Goal: Information Seeking & Learning: Learn about a topic

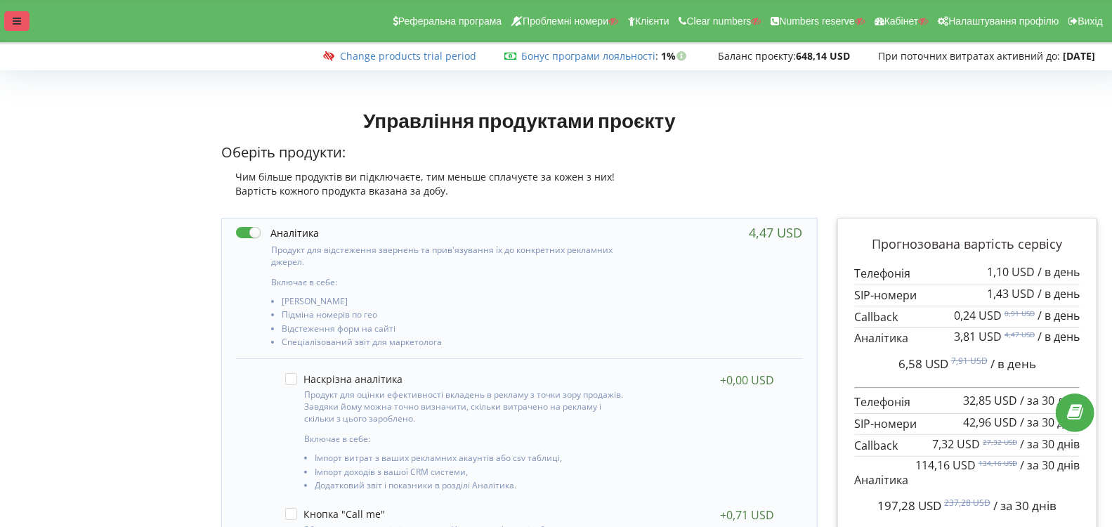
click at [12, 11] on div at bounding box center [16, 21] width 25 height 20
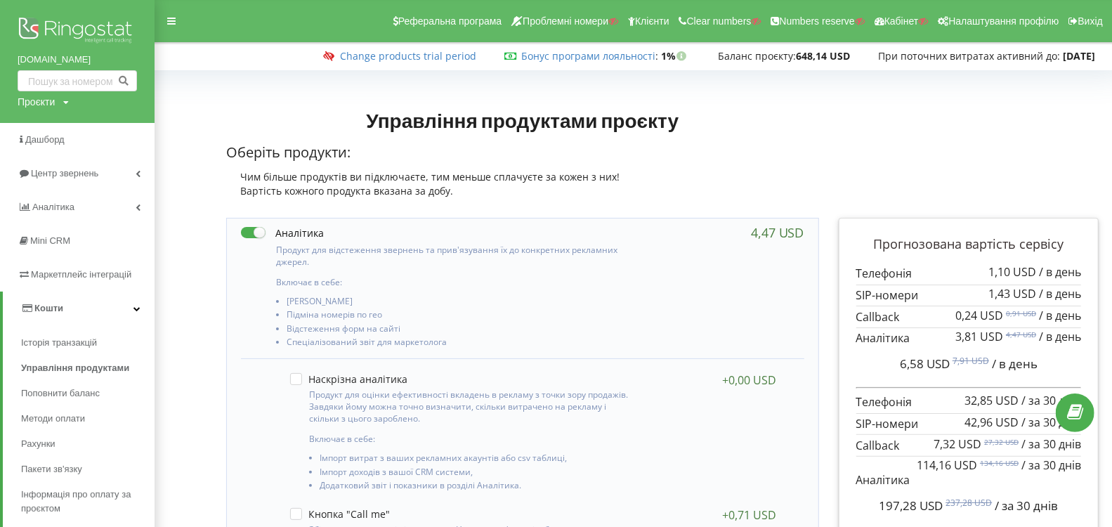
click at [43, 100] on div "Проєкти" at bounding box center [36, 102] width 37 height 14
click at [47, 113] on div "Пошук" at bounding box center [81, 131] width 126 height 44
drag, startPoint x: 54, startPoint y: 130, endPoint x: 63, endPoint y: 135, distance: 10.4
click at [55, 131] on input "text" at bounding box center [61, 131] width 70 height 20
paste input "vertykal.ua"
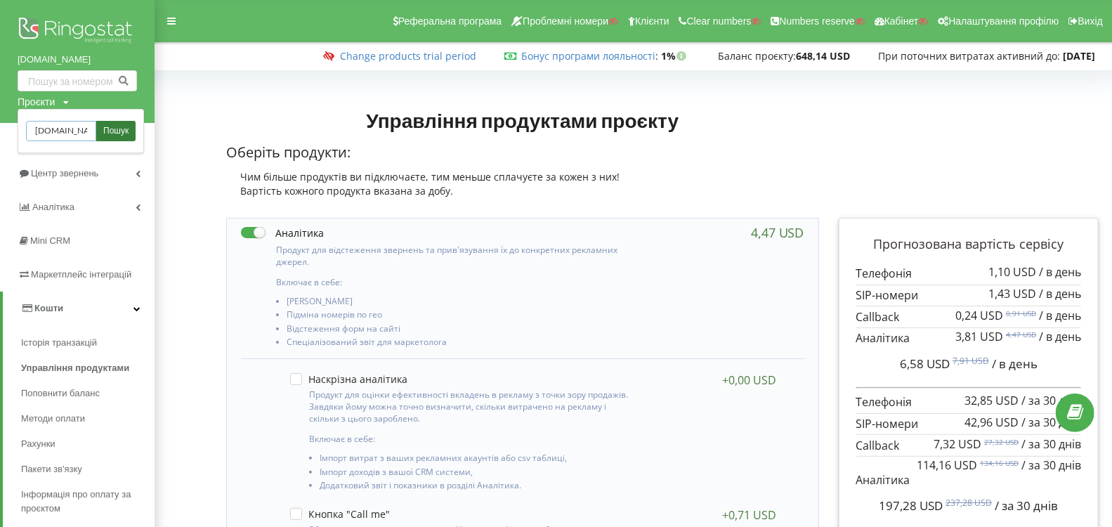
type input "vertykal.ua"
click at [114, 135] on span "Пошук" at bounding box center [115, 131] width 25 height 13
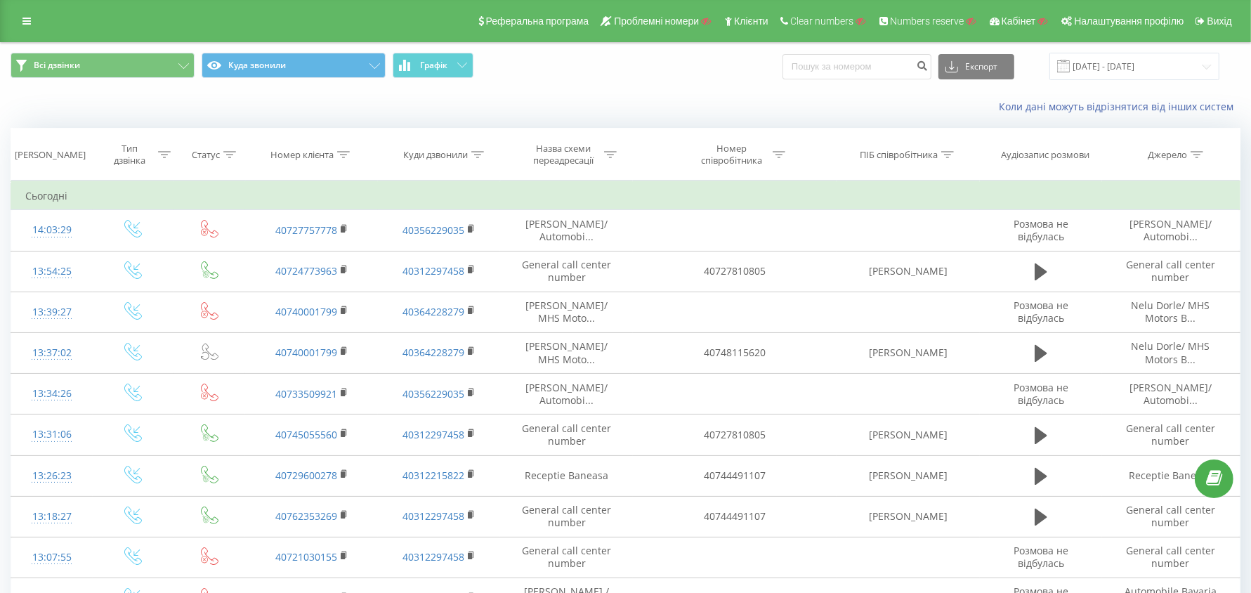
drag, startPoint x: 348, startPoint y: 150, endPoint x: 340, endPoint y: 165, distance: 17.3
click at [348, 151] on icon at bounding box center [343, 154] width 13 height 7
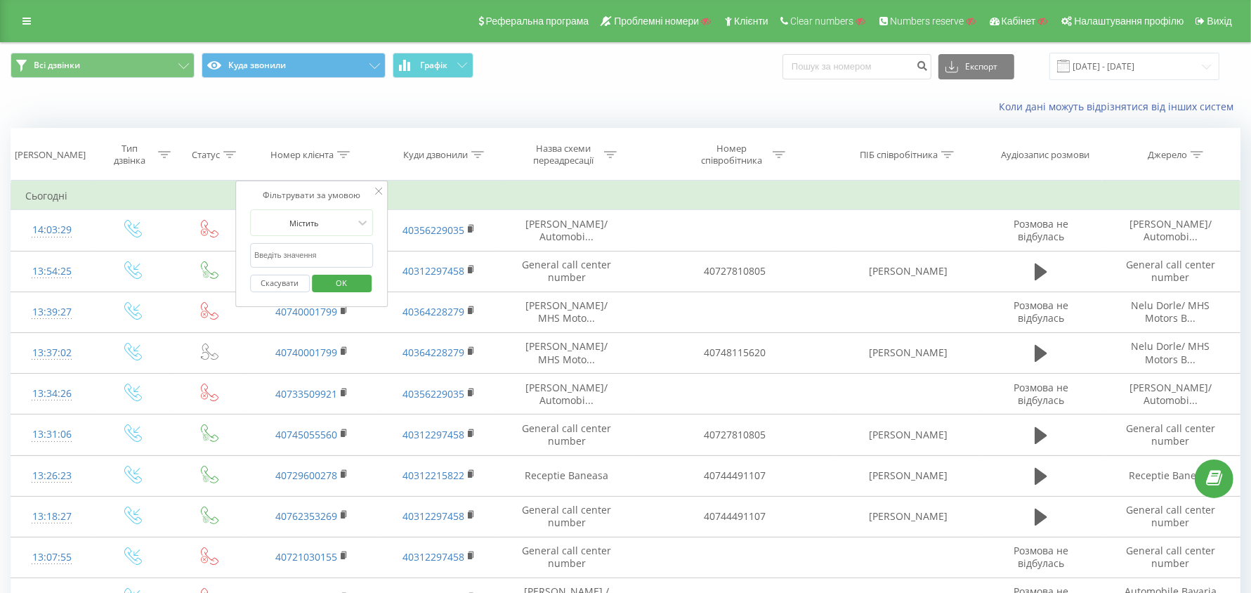
click at [308, 261] on input "text" at bounding box center [312, 255] width 124 height 25
click at [322, 225] on div at bounding box center [304, 222] width 100 height 13
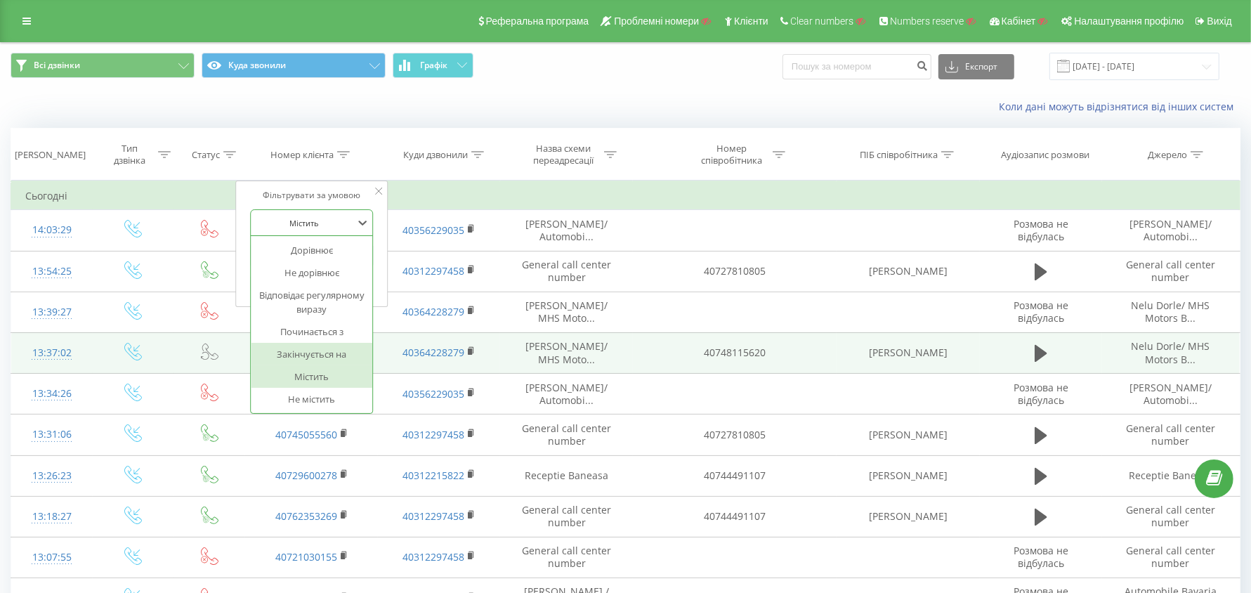
click at [323, 348] on div "Закінчується на" at bounding box center [312, 354] width 122 height 22
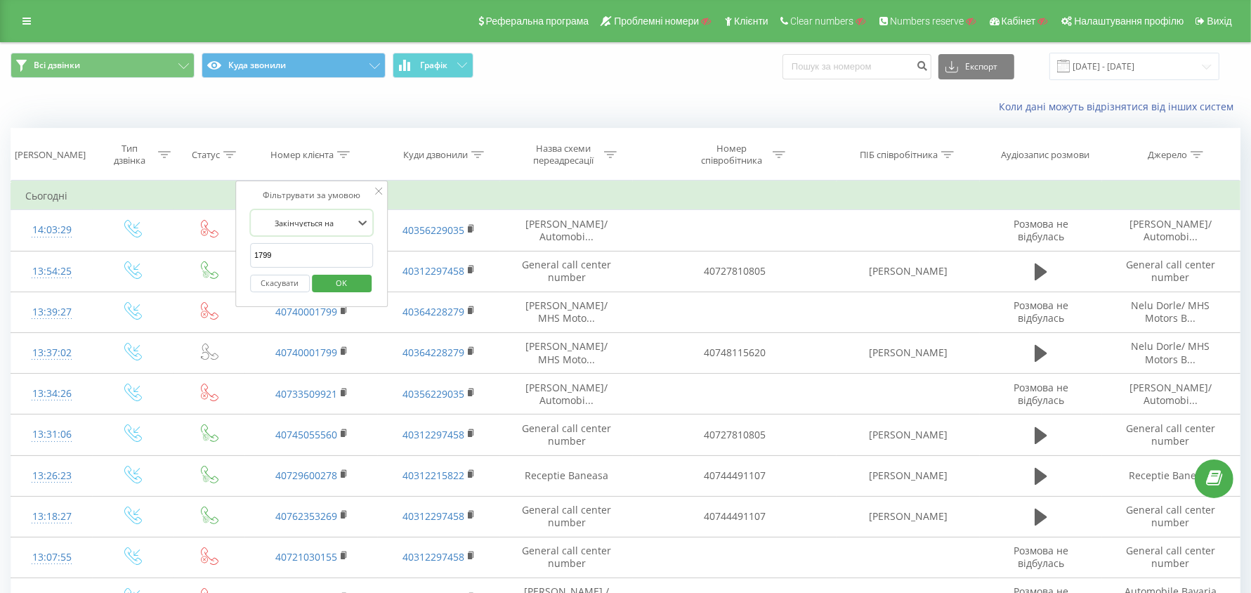
click at [339, 276] on span "OK" at bounding box center [341, 283] width 39 height 22
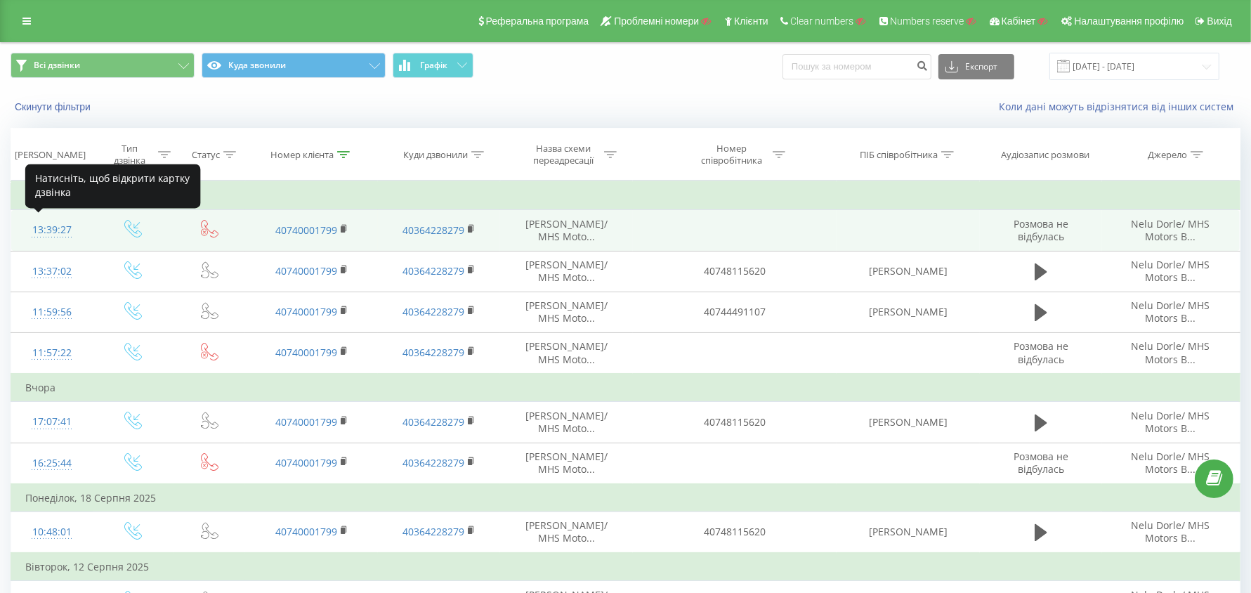
click at [53, 228] on div "13:39:27" at bounding box center [51, 229] width 53 height 27
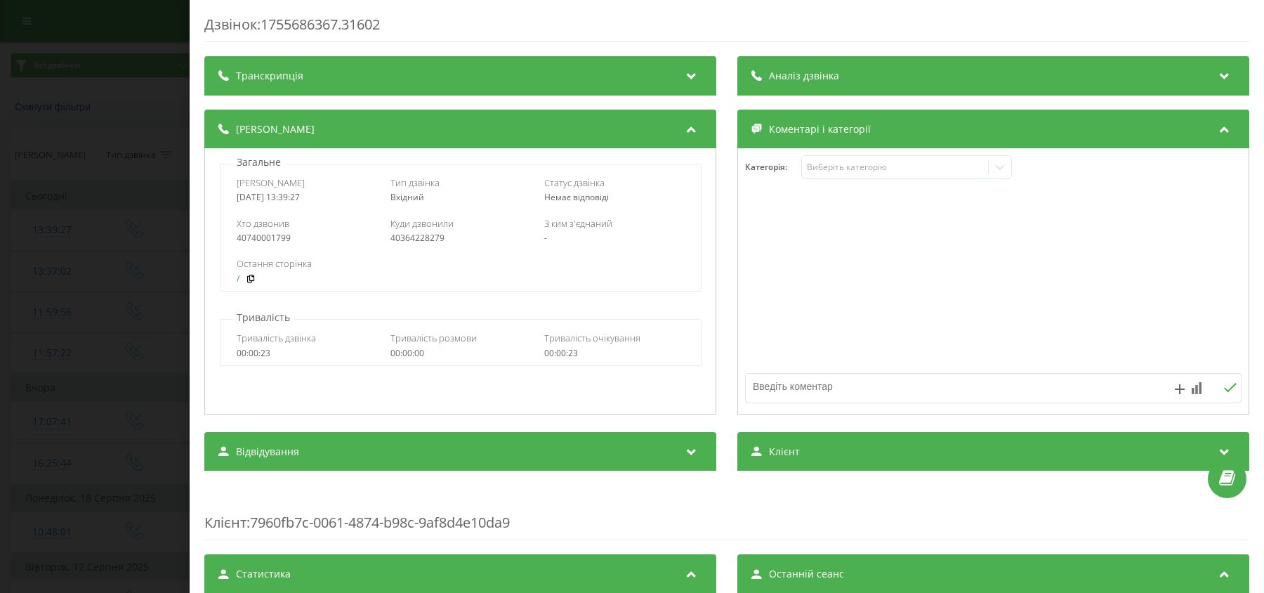
click at [278, 239] on div "40740001799" at bounding box center [307, 238] width 140 height 10
click at [423, 239] on div "40364228279" at bounding box center [460, 238] width 140 height 10
copy div "40364228279"
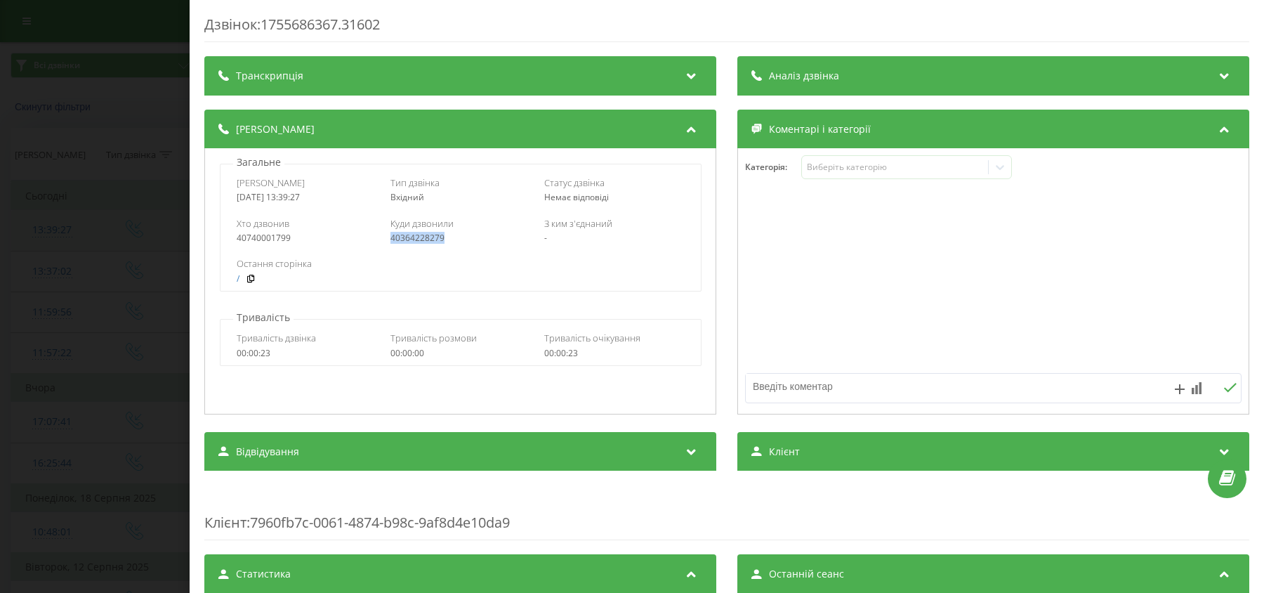
drag, startPoint x: 111, startPoint y: 250, endPoint x: 103, endPoint y: 244, distance: 9.6
click at [111, 250] on div "Дзвінок : 1755686367.31602 Транскрипція Для AI-аналізу майбутніх дзвінків налаш…" at bounding box center [632, 296] width 1264 height 593
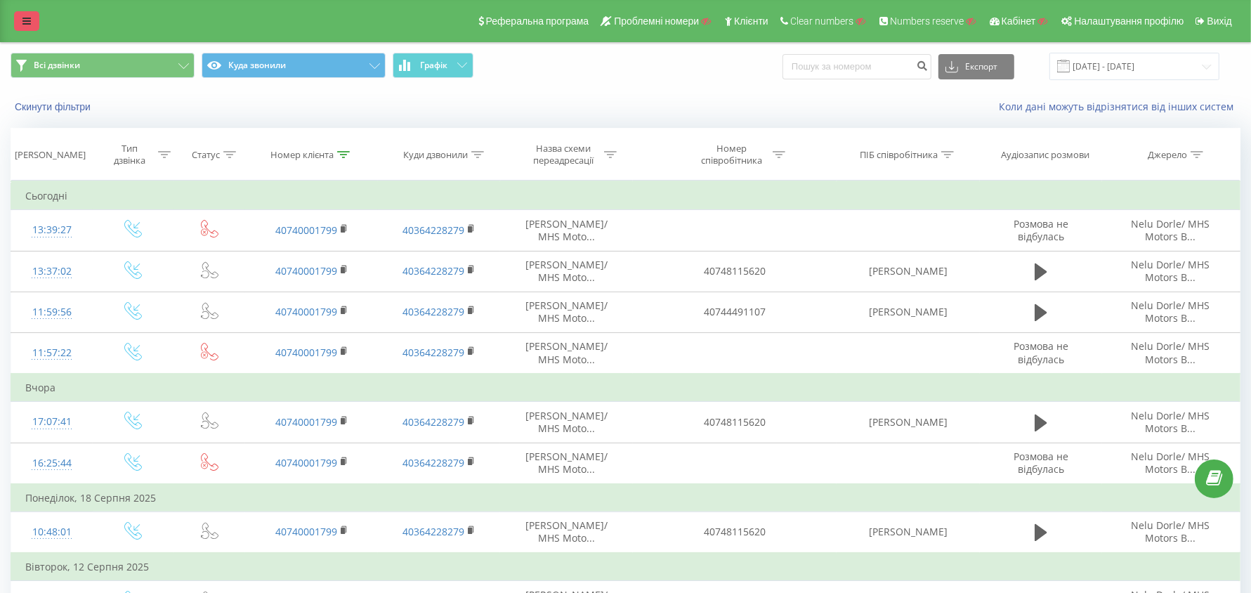
click at [26, 20] on icon at bounding box center [26, 21] width 8 height 10
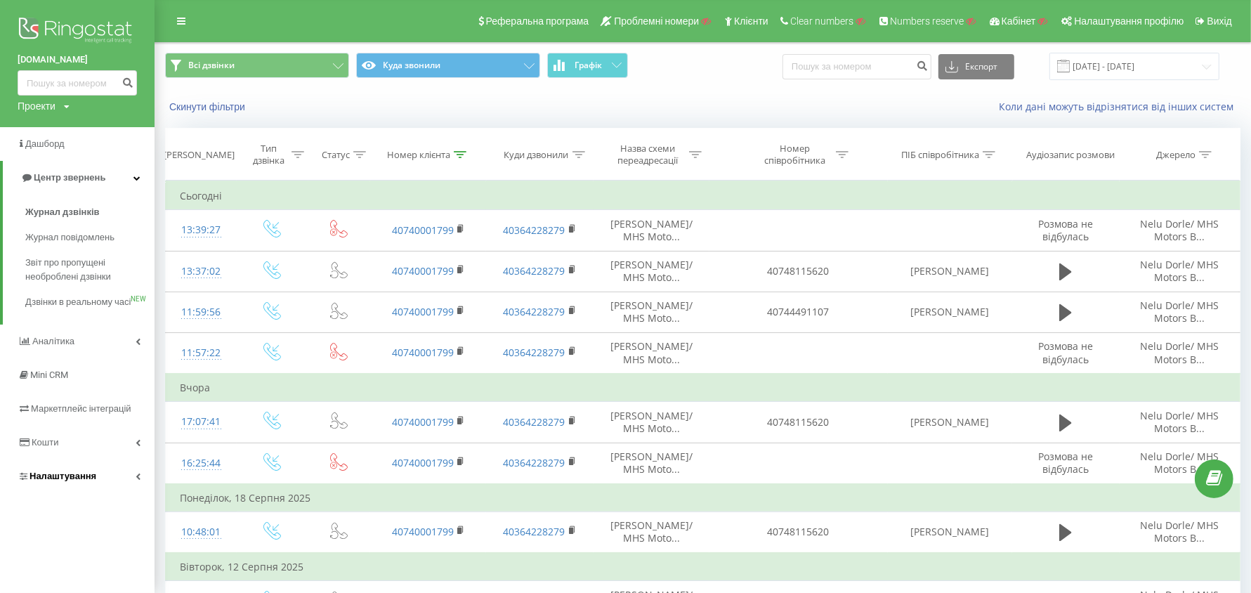
click at [77, 493] on link "Налаштування" at bounding box center [77, 476] width 155 height 34
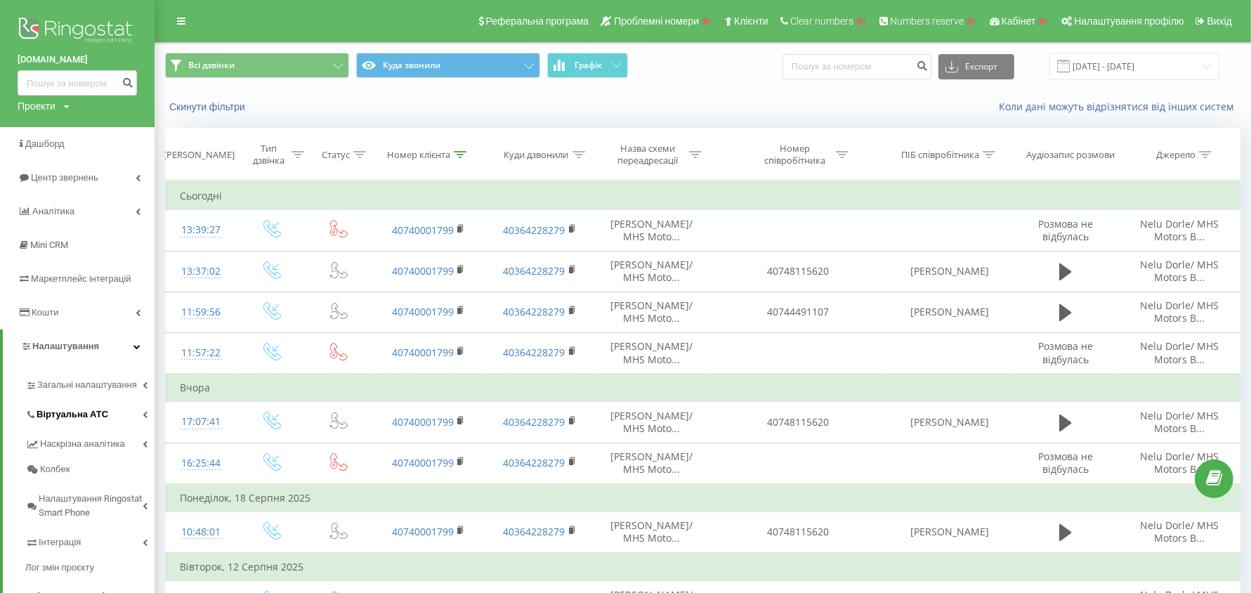
click at [89, 414] on span "Віртуальна АТС" at bounding box center [73, 414] width 72 height 14
drag, startPoint x: 464, startPoint y: 155, endPoint x: 462, endPoint y: 164, distance: 9.4
click at [464, 155] on icon at bounding box center [460, 154] width 13 height 7
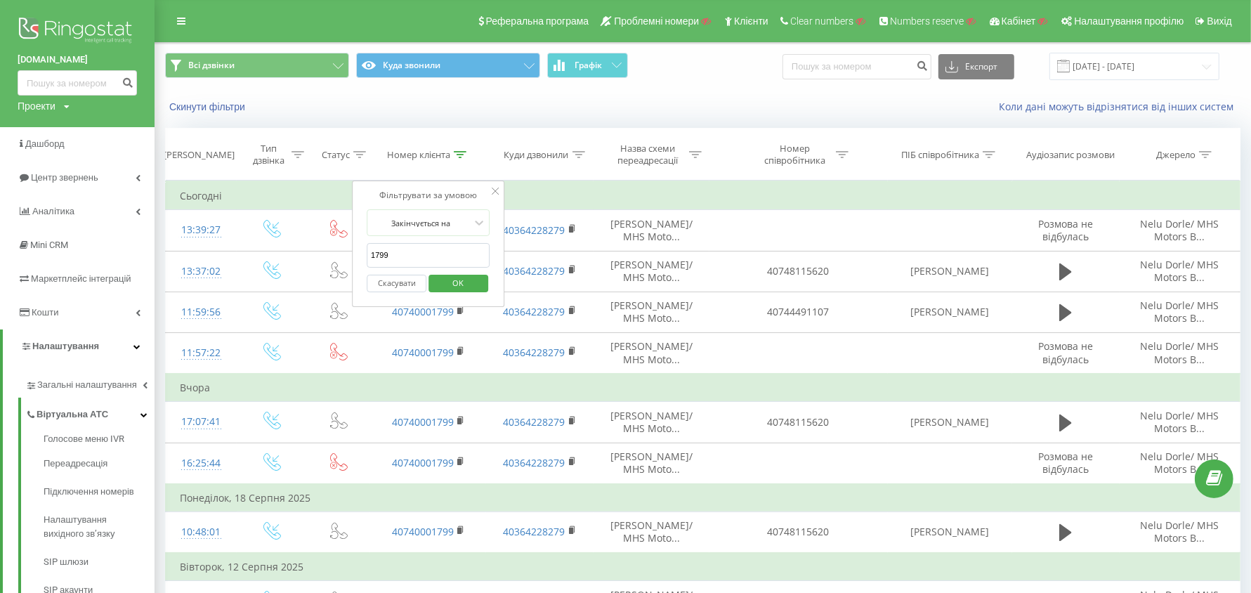
click at [432, 268] on div "Скасувати OK" at bounding box center [429, 284] width 124 height 32
click at [432, 256] on input "1799" at bounding box center [429, 255] width 124 height 25
type input "9921"
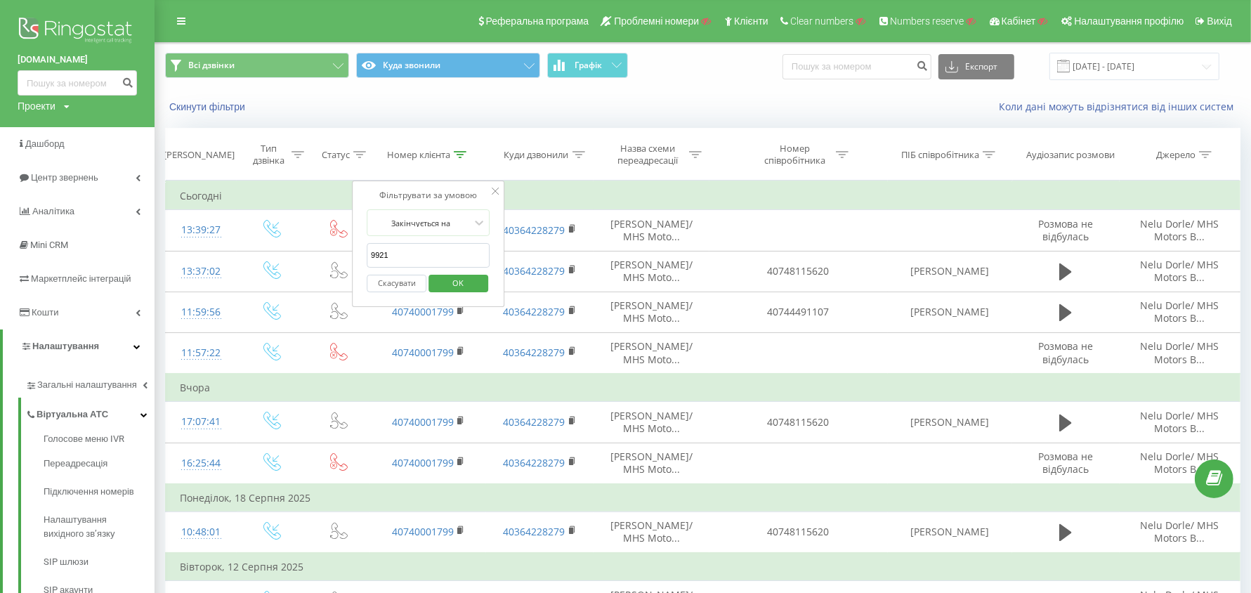
click at [456, 280] on span "OK" at bounding box center [457, 283] width 39 height 22
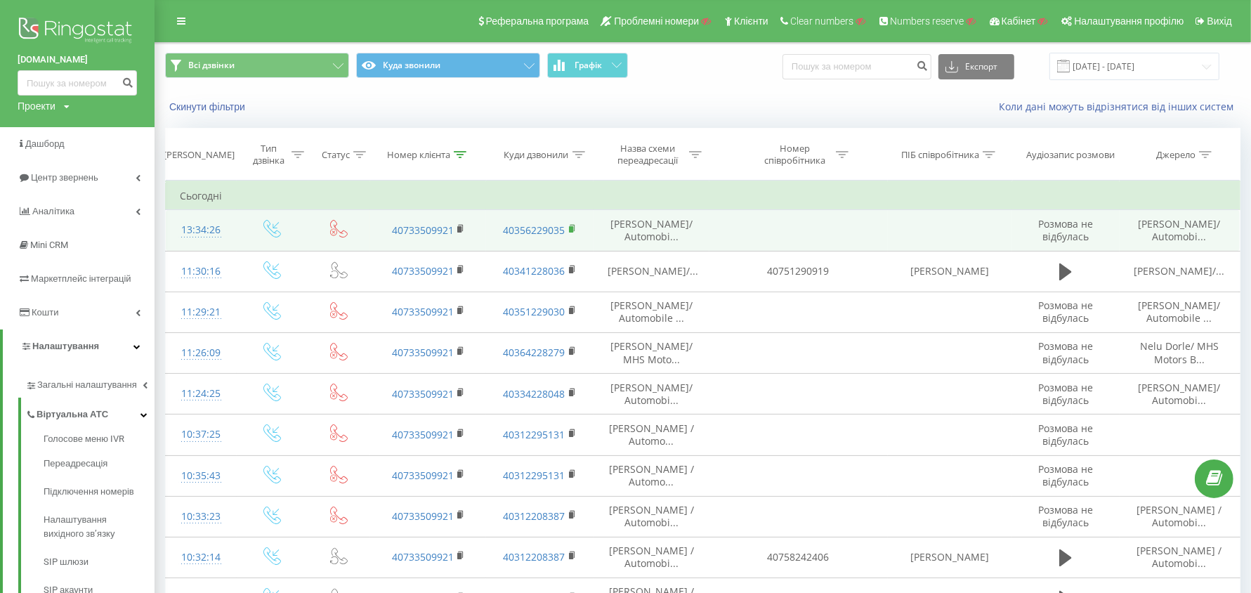
click at [572, 230] on rect at bounding box center [571, 229] width 4 height 6
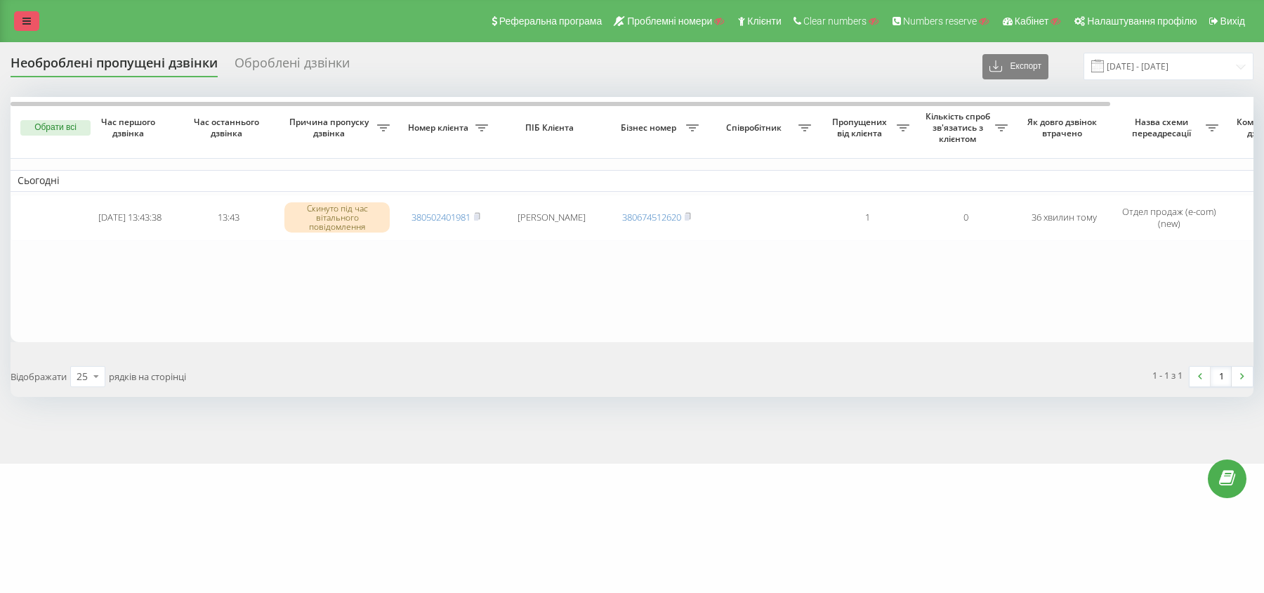
click at [27, 18] on icon at bounding box center [26, 21] width 8 height 10
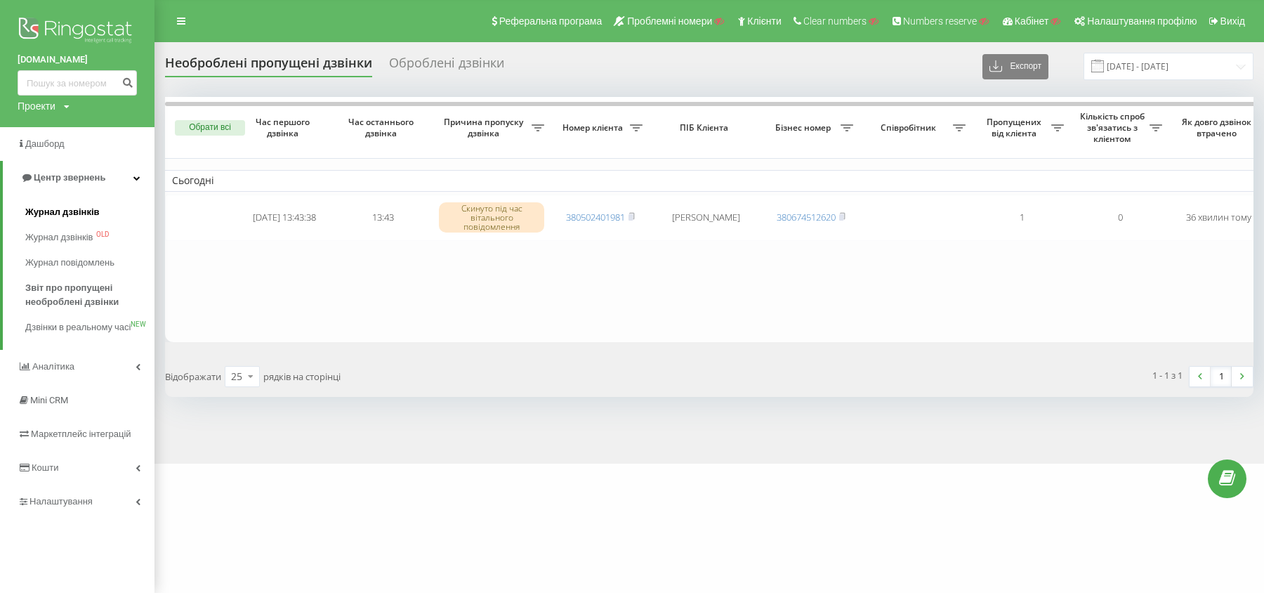
click at [71, 201] on link "Журнал дзвінків" at bounding box center [89, 211] width 129 height 25
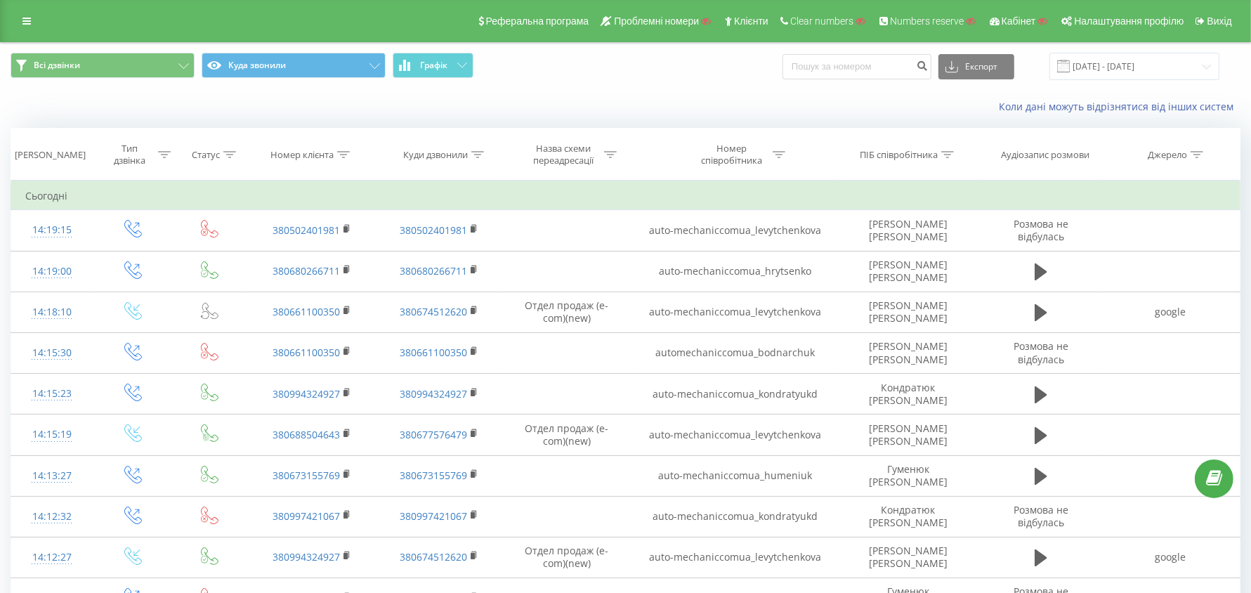
click at [344, 155] on icon at bounding box center [343, 154] width 13 height 7
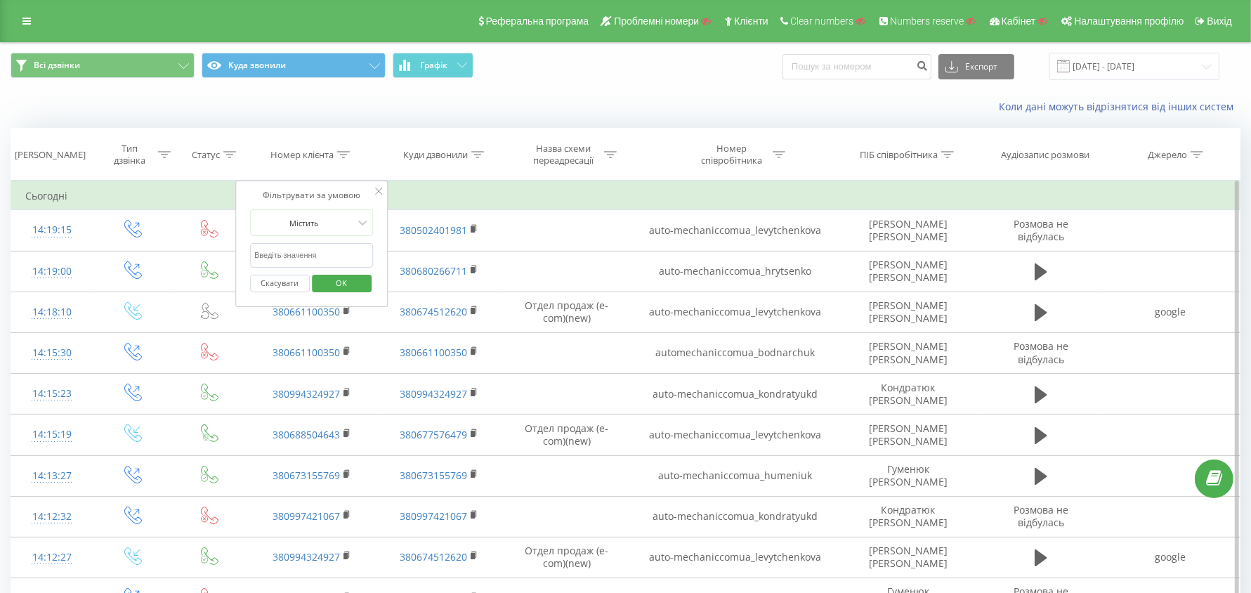
click at [302, 260] on input "text" at bounding box center [312, 255] width 124 height 25
paste input "380639878290"
type input "380639878290"
click at [343, 282] on span "OK" at bounding box center [341, 283] width 39 height 22
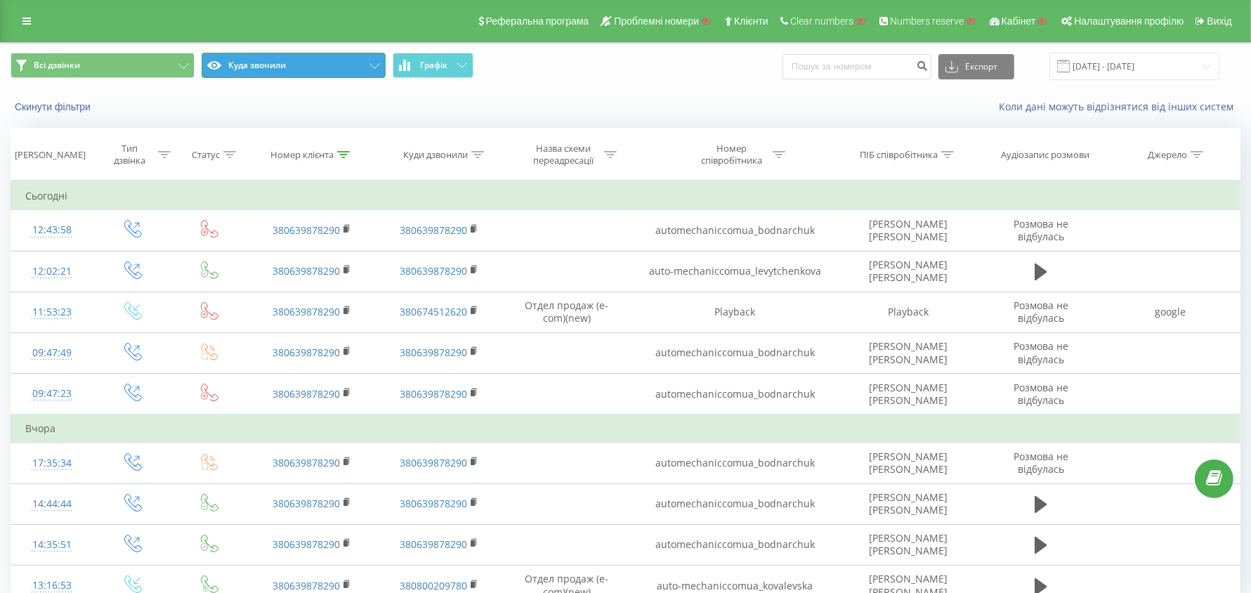
click at [302, 58] on button "Куда звонили" at bounding box center [294, 65] width 184 height 25
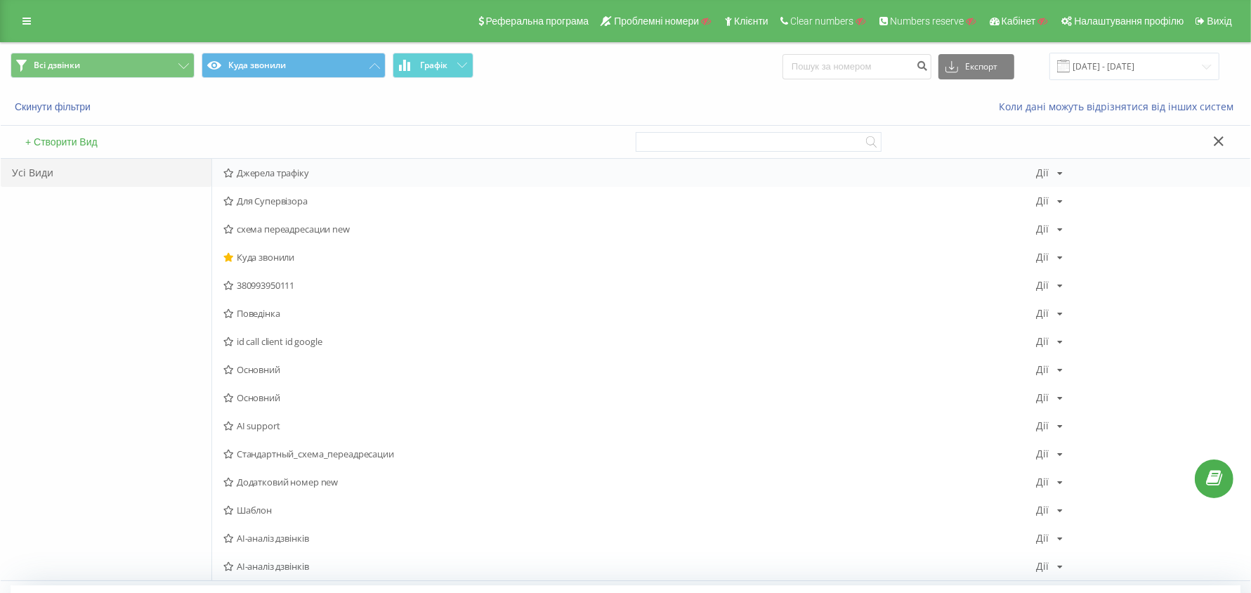
click at [289, 165] on div "Джерела трафіку Дії Редагувати Копіювати Видалити За замовчуванням Поділитися" at bounding box center [731, 173] width 1038 height 28
click at [287, 173] on span "Джерела трафіку" at bounding box center [629, 173] width 813 height 10
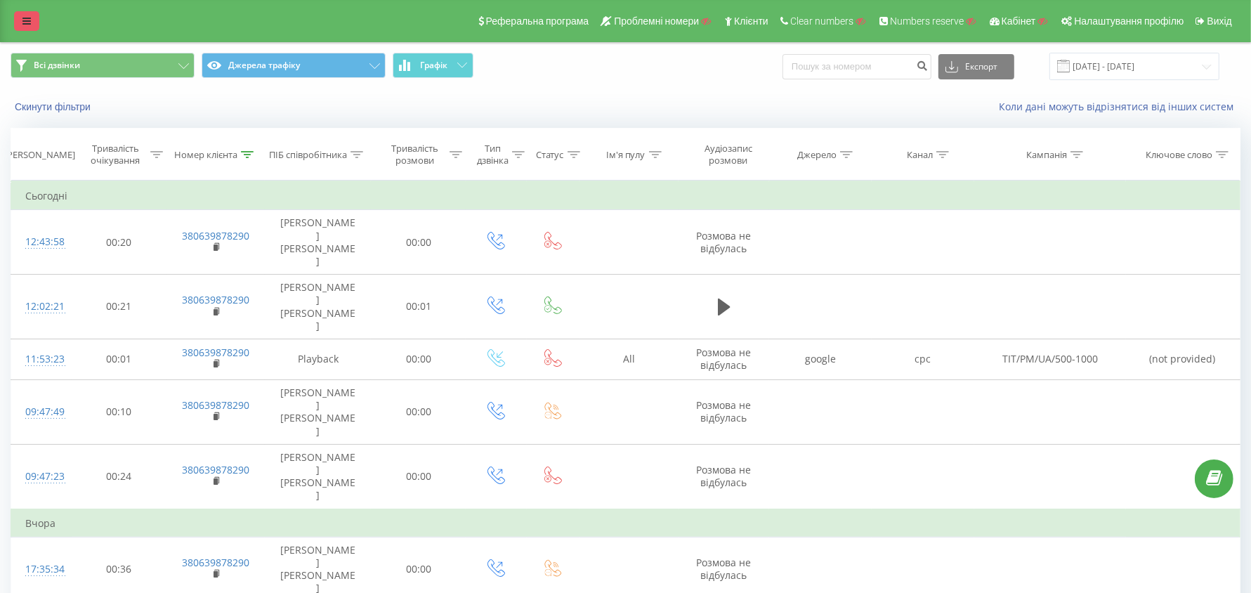
click at [27, 20] on icon at bounding box center [26, 21] width 8 height 10
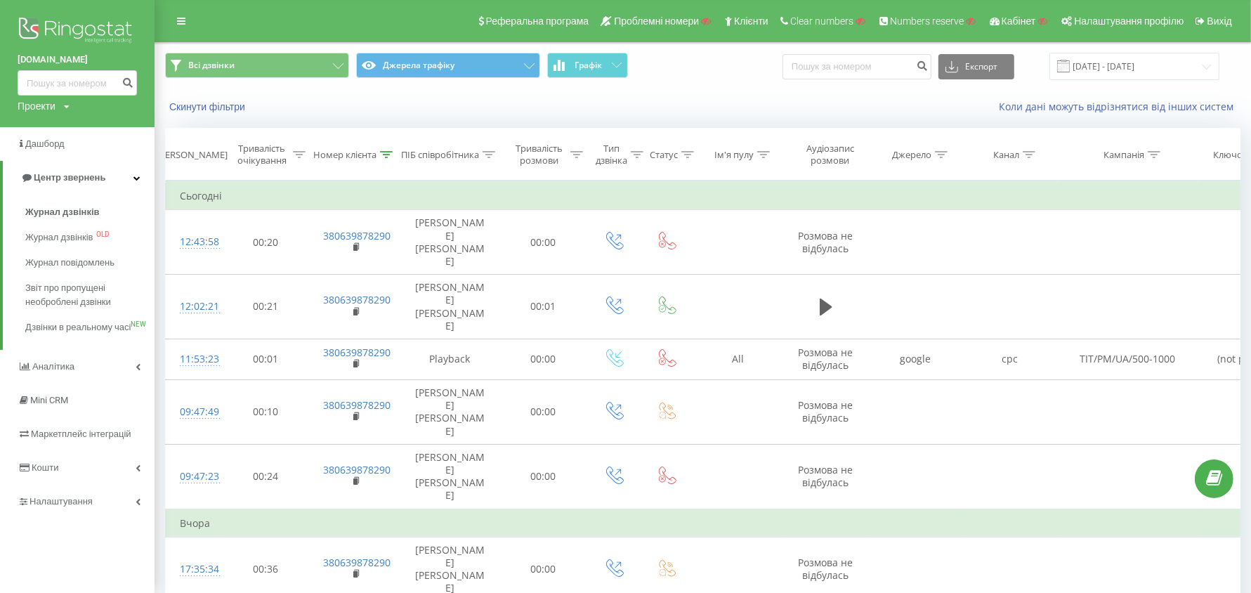
click at [388, 151] on icon at bounding box center [386, 154] width 13 height 7
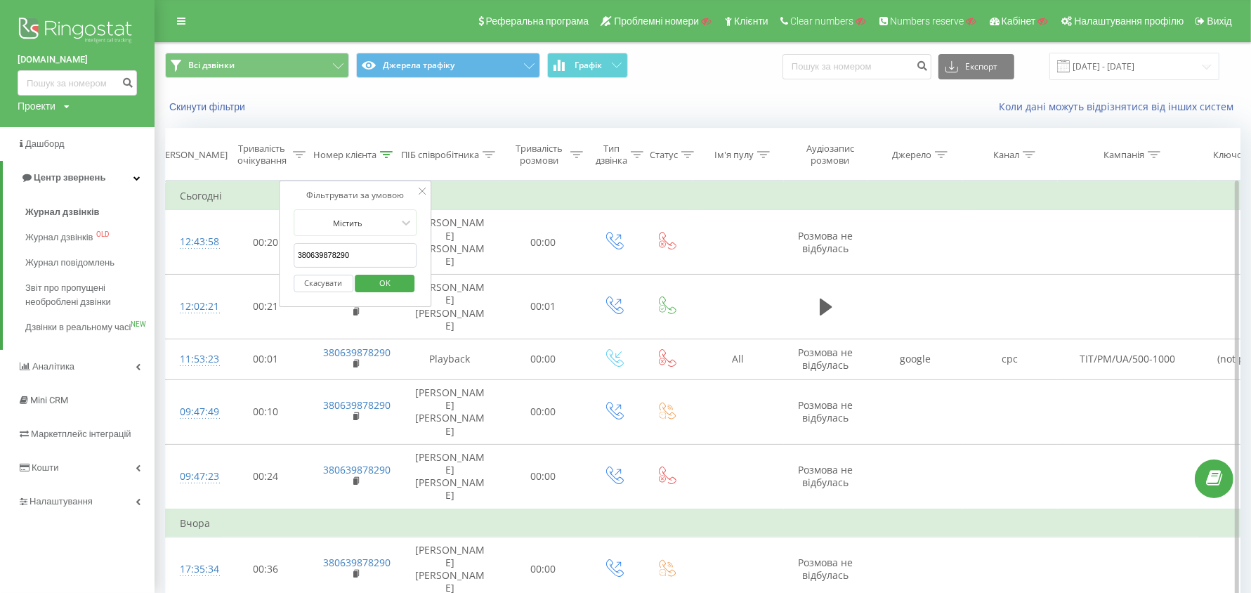
click at [357, 258] on input "380639878290" at bounding box center [356, 255] width 124 height 25
click at [372, 204] on div "Фільтрувати за умовою Містить 380639878290 Скасувати OK" at bounding box center [355, 244] width 153 height 126
click at [397, 283] on span "OK" at bounding box center [384, 283] width 39 height 22
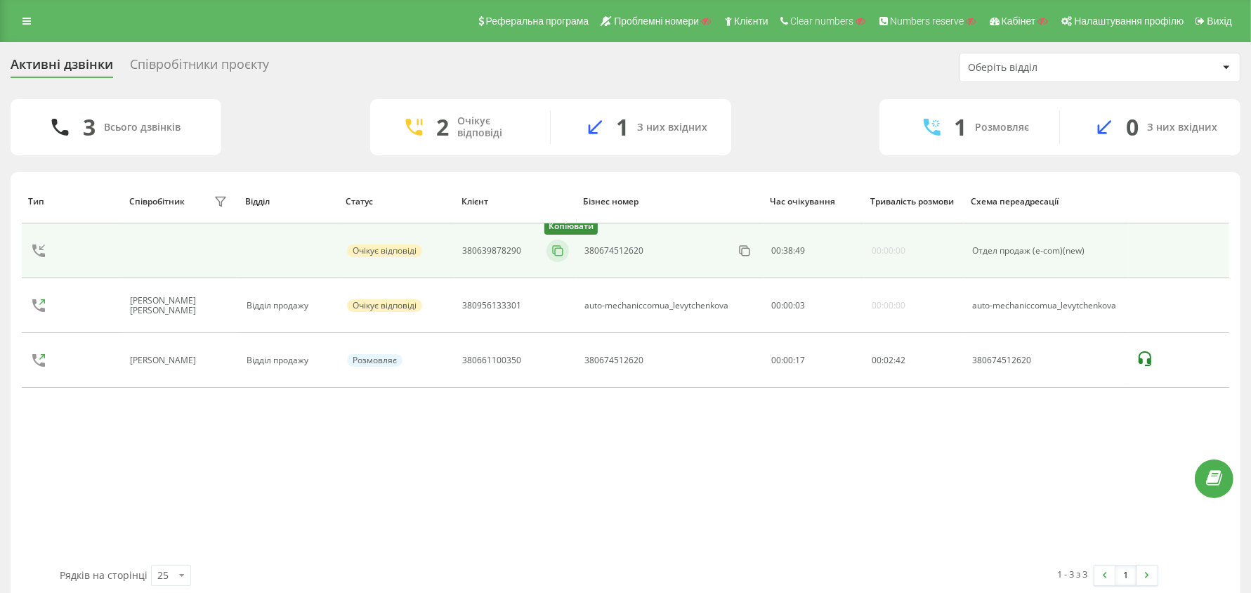
click at [553, 253] on icon at bounding box center [558, 251] width 14 height 14
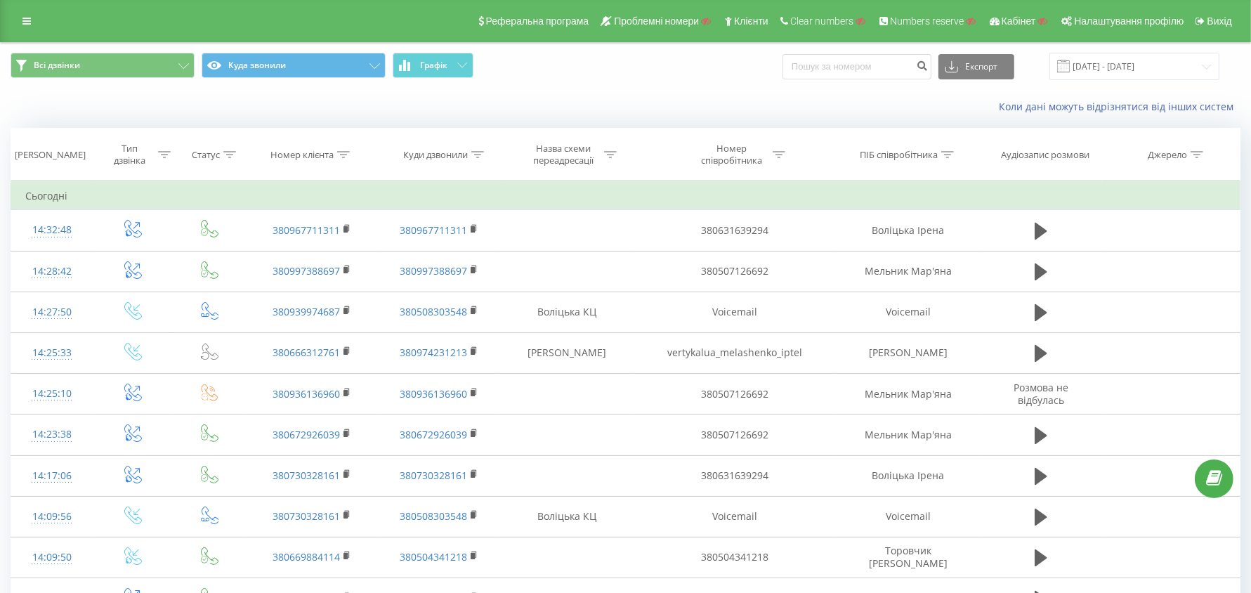
click at [348, 154] on icon at bounding box center [343, 154] width 13 height 7
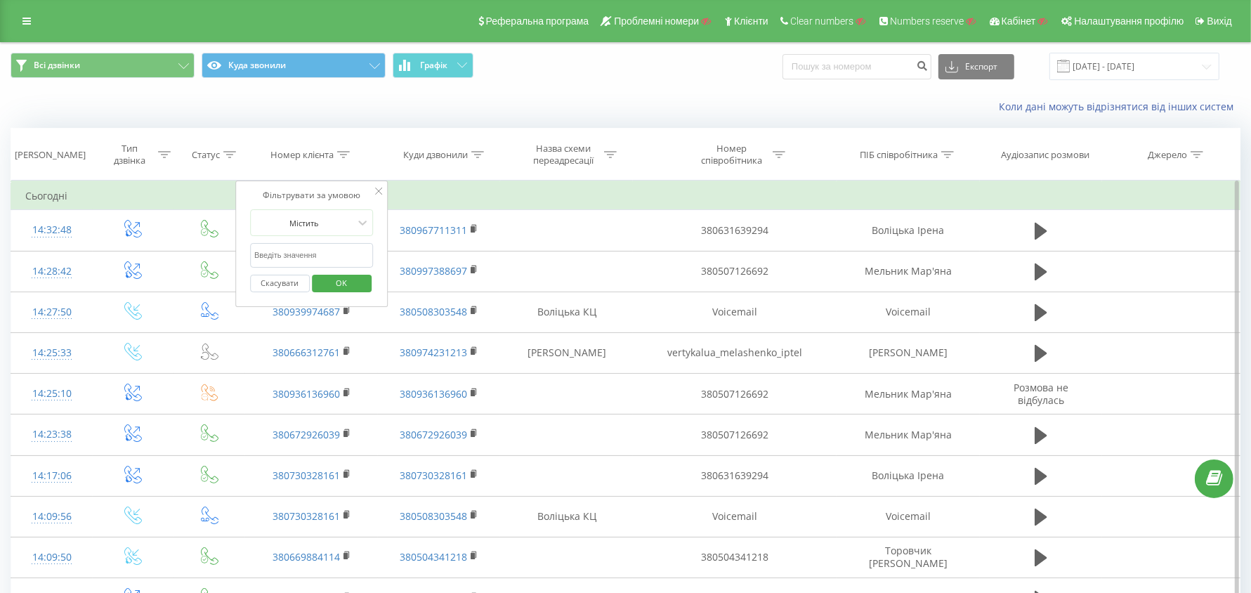
click at [324, 254] on input "text" at bounding box center [312, 255] width 124 height 25
paste input "40764797999"
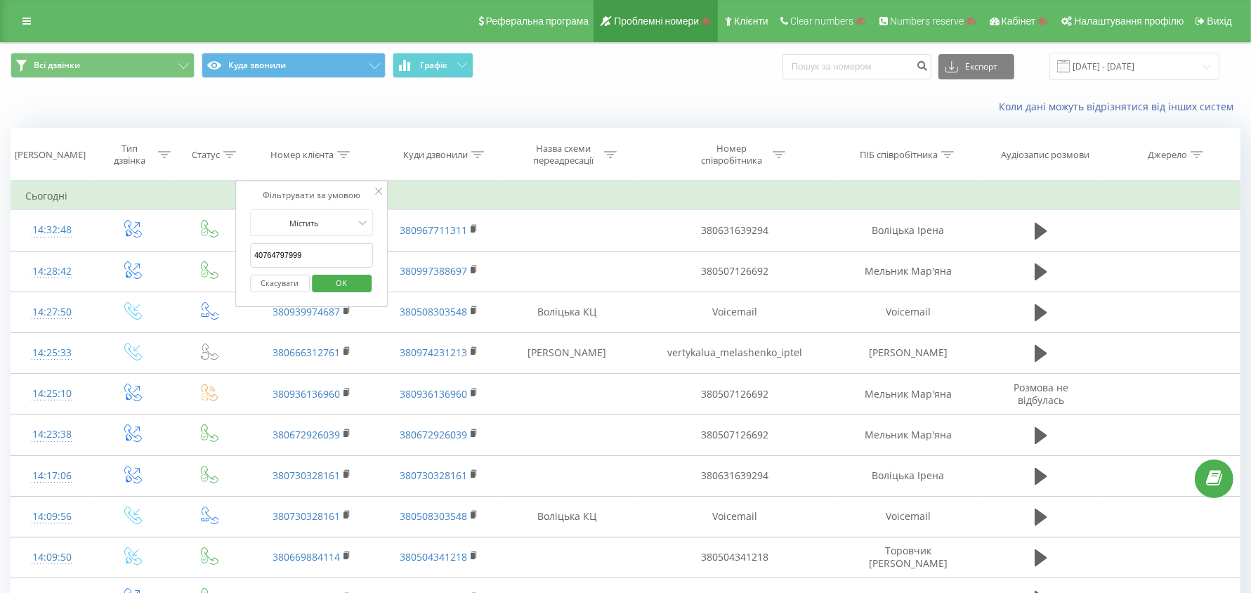
type input "40764797999"
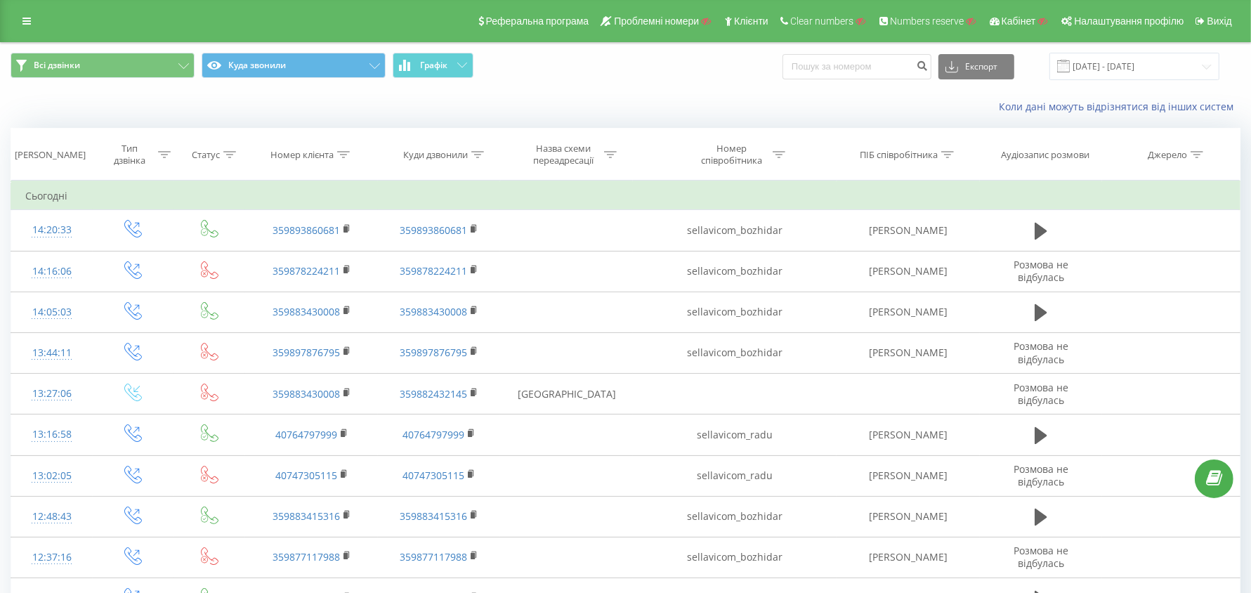
click at [356, 154] on div "Номер клієнта" at bounding box center [312, 155] width 133 height 12
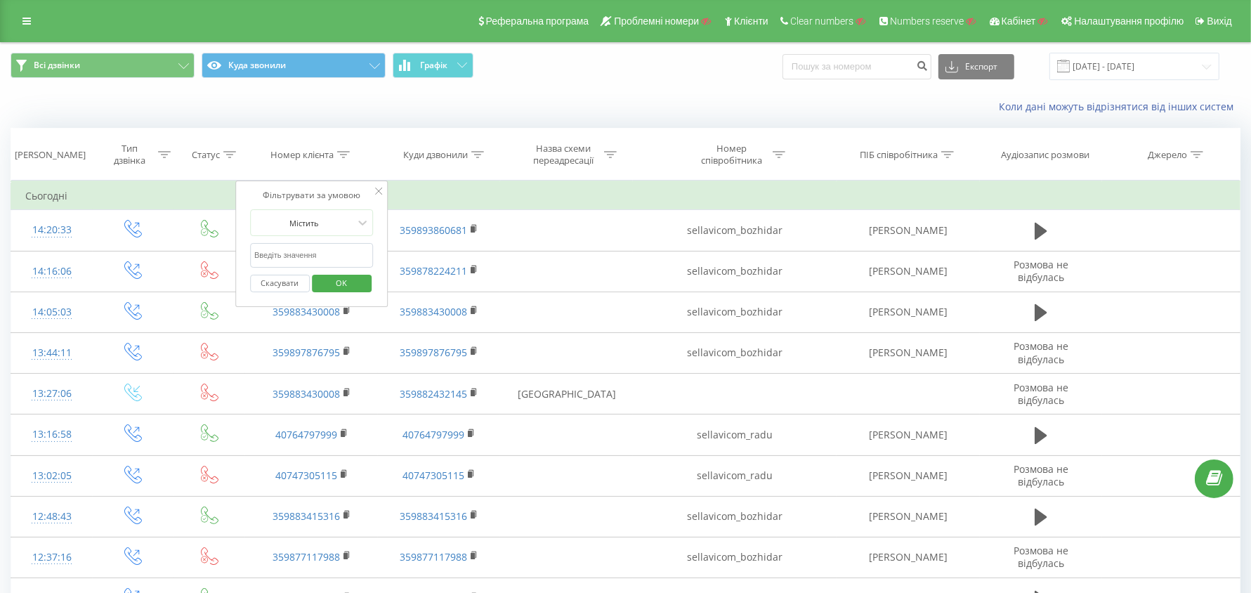
drag, startPoint x: 300, startPoint y: 255, endPoint x: 310, endPoint y: 256, distance: 9.9
click at [301, 255] on input "text" at bounding box center [312, 255] width 124 height 25
paste input "40764797999"
type input "40764797999"
click at [345, 277] on span "OK" at bounding box center [341, 283] width 39 height 22
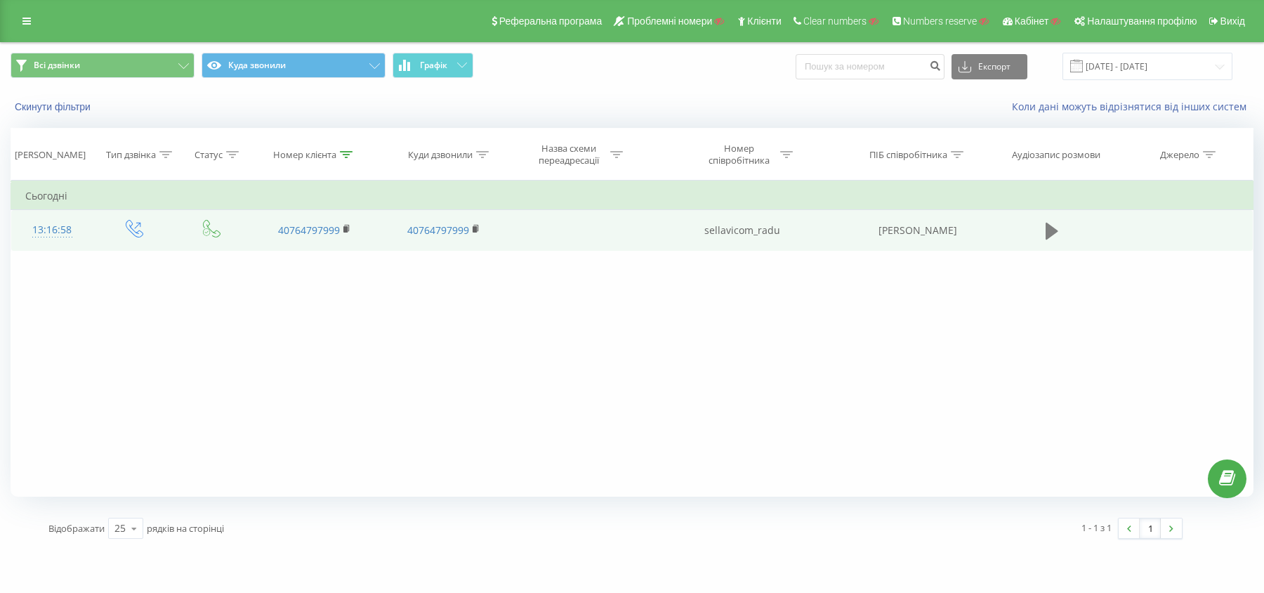
click at [1049, 229] on icon at bounding box center [1052, 231] width 13 height 17
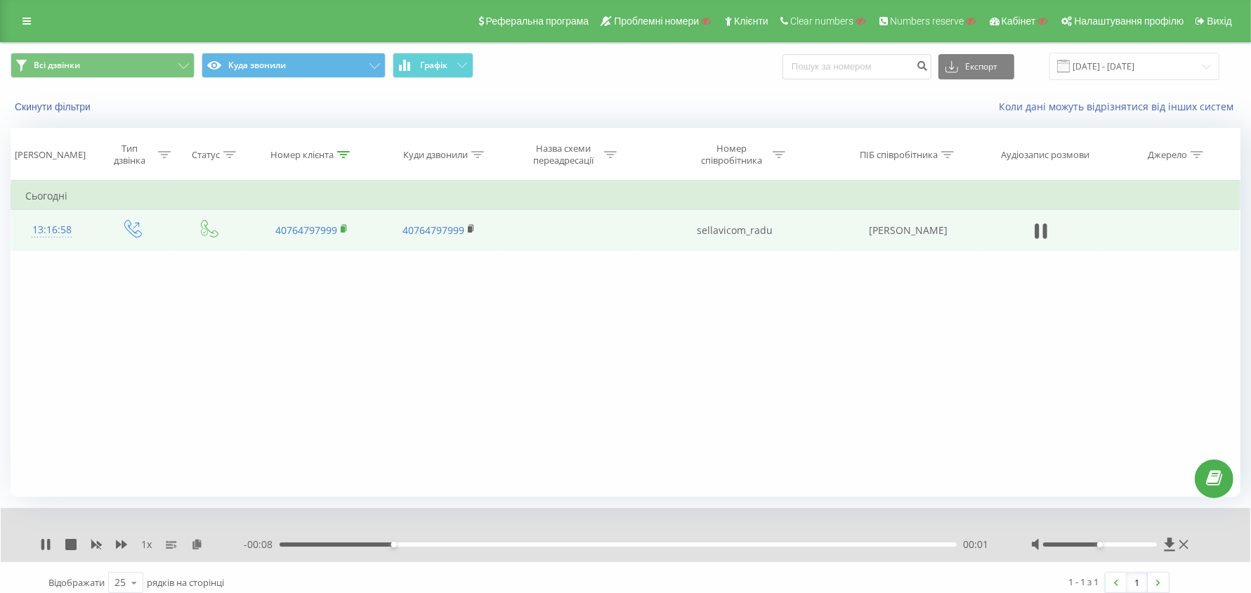
click at [343, 228] on rect at bounding box center [343, 229] width 4 height 6
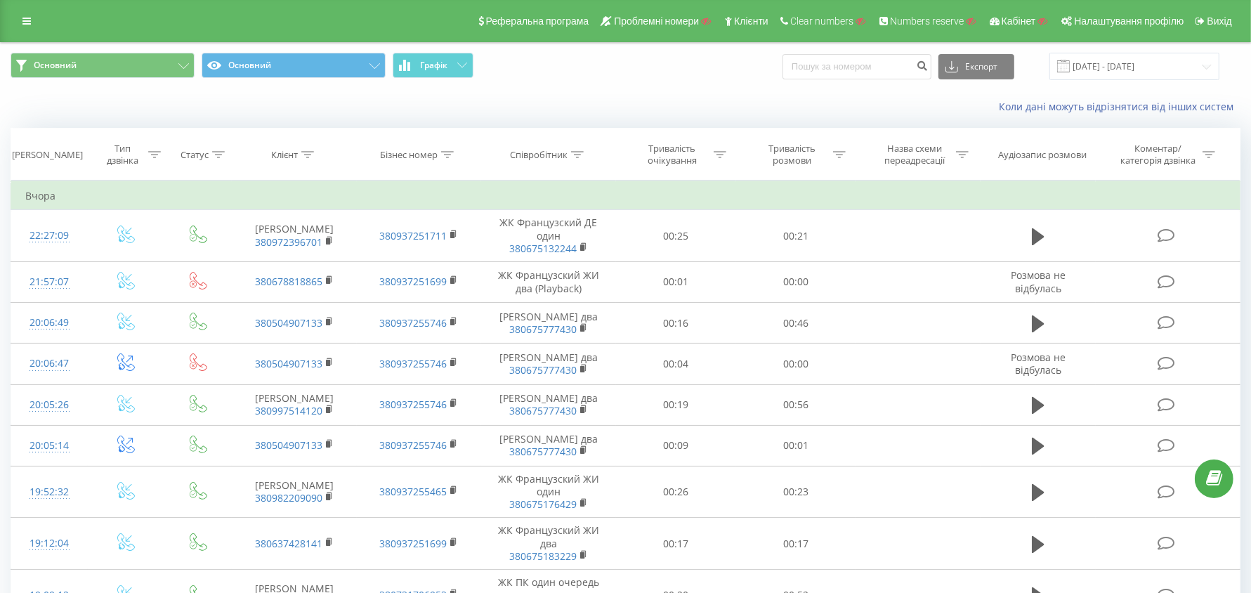
click at [313, 153] on icon at bounding box center [307, 154] width 13 height 7
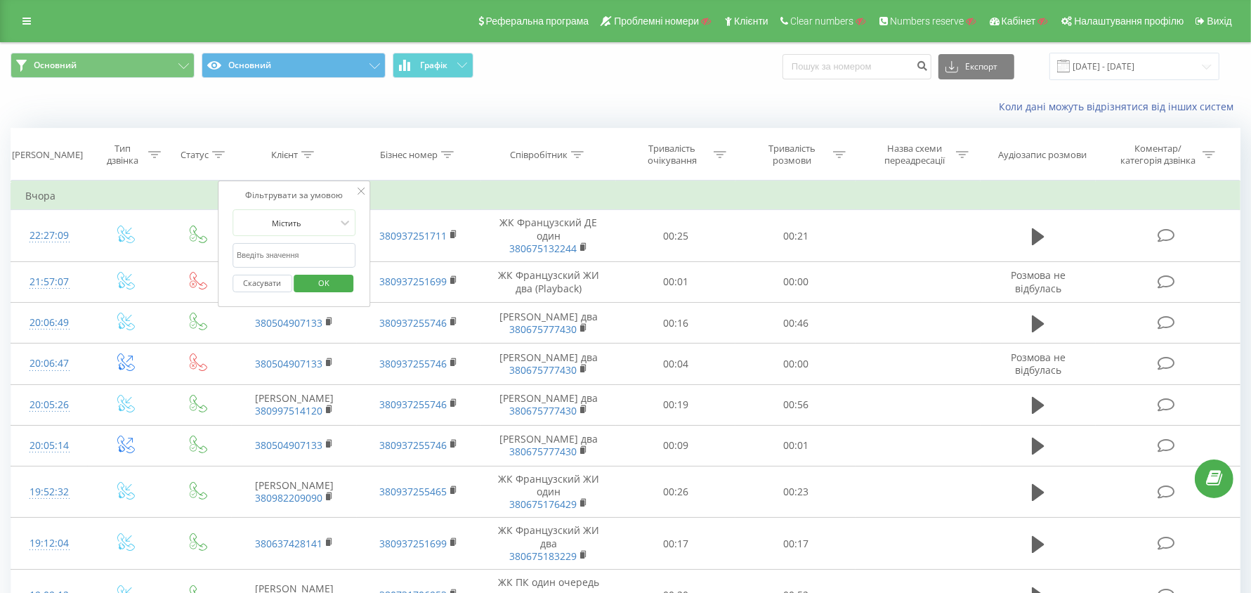
click at [300, 251] on input "text" at bounding box center [294, 255] width 124 height 25
paste input "380322411812"
type input "380322411812"
drag, startPoint x: 323, startPoint y: 282, endPoint x: 334, endPoint y: 265, distance: 19.3
click at [323, 282] on span "OK" at bounding box center [323, 283] width 39 height 22
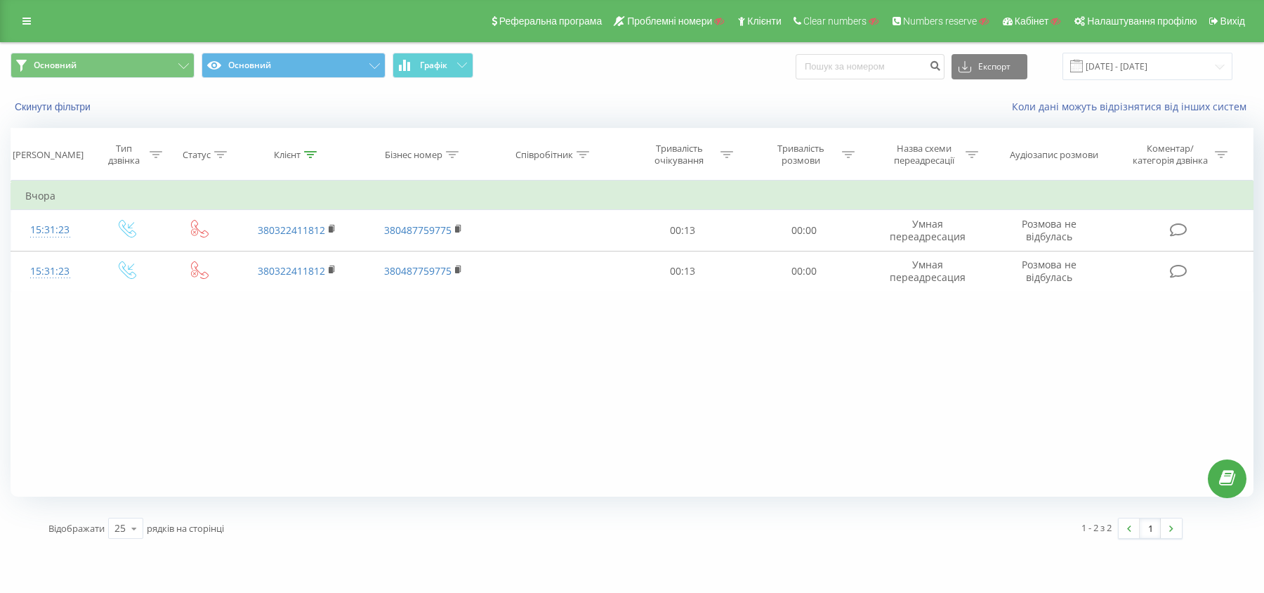
click at [11, 17] on div "Реферальна програма Проблемні номери Клієнти Clear numbers Numbers reserve Кабі…" at bounding box center [632, 21] width 1264 height 42
click at [22, 20] on icon at bounding box center [26, 21] width 8 height 10
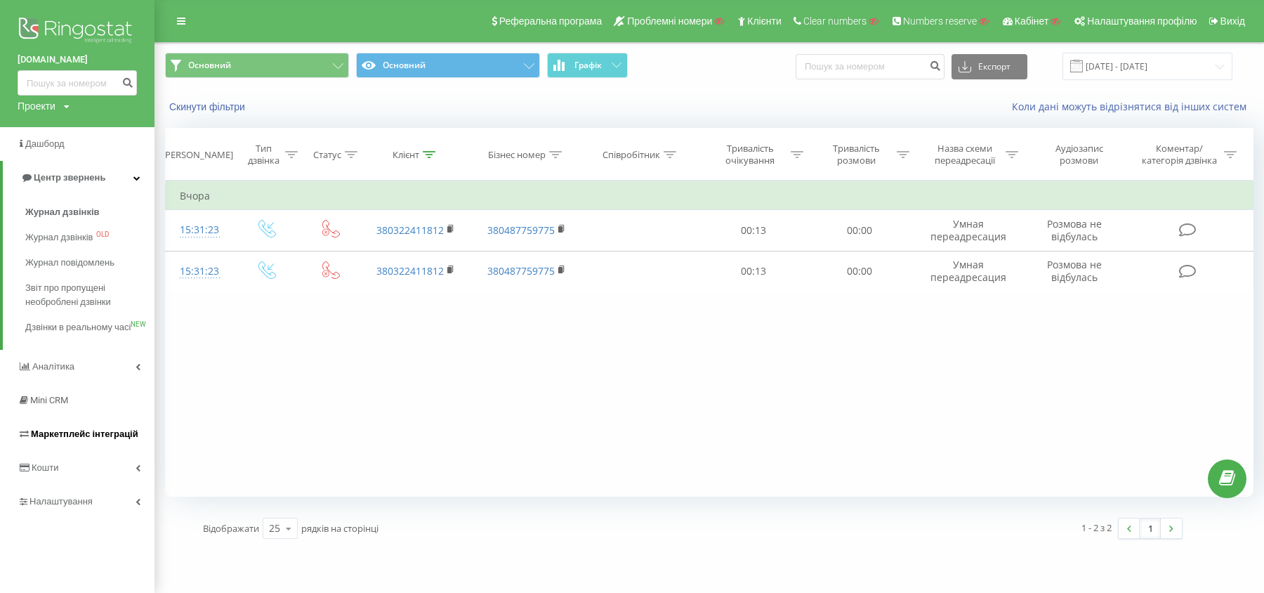
click at [91, 439] on span "Маркетплейс інтеграцій" at bounding box center [84, 433] width 107 height 11
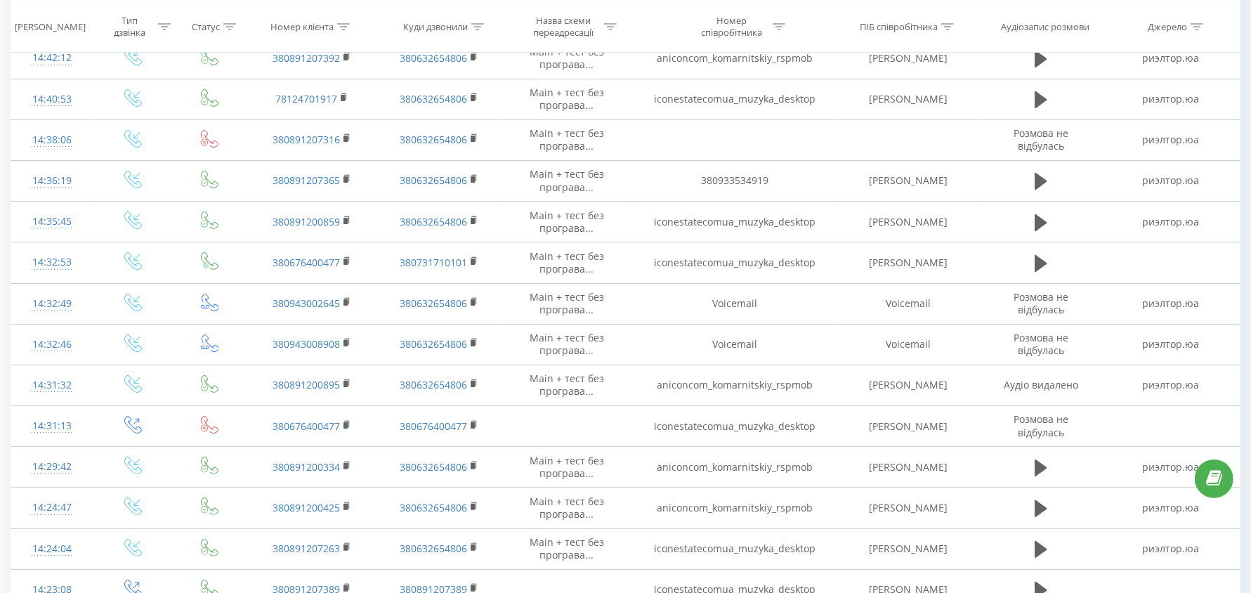
scroll to position [176, 0]
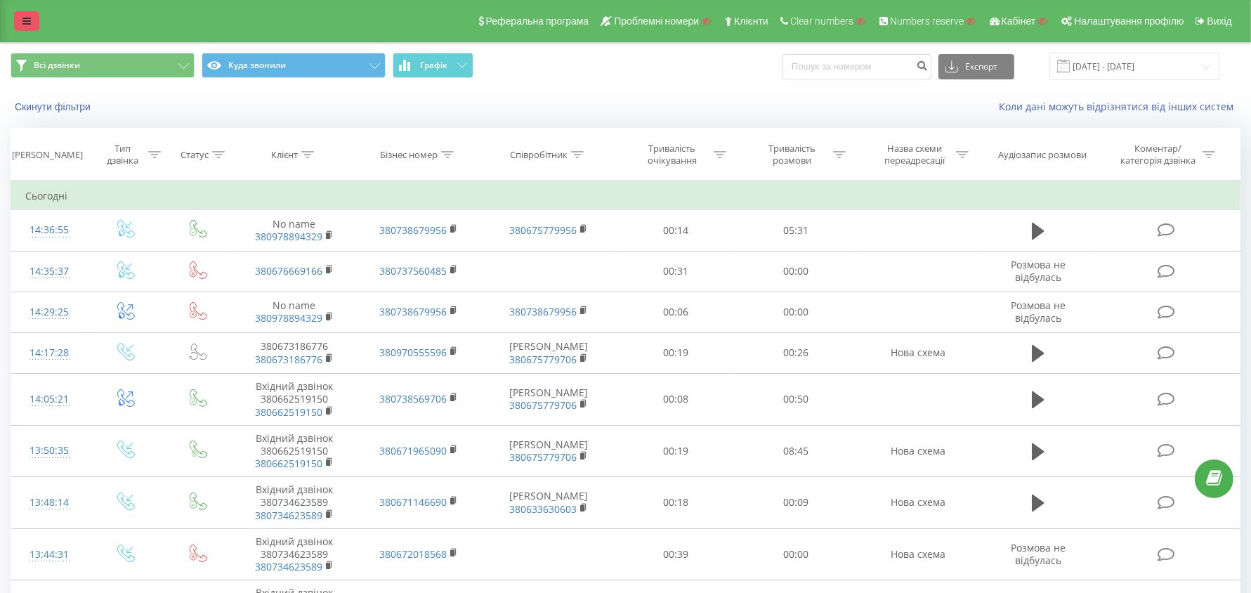
click at [23, 18] on icon at bounding box center [26, 21] width 8 height 10
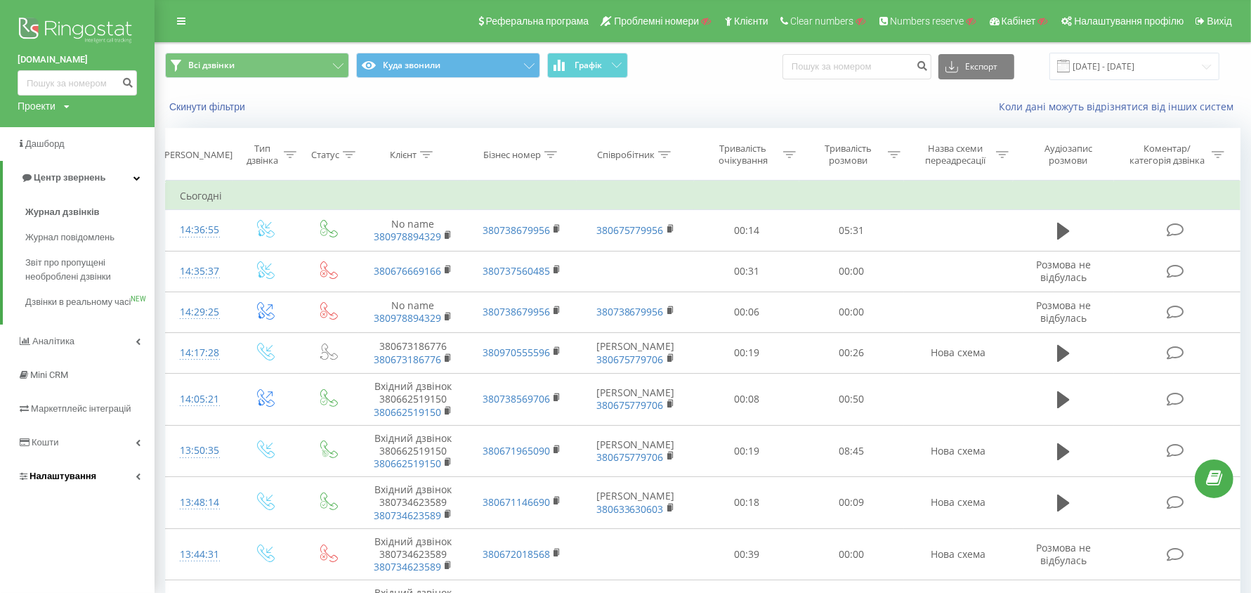
click at [91, 476] on link "Налаштування" at bounding box center [77, 476] width 155 height 34
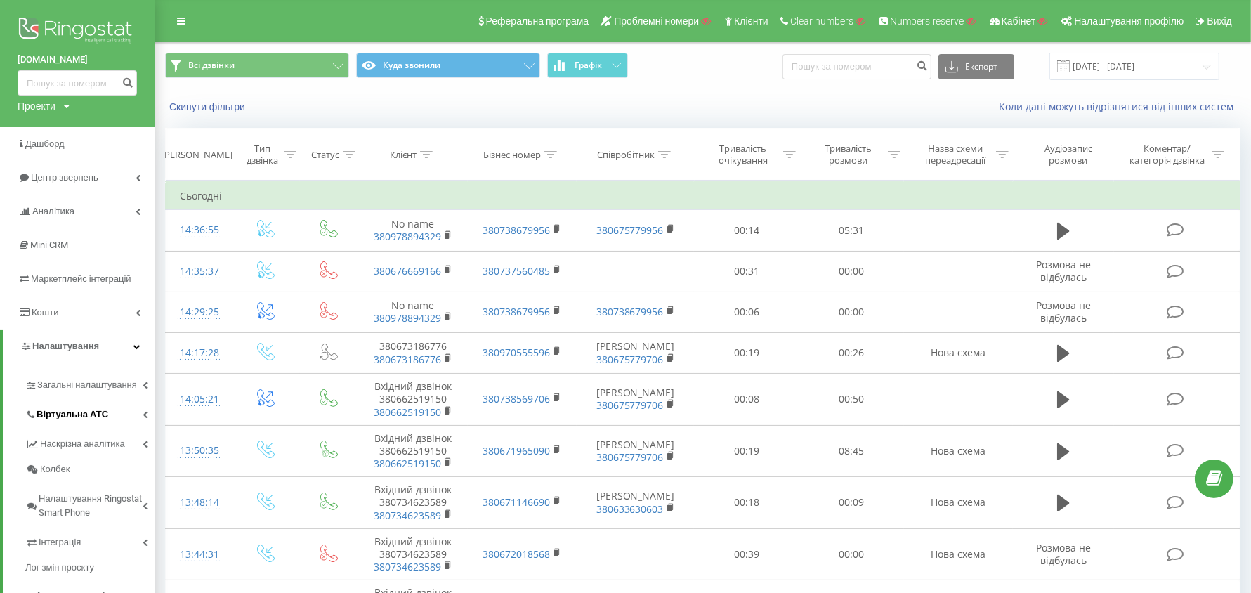
click at [112, 409] on link "Віртуальна АТС" at bounding box center [89, 412] width 129 height 29
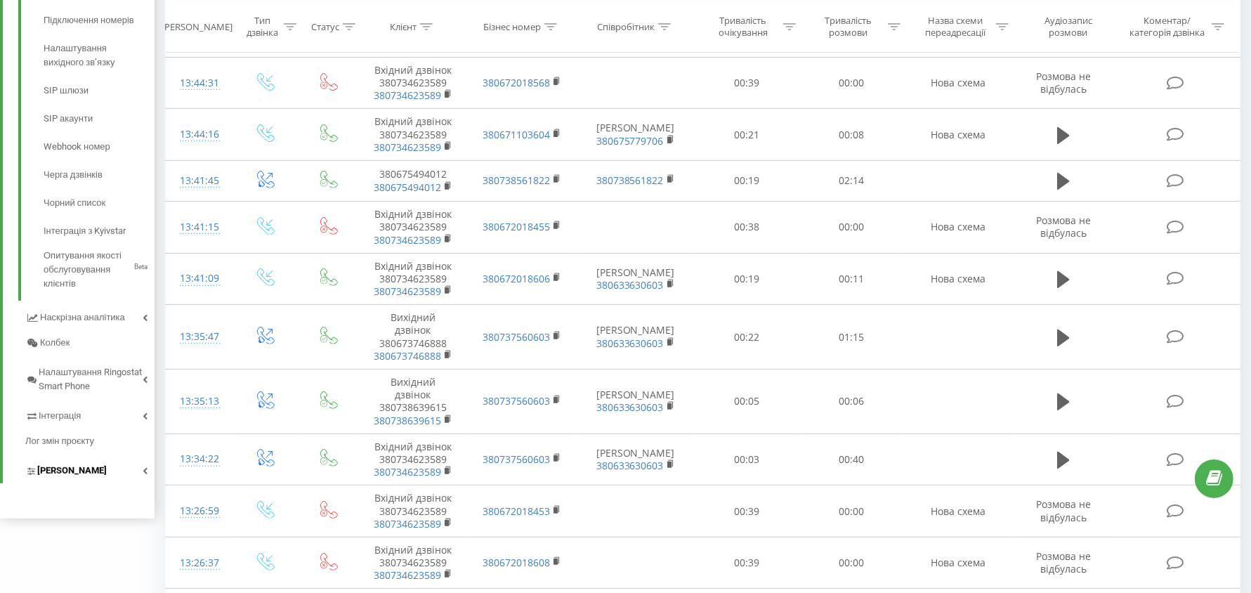
scroll to position [527, 0]
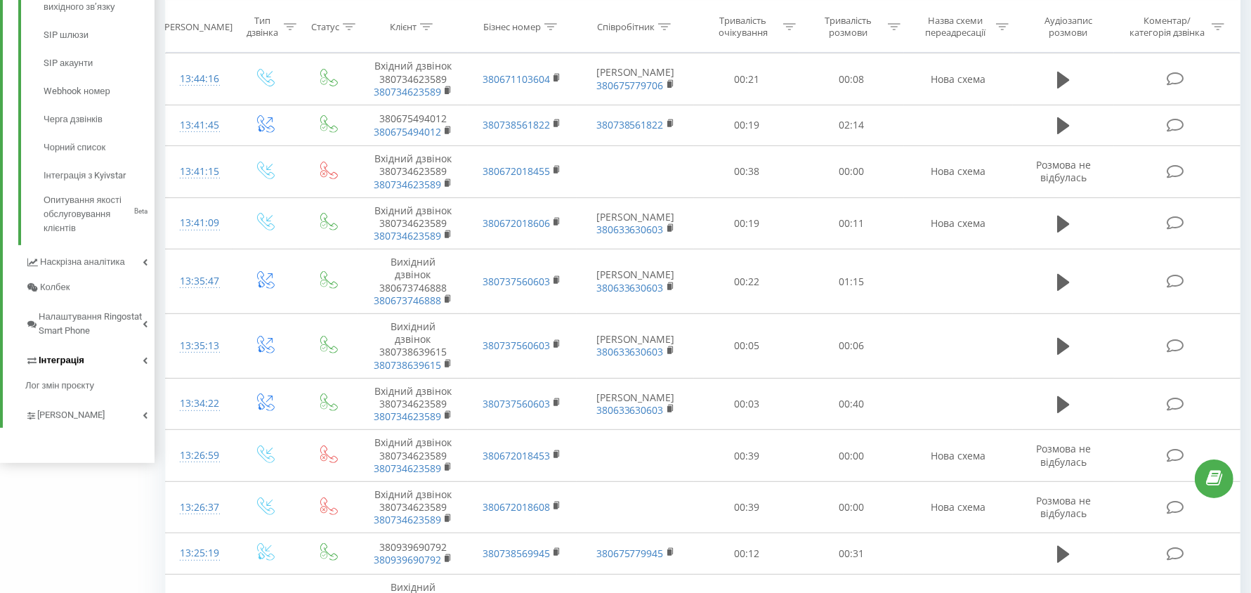
click at [85, 371] on link "Інтеграція" at bounding box center [89, 357] width 129 height 29
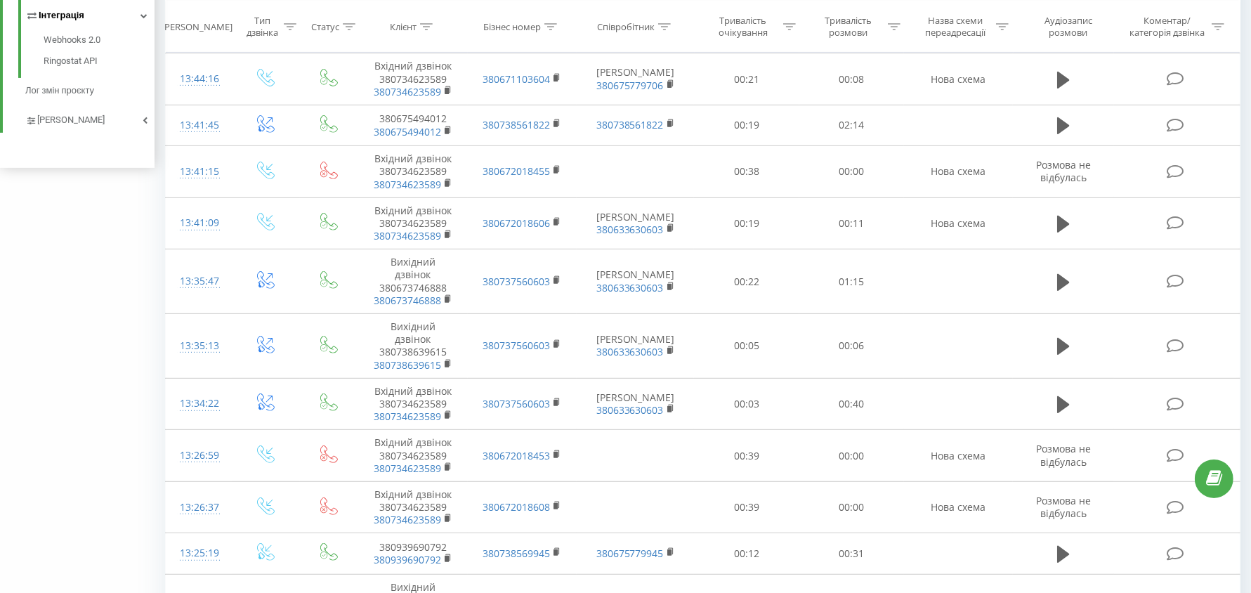
scroll to position [181, 0]
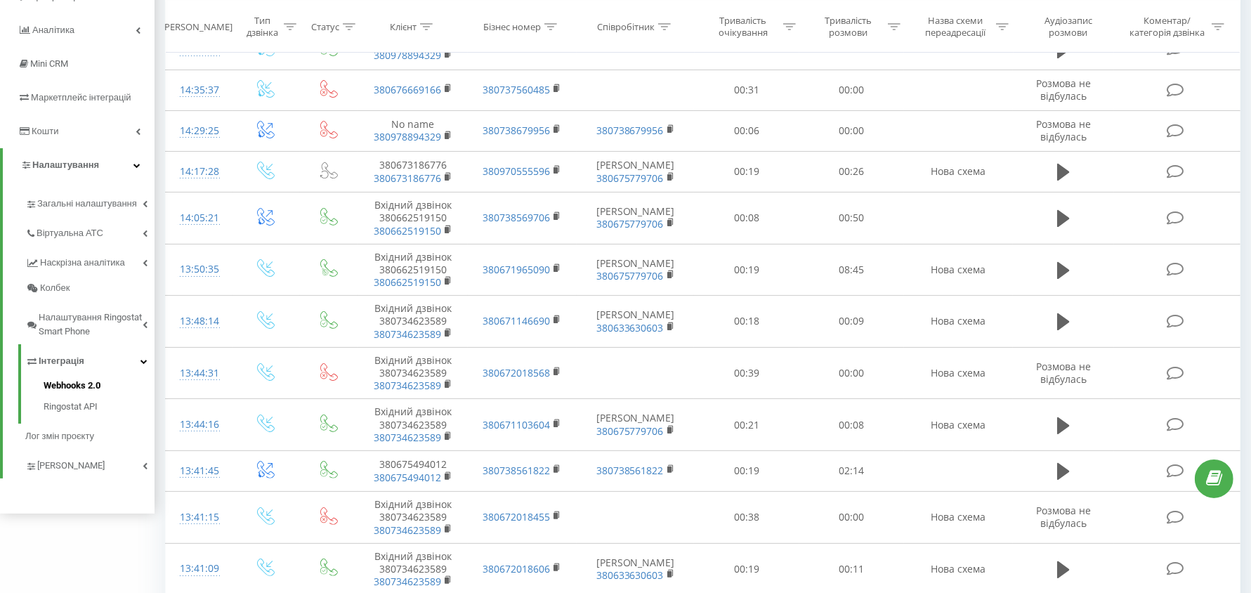
click at [87, 389] on span "Webhooks 2.0" at bounding box center [72, 386] width 57 height 14
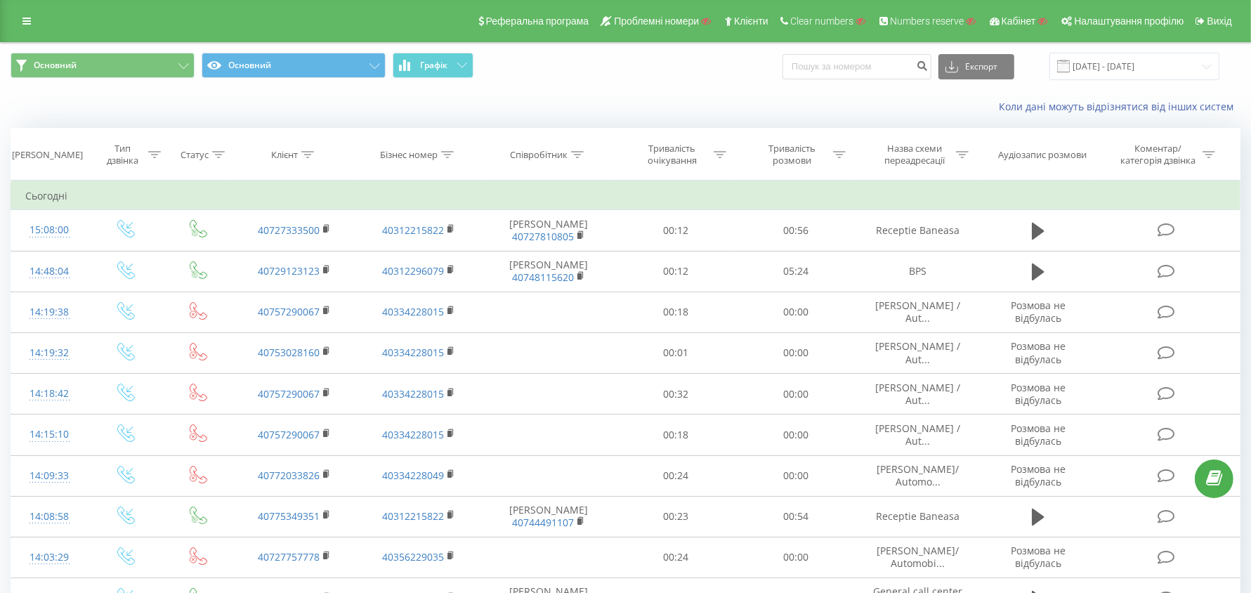
click at [306, 155] on icon at bounding box center [307, 154] width 13 height 7
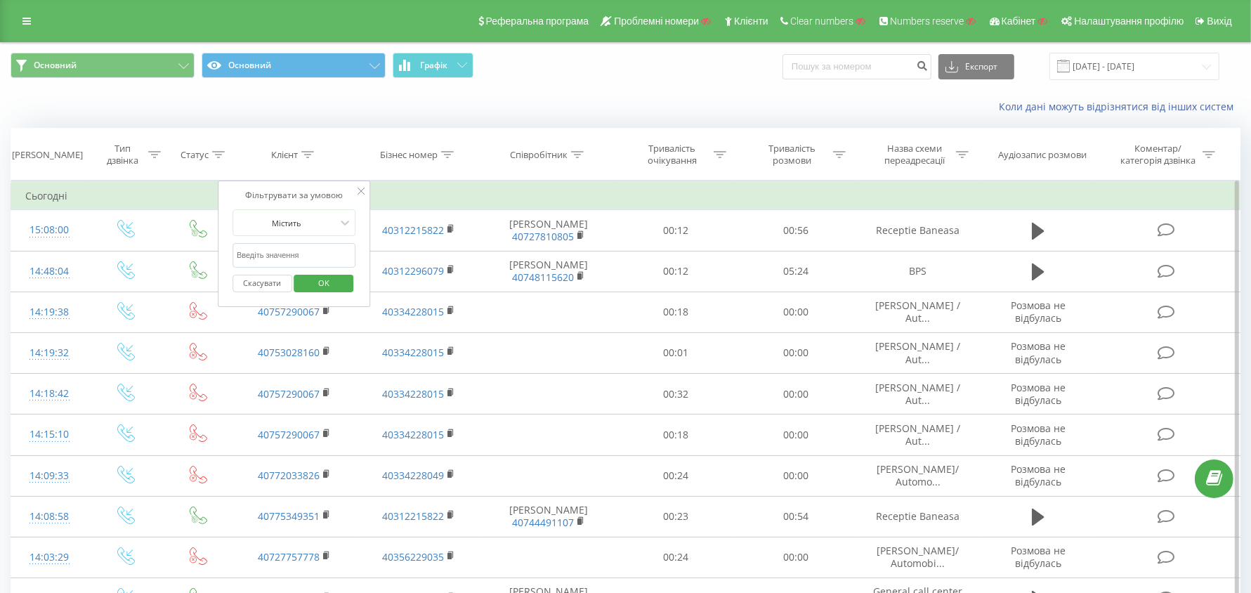
click at [307, 250] on input "text" at bounding box center [294, 255] width 124 height 25
click at [315, 226] on div at bounding box center [287, 222] width 100 height 13
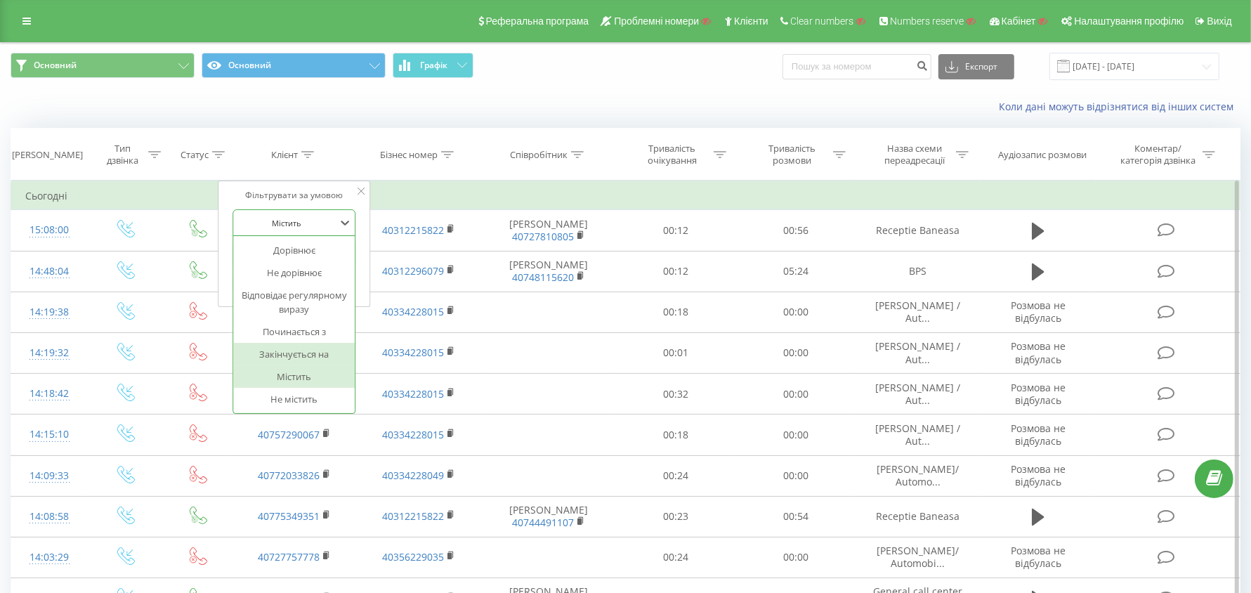
click at [310, 344] on div "Закінчується на" at bounding box center [294, 354] width 122 height 22
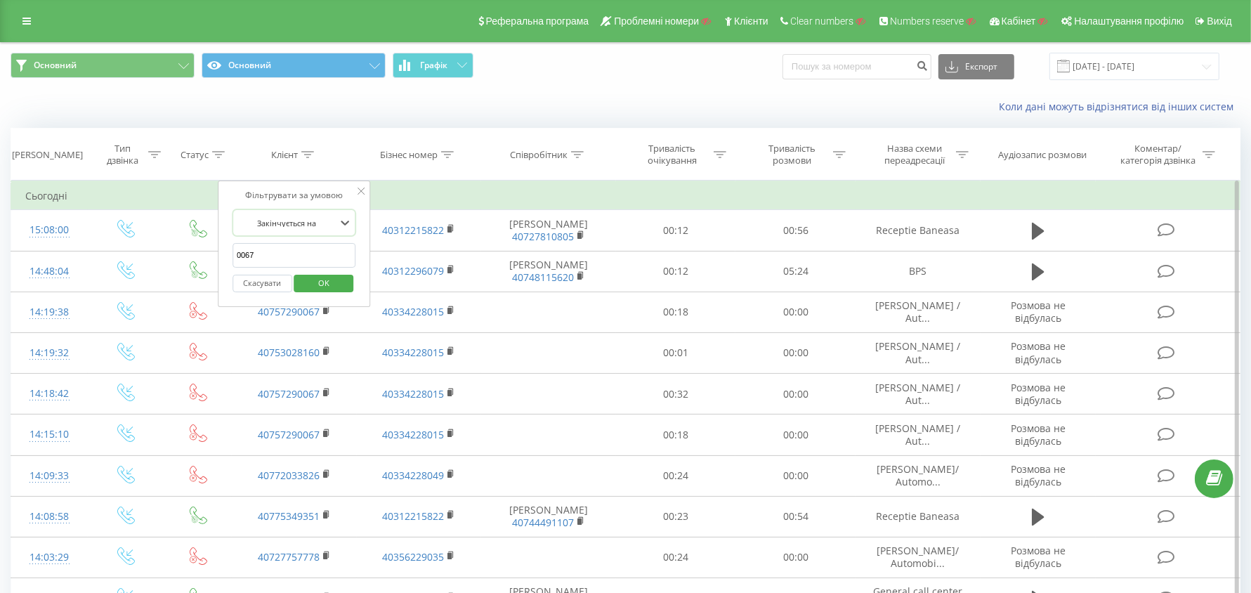
click at [313, 268] on div "Скасувати OK" at bounding box center [294, 284] width 124 height 32
click at [335, 291] on div "Скасувати OK" at bounding box center [294, 284] width 124 height 32
click at [331, 282] on span "OK" at bounding box center [323, 283] width 39 height 22
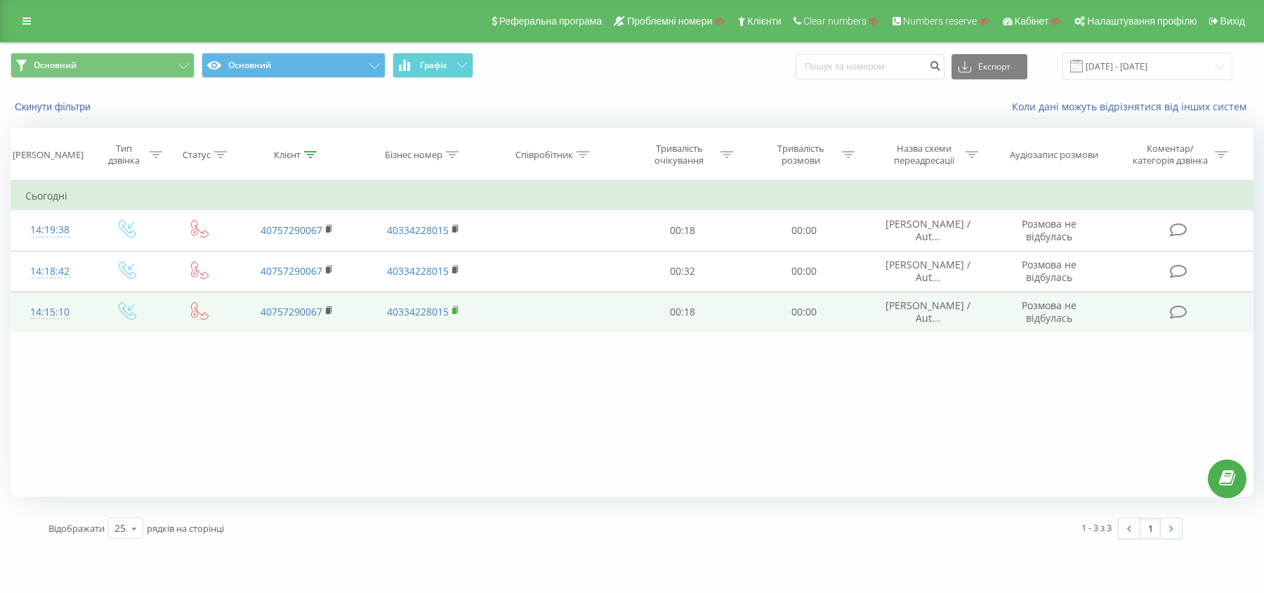
click at [453, 308] on rect at bounding box center [454, 311] width 4 height 6
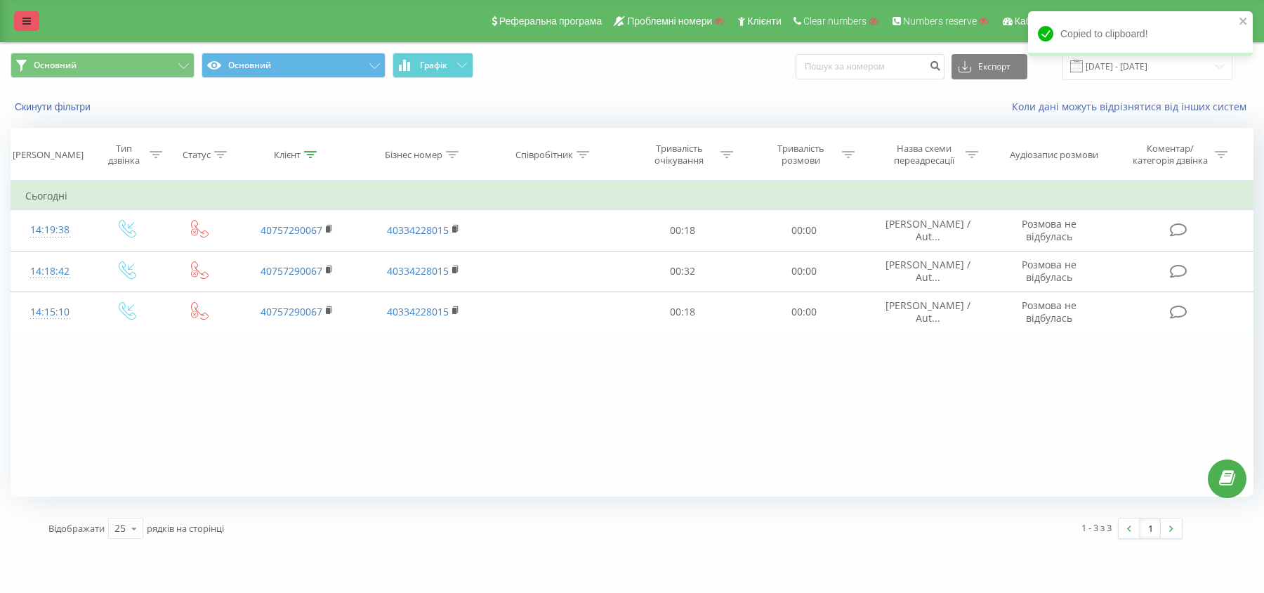
click at [36, 13] on link at bounding box center [26, 21] width 25 height 20
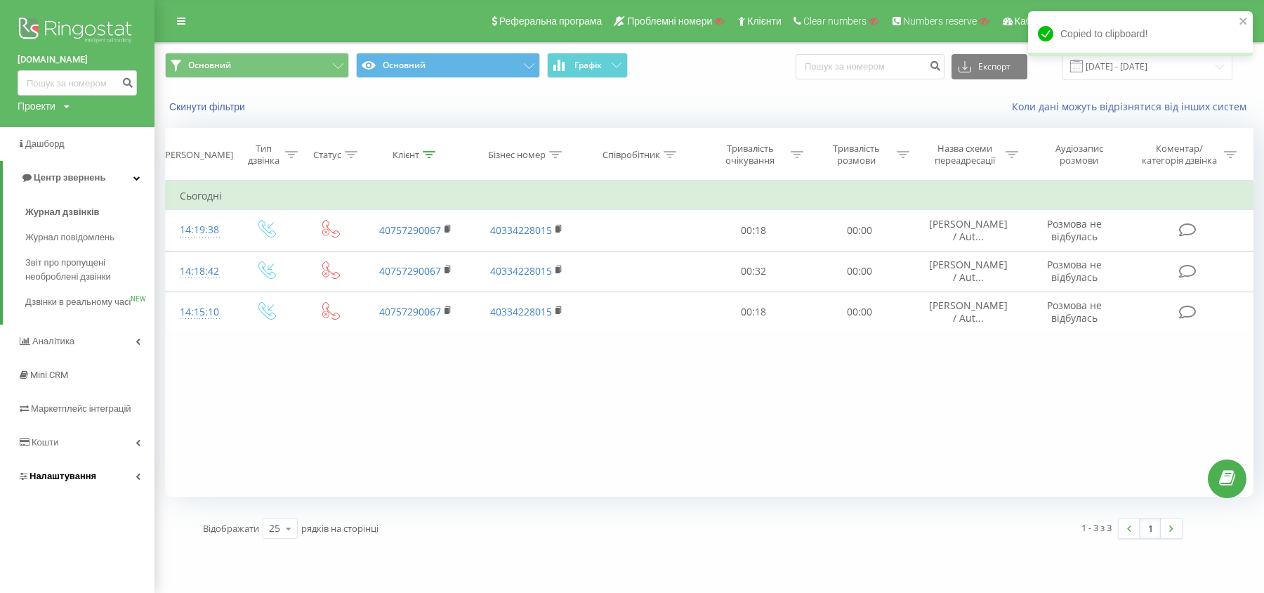
click at [66, 481] on span "Налаштування" at bounding box center [62, 476] width 67 height 11
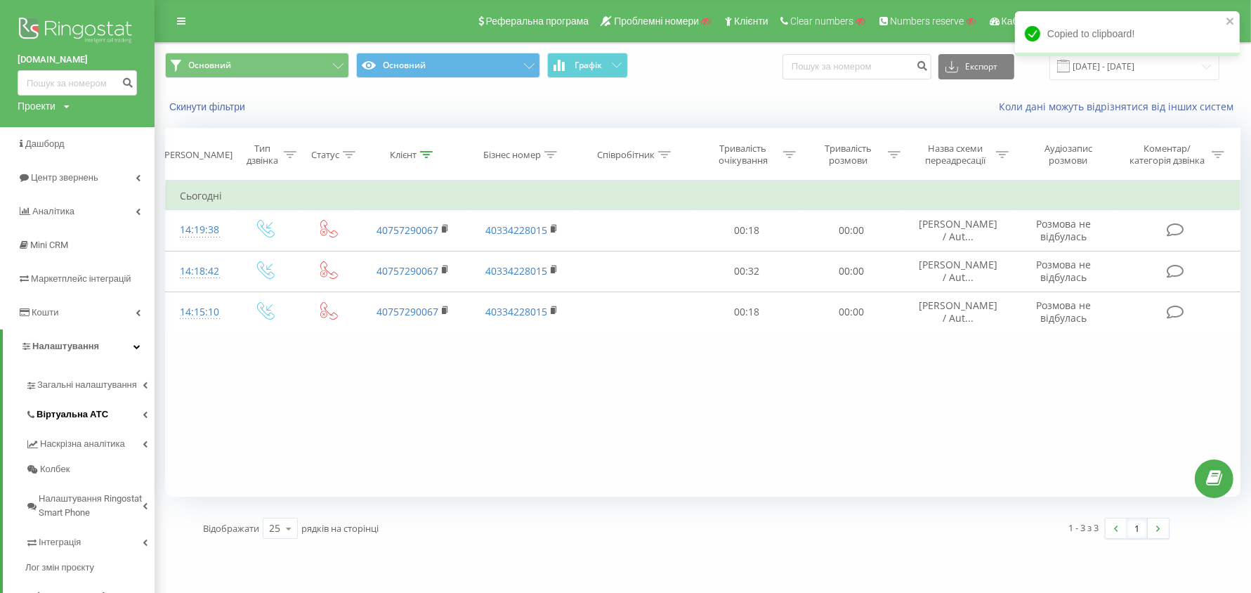
click at [91, 426] on link "Віртуальна АТС" at bounding box center [89, 412] width 129 height 29
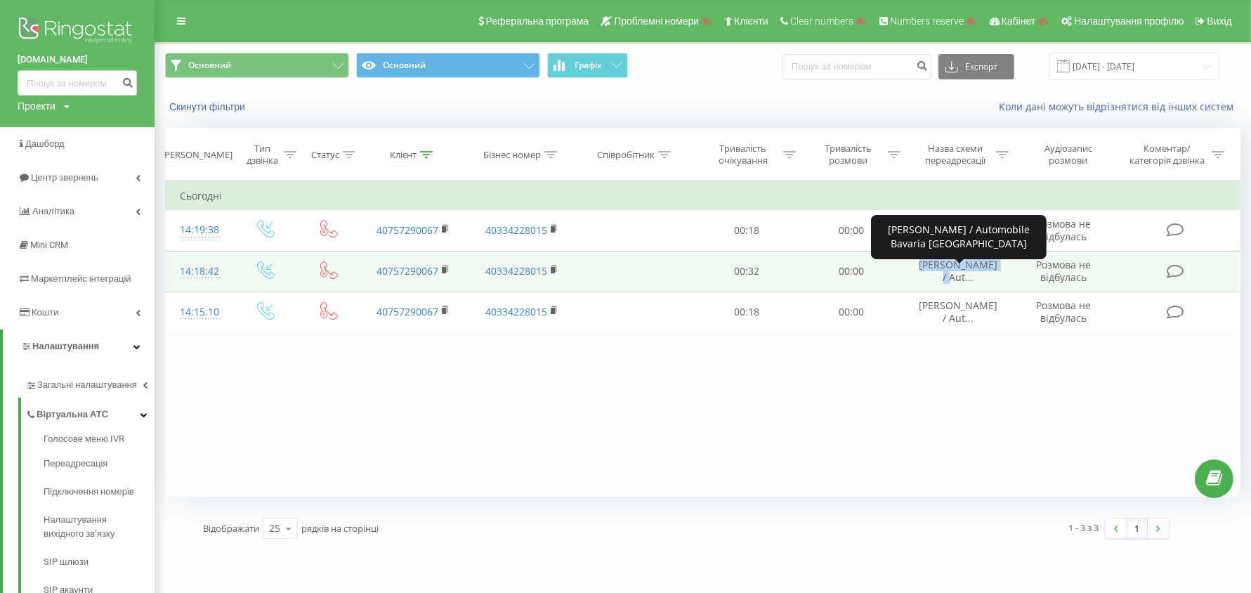
drag, startPoint x: 943, startPoint y: 272, endPoint x: 978, endPoint y: 286, distance: 37.8
click at [978, 284] on span "Ciprian Morunglav / Aut..." at bounding box center [958, 271] width 79 height 26
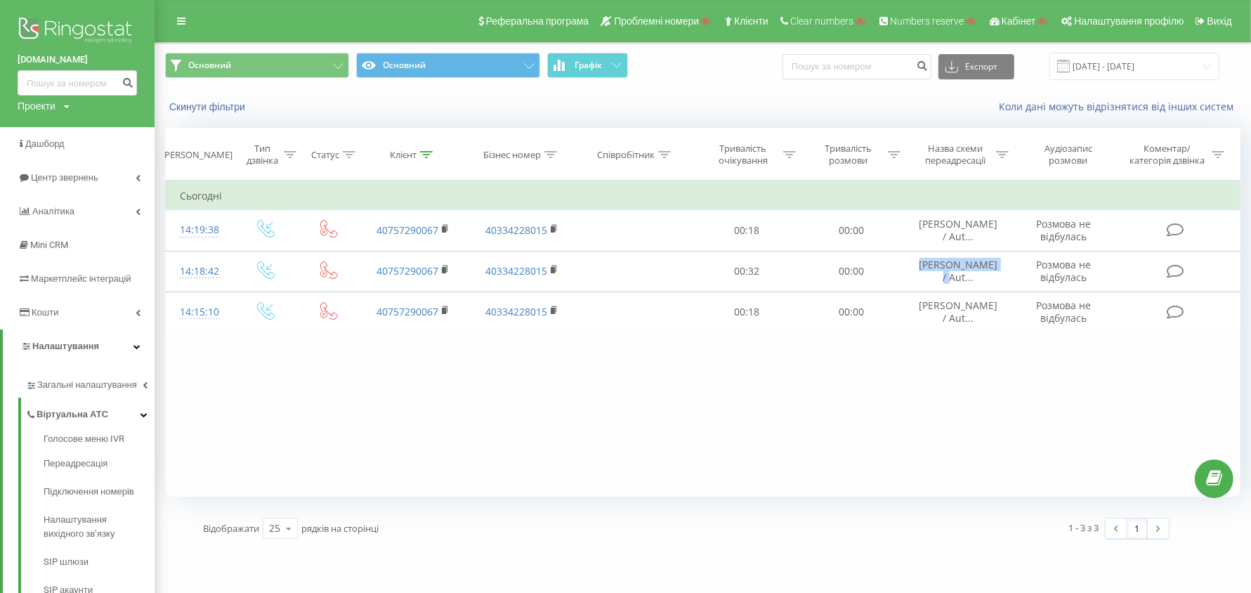
copy span "Ciprian Morunglav"
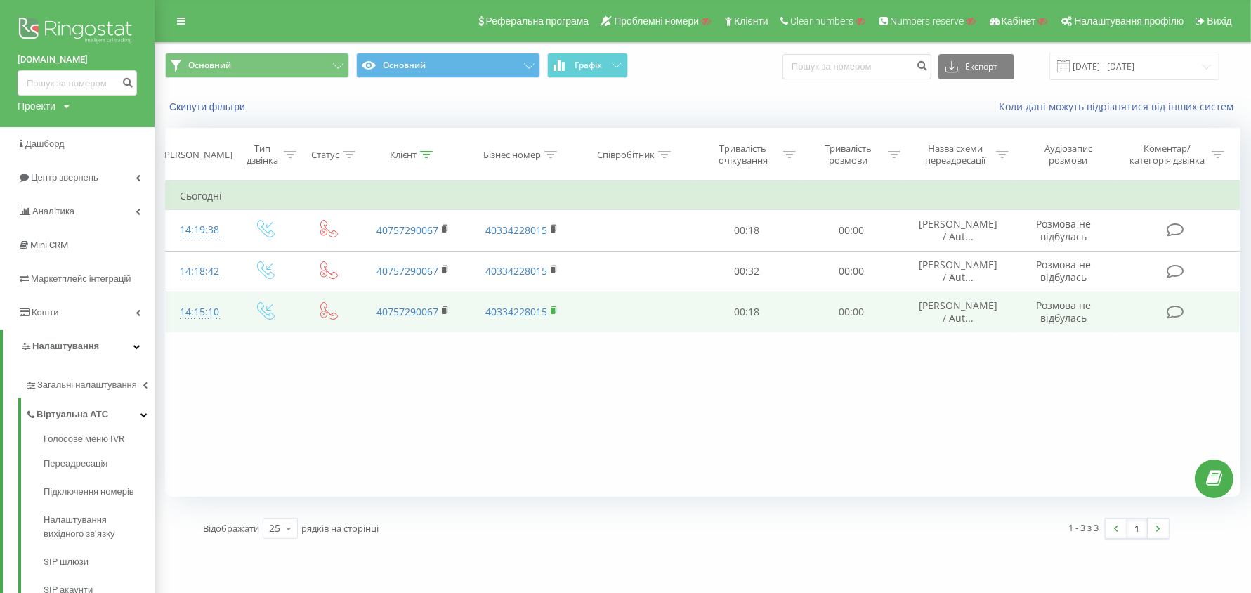
click at [553, 314] on rect at bounding box center [553, 311] width 4 height 6
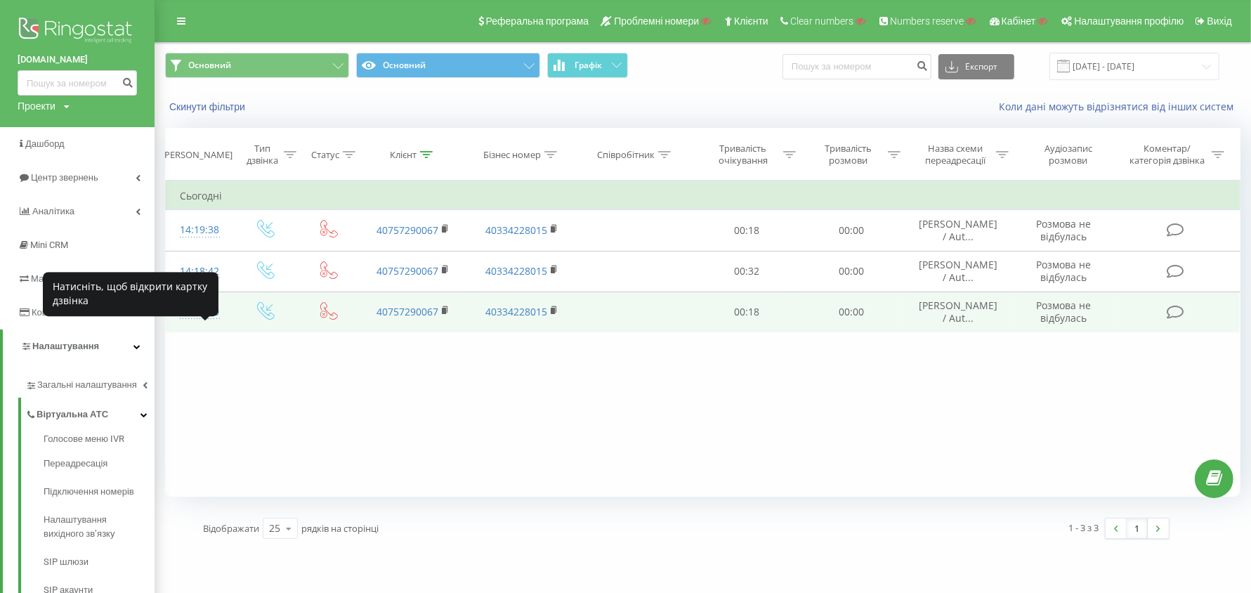
click at [209, 326] on div "14:15:10" at bounding box center [199, 311] width 39 height 27
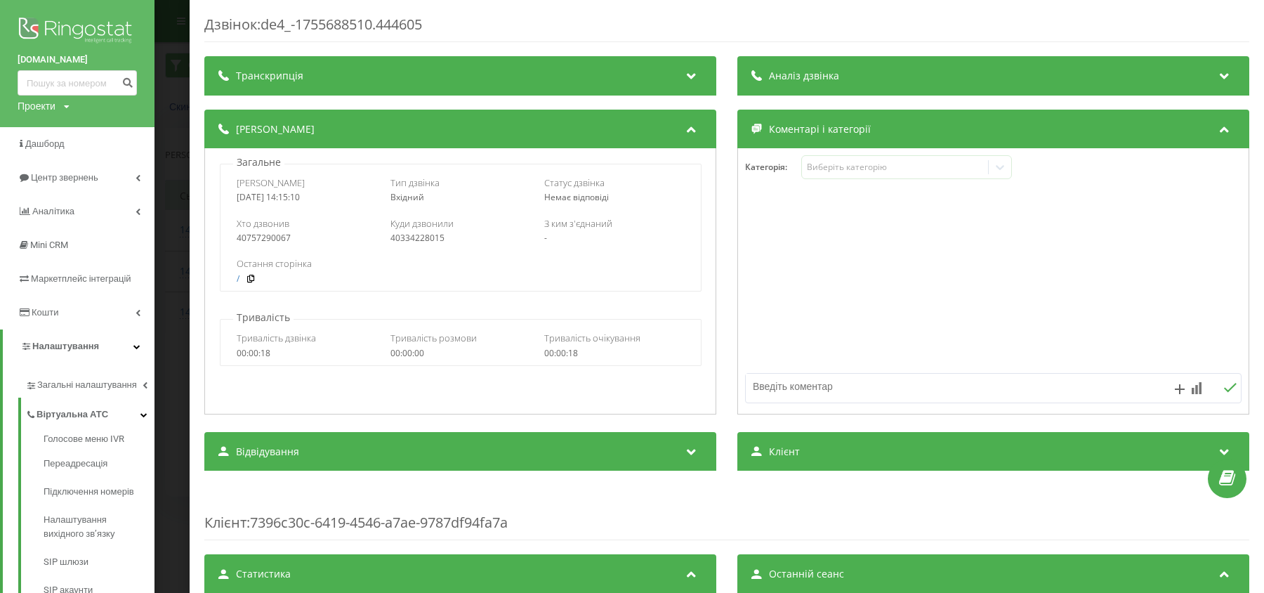
click at [270, 197] on div "2025-08-20 14:15:10" at bounding box center [307, 197] width 140 height 10
copy div "2025-08-20 14:15:10"
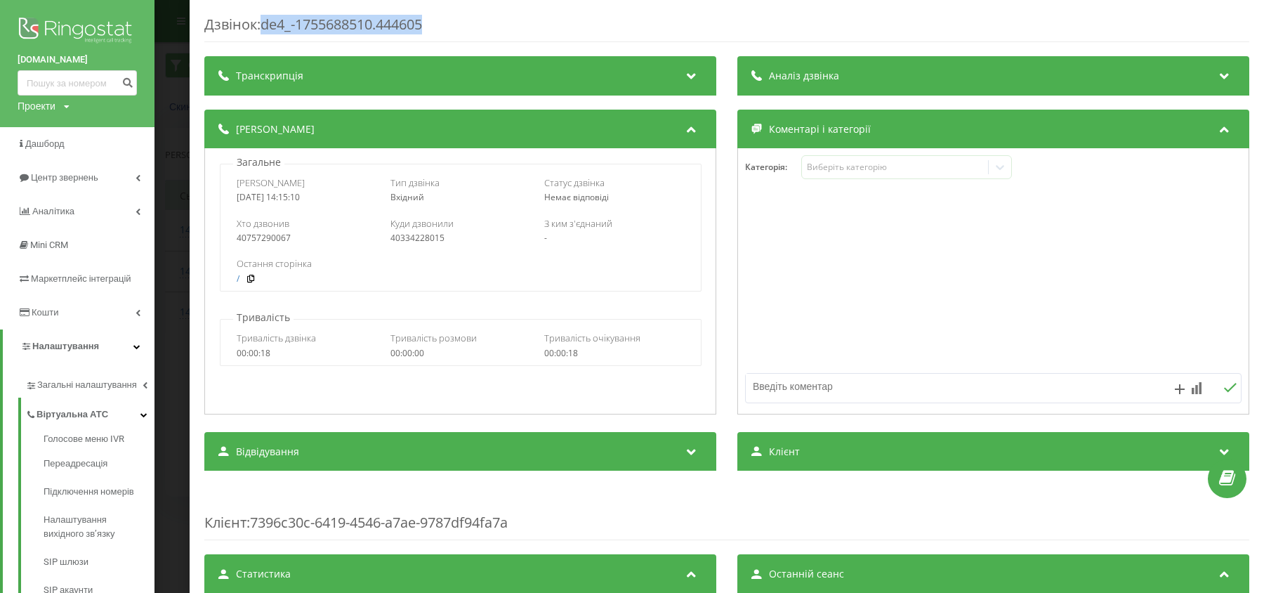
drag, startPoint x: 277, startPoint y: 25, endPoint x: 431, endPoint y: 22, distance: 153.8
click at [431, 22] on div "Дзвінок : de4_-1755688510.444605" at bounding box center [726, 28] width 1045 height 27
copy div "de4_-1755688510.444605"
click at [181, 216] on div "Дзвінок : de4_-1755688510.444605 Транскрипція Для AI-аналізу майбутніх дзвінків…" at bounding box center [632, 296] width 1264 height 593
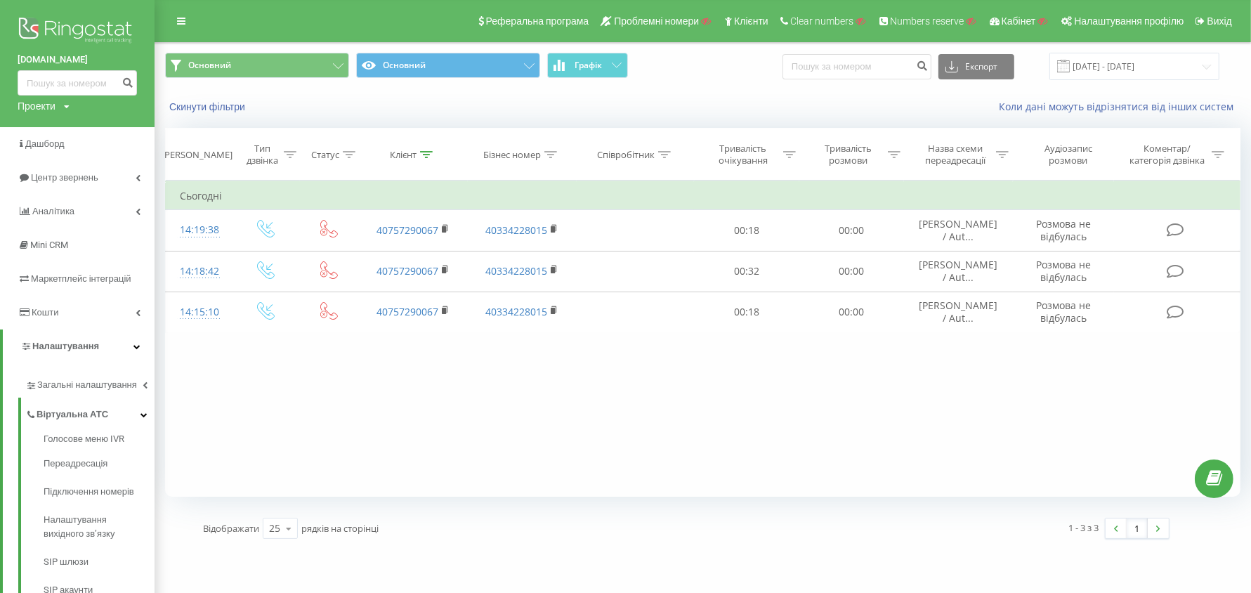
drag, startPoint x: 426, startPoint y: 155, endPoint x: 421, endPoint y: 169, distance: 15.5
click at [426, 155] on icon at bounding box center [426, 154] width 13 height 7
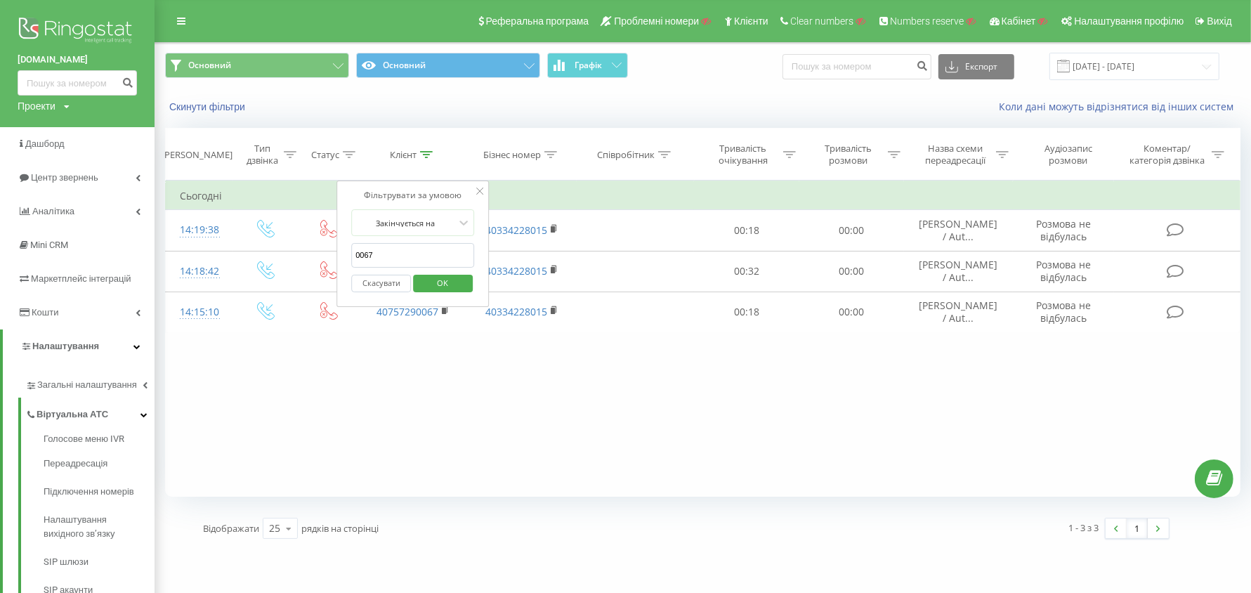
click at [411, 249] on input "0067" at bounding box center [413, 255] width 124 height 25
click at [459, 289] on span "OK" at bounding box center [442, 283] width 39 height 22
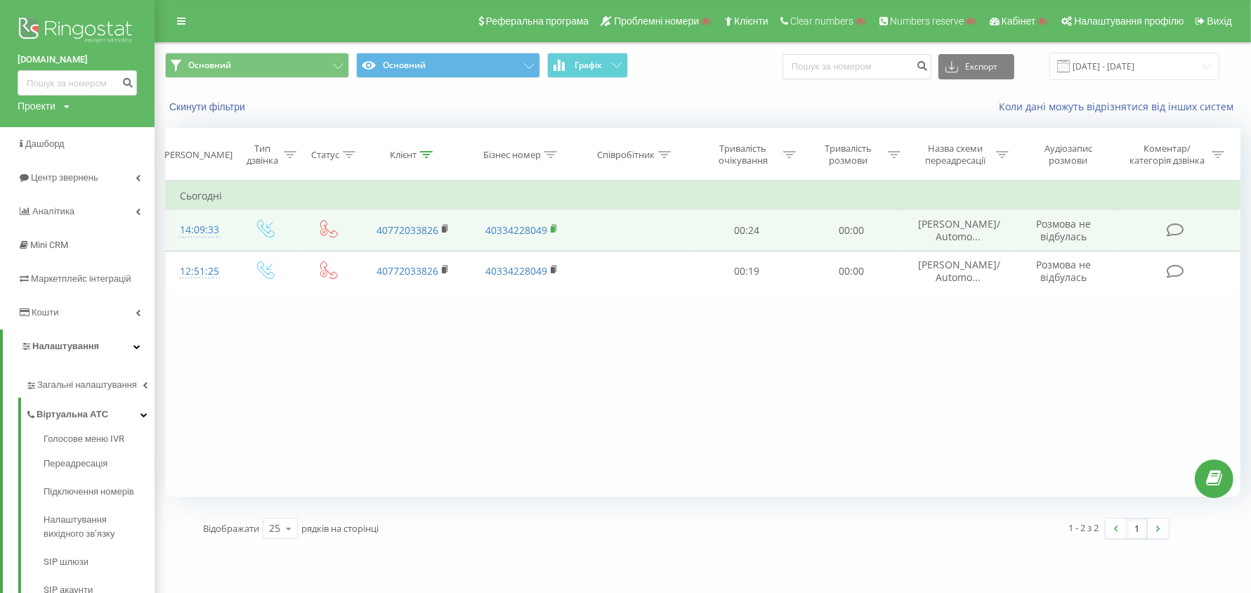
click at [556, 226] on icon at bounding box center [554, 228] width 5 height 6
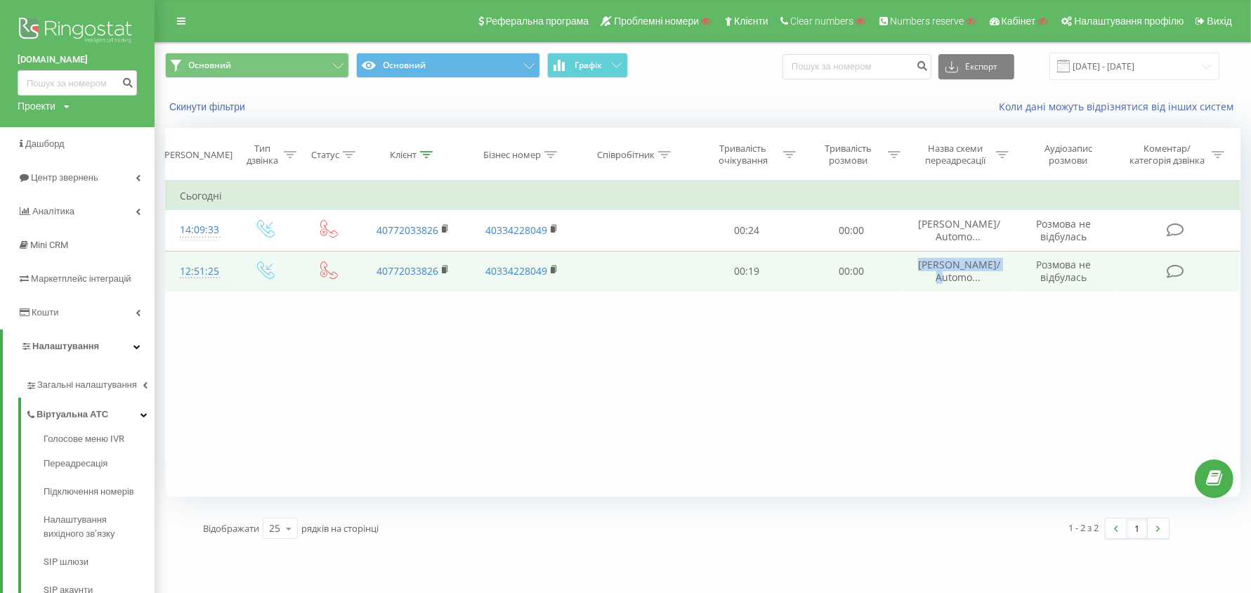
drag, startPoint x: 910, startPoint y: 261, endPoint x: 994, endPoint y: 265, distance: 83.7
click at [994, 265] on td "Andrei Gavriluta/ Automo..." at bounding box center [958, 271] width 109 height 41
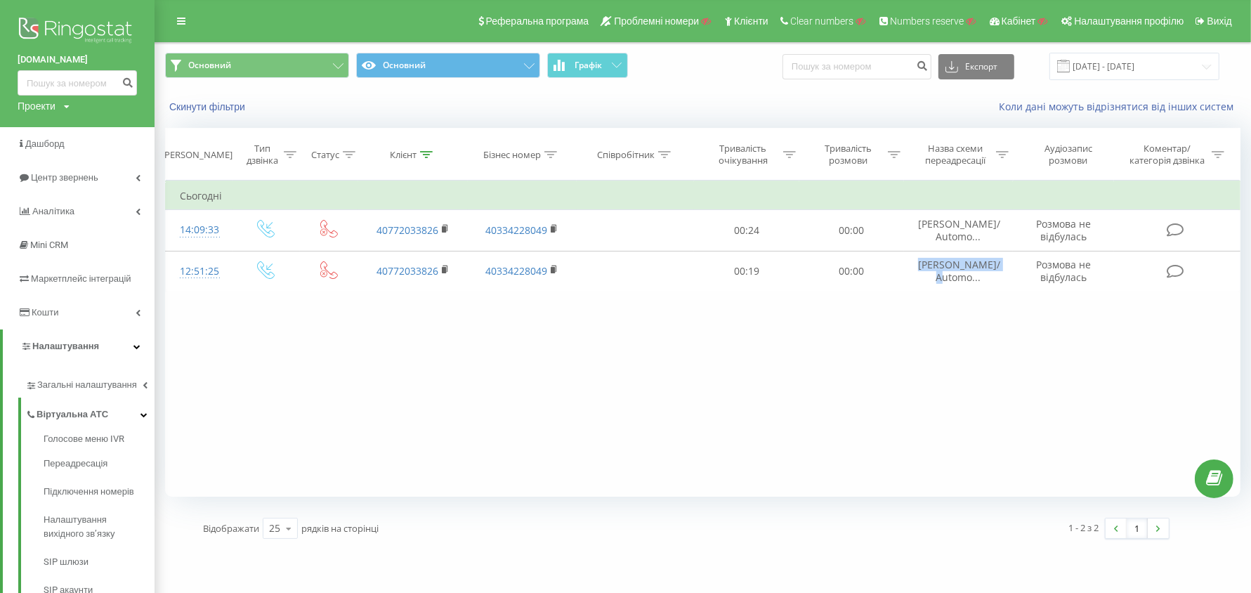
copy span "Andrei Gavriluta"
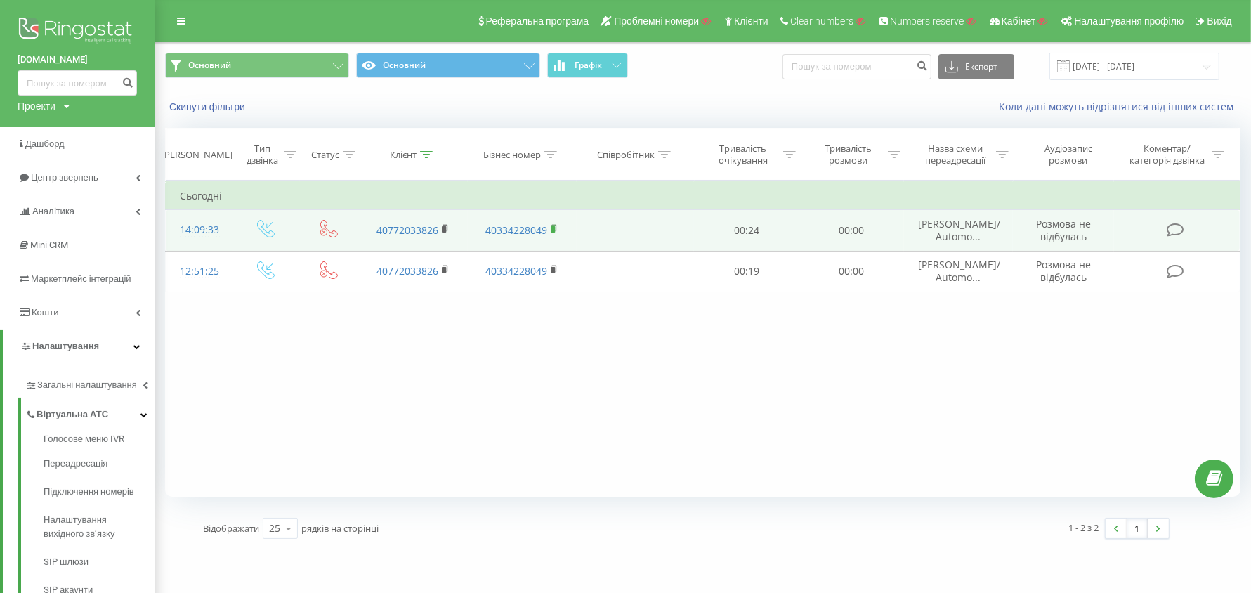
click at [552, 227] on rect at bounding box center [553, 229] width 4 height 6
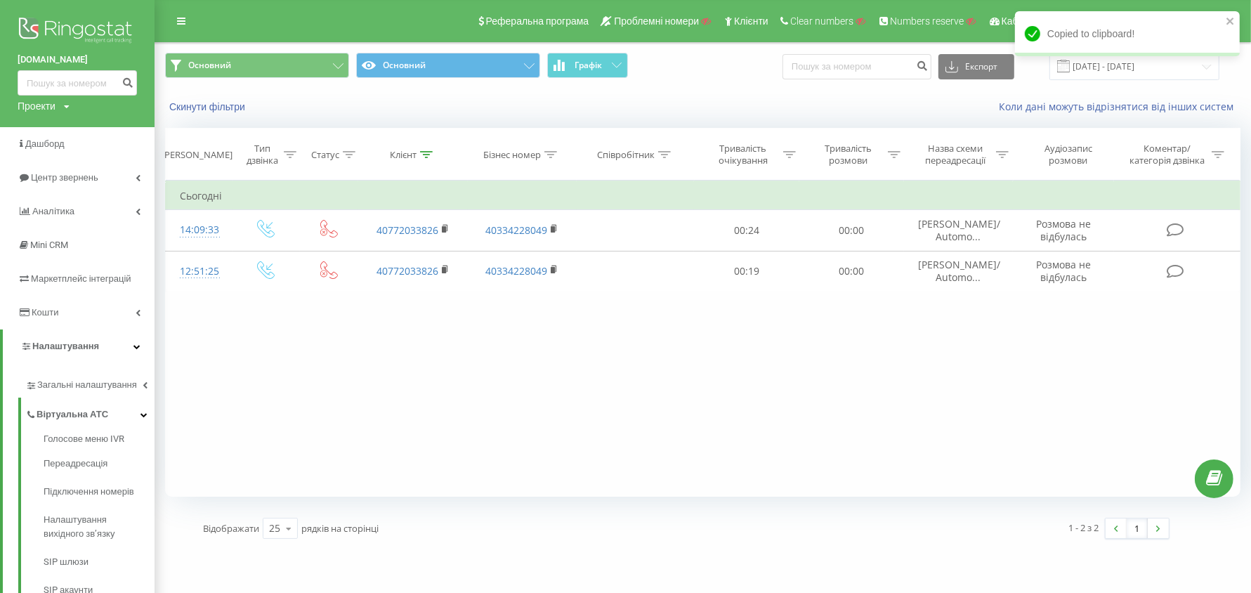
click at [424, 158] on div at bounding box center [426, 155] width 13 height 12
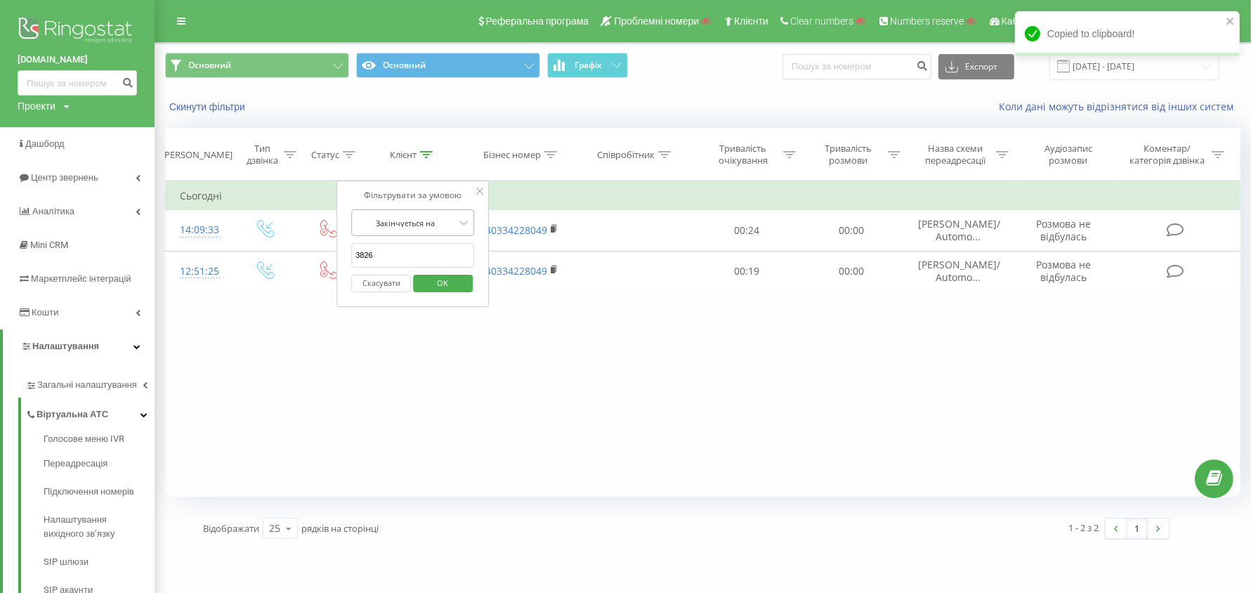
click at [429, 230] on div "Закінчується на" at bounding box center [405, 222] width 103 height 21
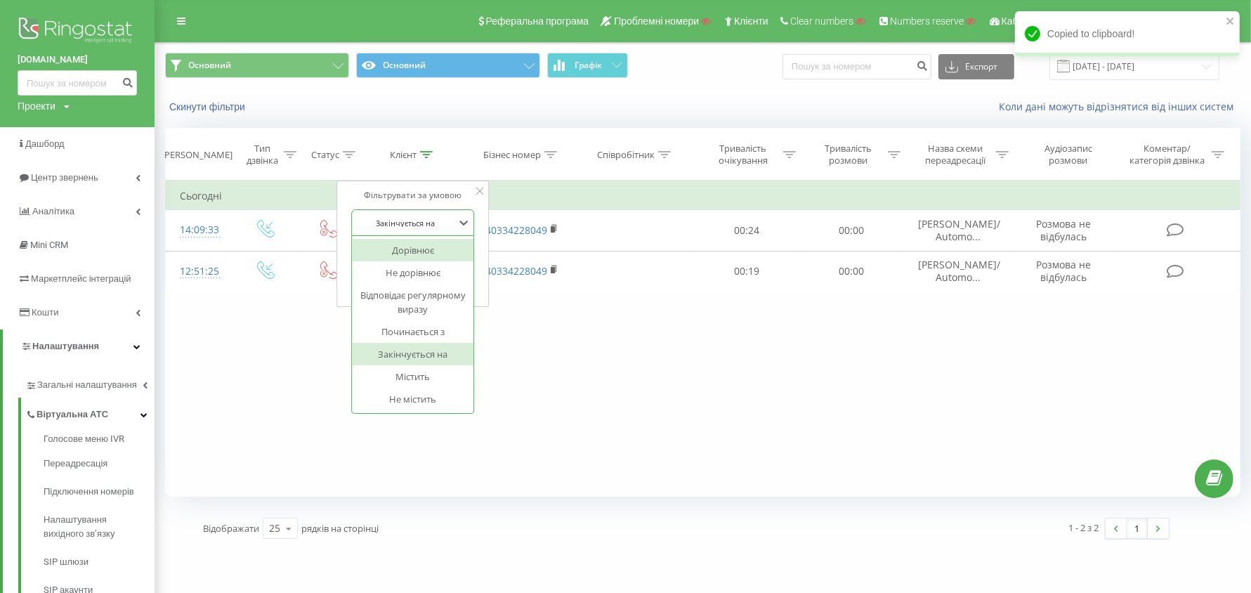
click at [426, 246] on div "Дорівнює" at bounding box center [413, 250] width 122 height 22
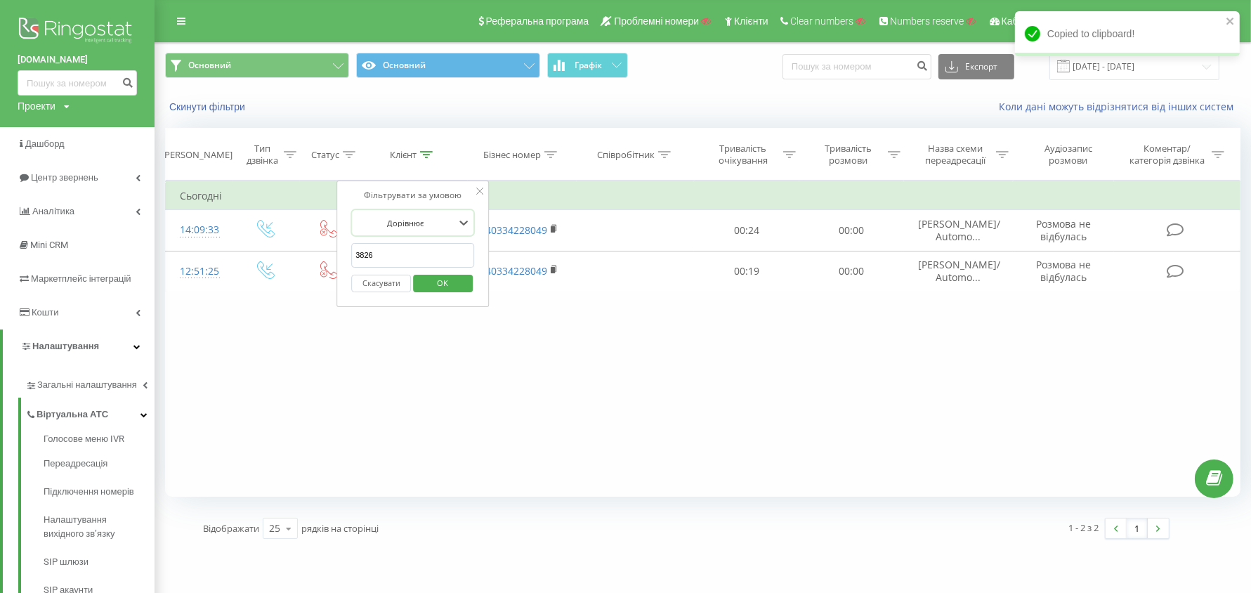
click at [400, 255] on input "3826" at bounding box center [413, 255] width 124 height 25
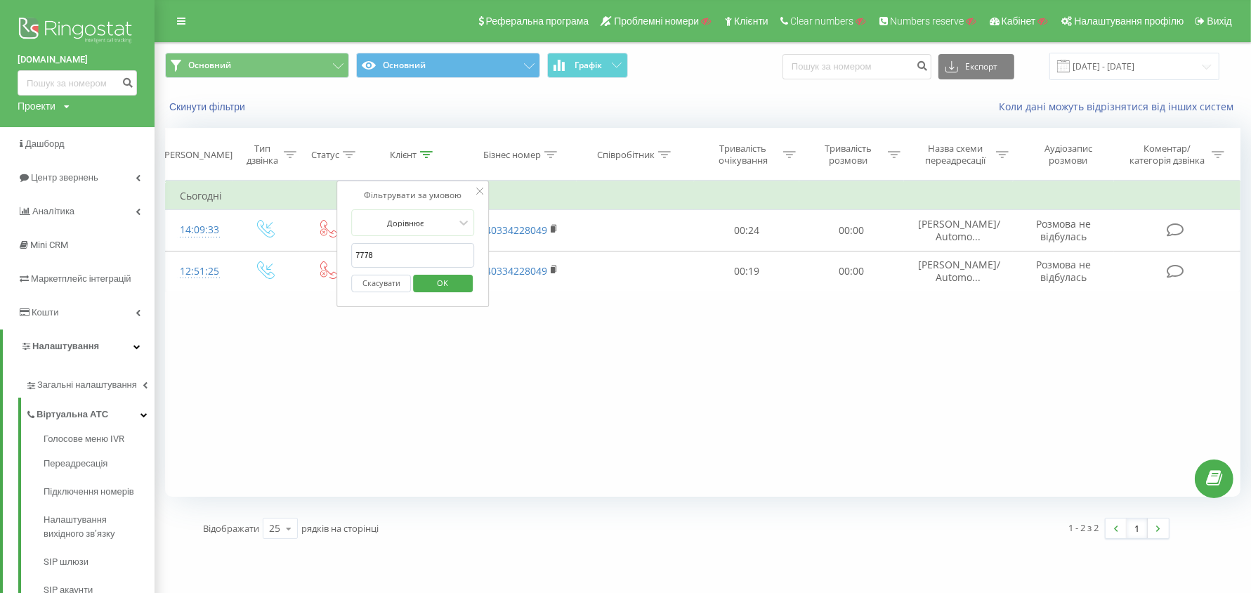
type input "7778"
click at [408, 194] on div "Фільтрувати за умовою" at bounding box center [413, 195] width 124 height 14
click at [419, 221] on div at bounding box center [405, 222] width 100 height 13
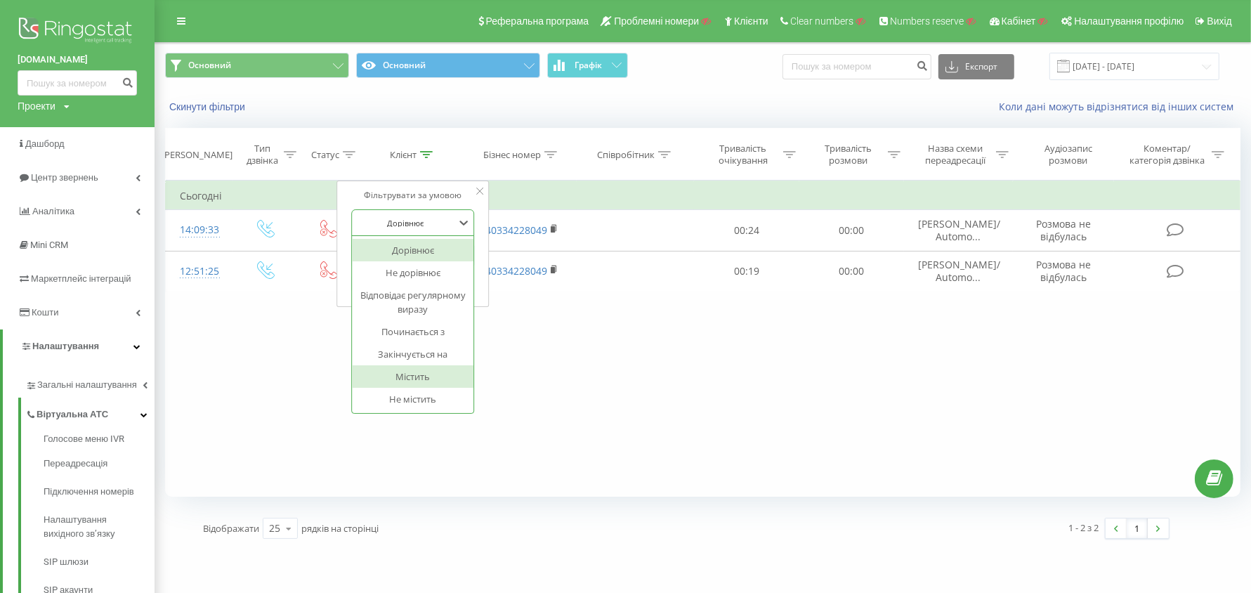
click at [425, 377] on div "Містить" at bounding box center [413, 376] width 122 height 22
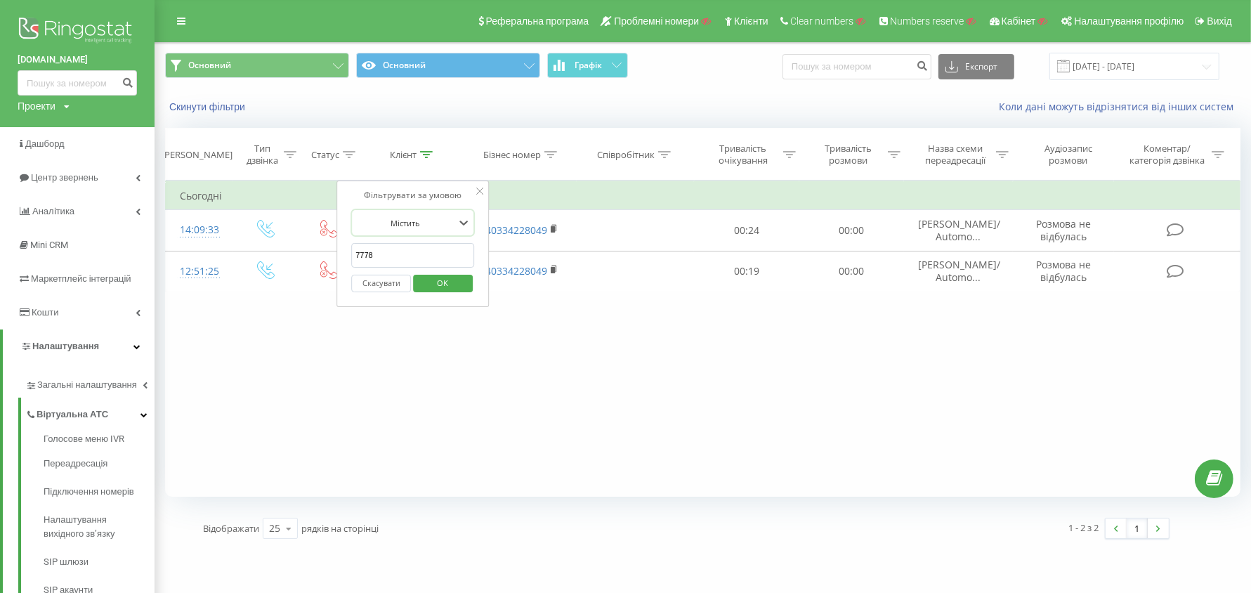
click at [426, 226] on div at bounding box center [405, 222] width 100 height 13
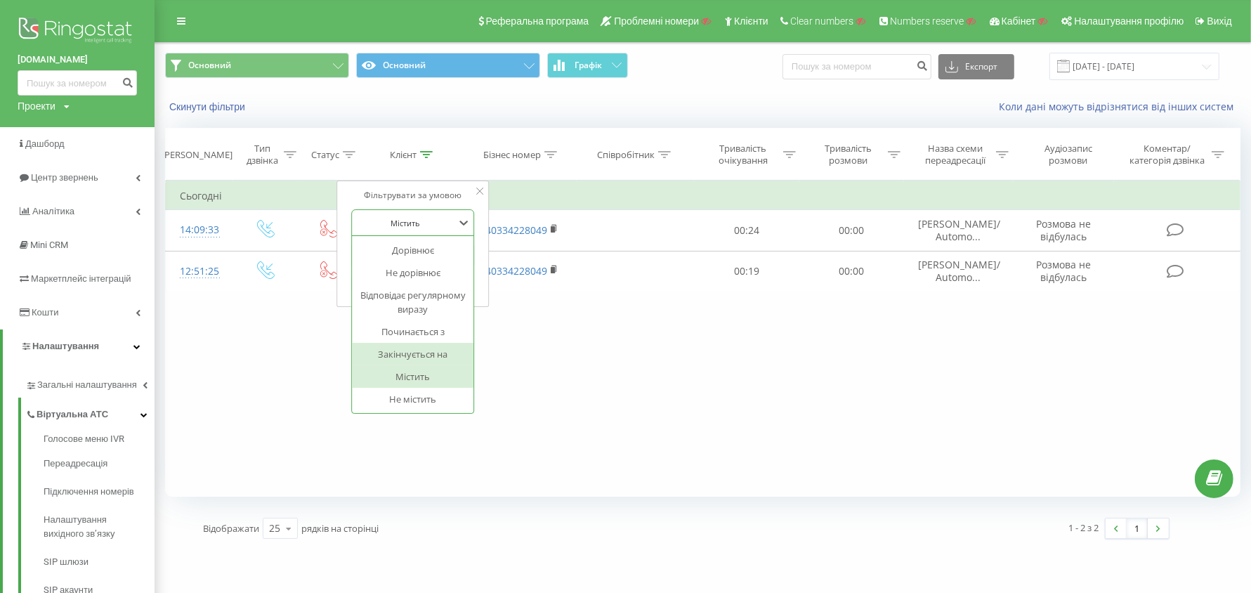
click at [429, 351] on div "Закінчується на" at bounding box center [413, 354] width 122 height 22
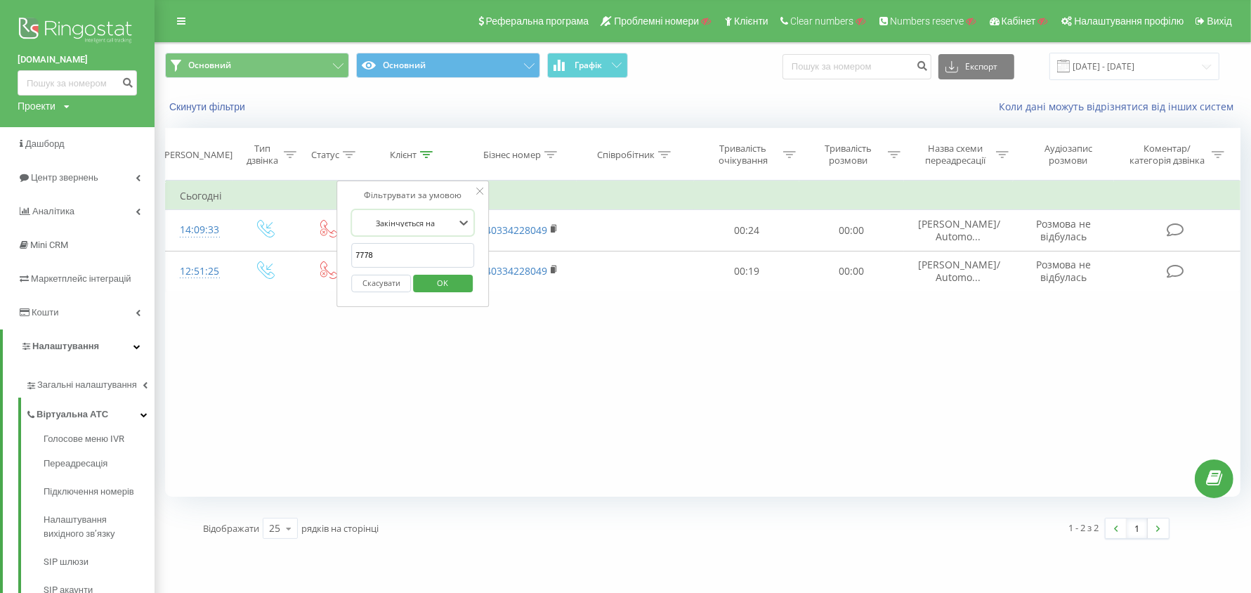
drag, startPoint x: 440, startPoint y: 284, endPoint x: 453, endPoint y: 278, distance: 14.5
click at [440, 284] on span "OK" at bounding box center [442, 283] width 39 height 22
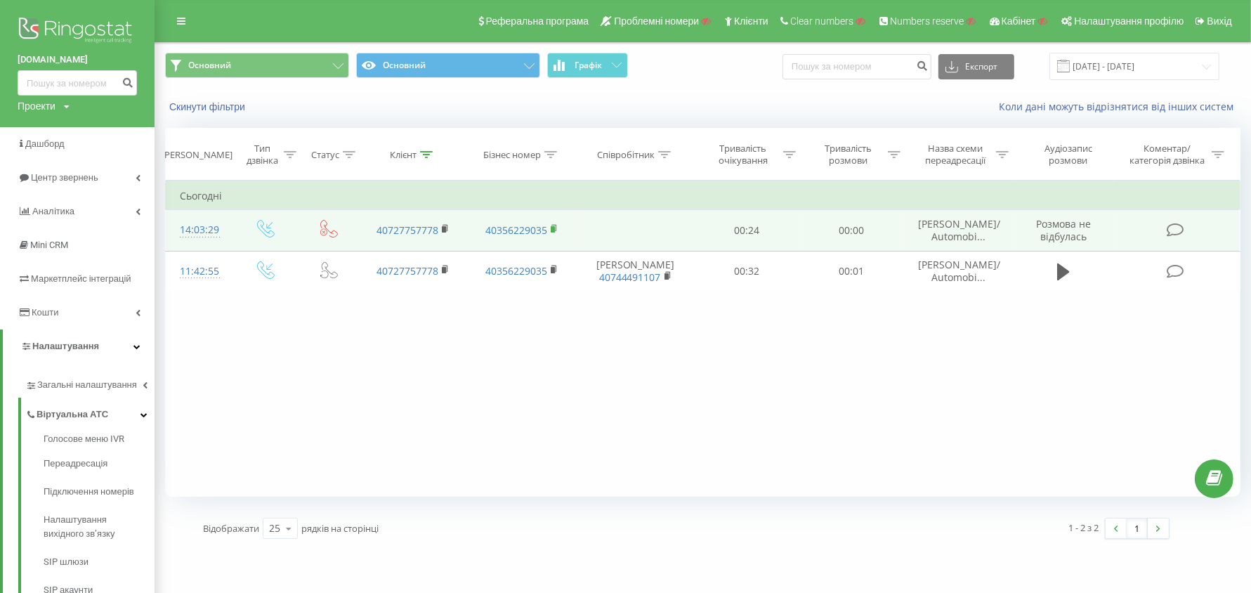
click at [556, 227] on icon at bounding box center [554, 228] width 5 height 6
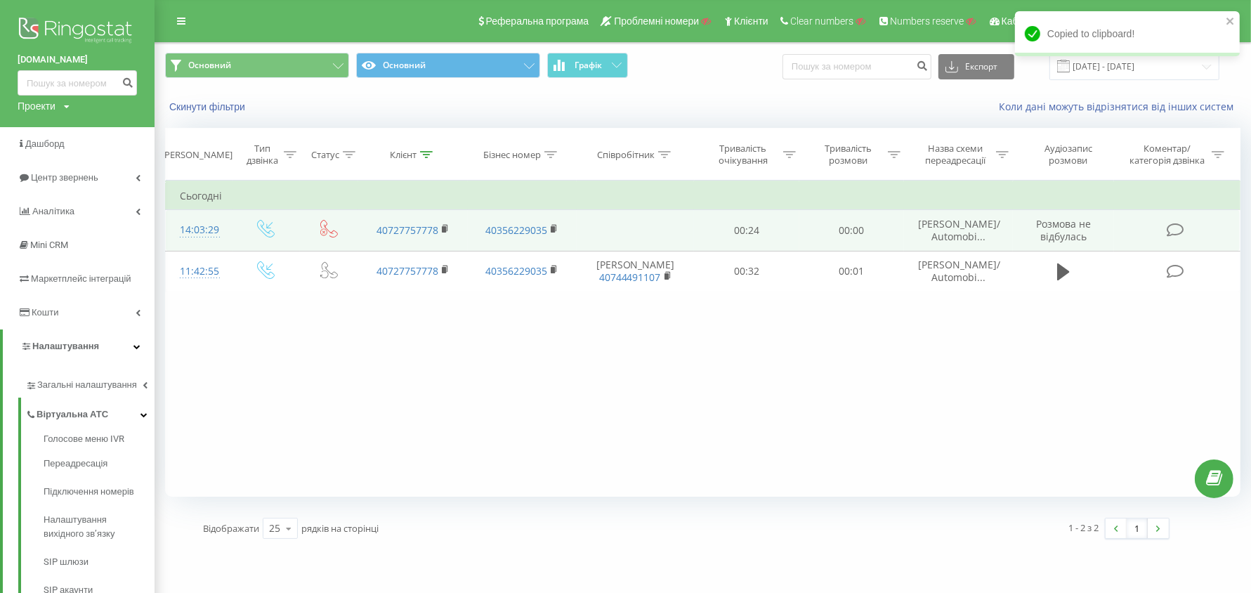
click at [952, 221] on span "Stefan Damache/ Automobi..." at bounding box center [959, 230] width 82 height 26
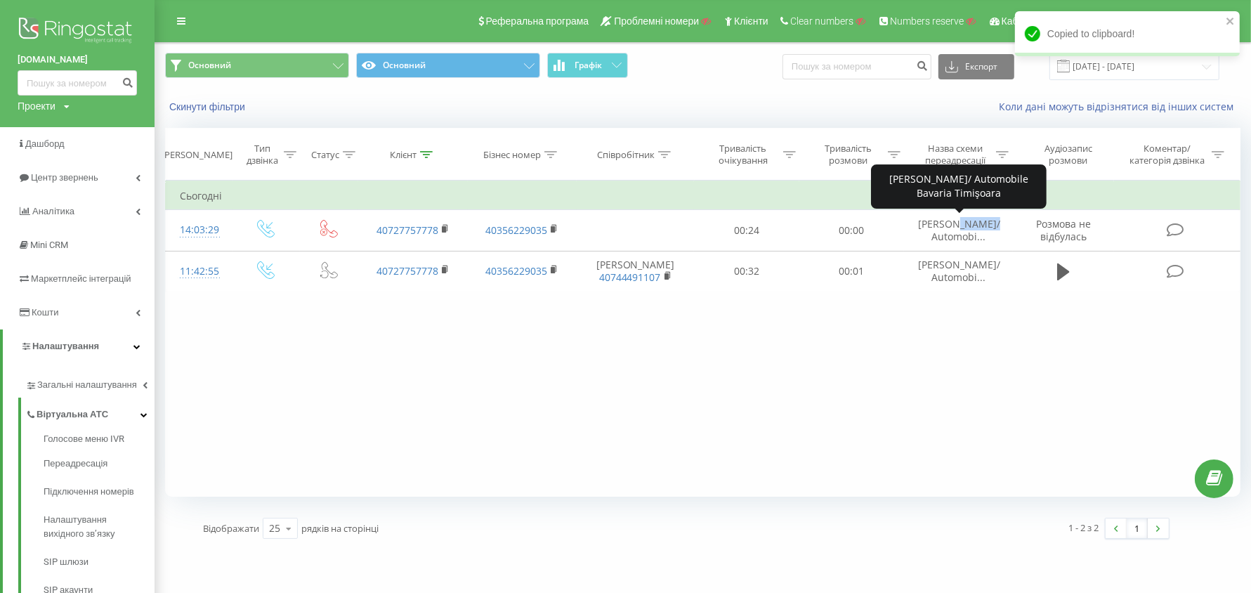
copy span "Damache"
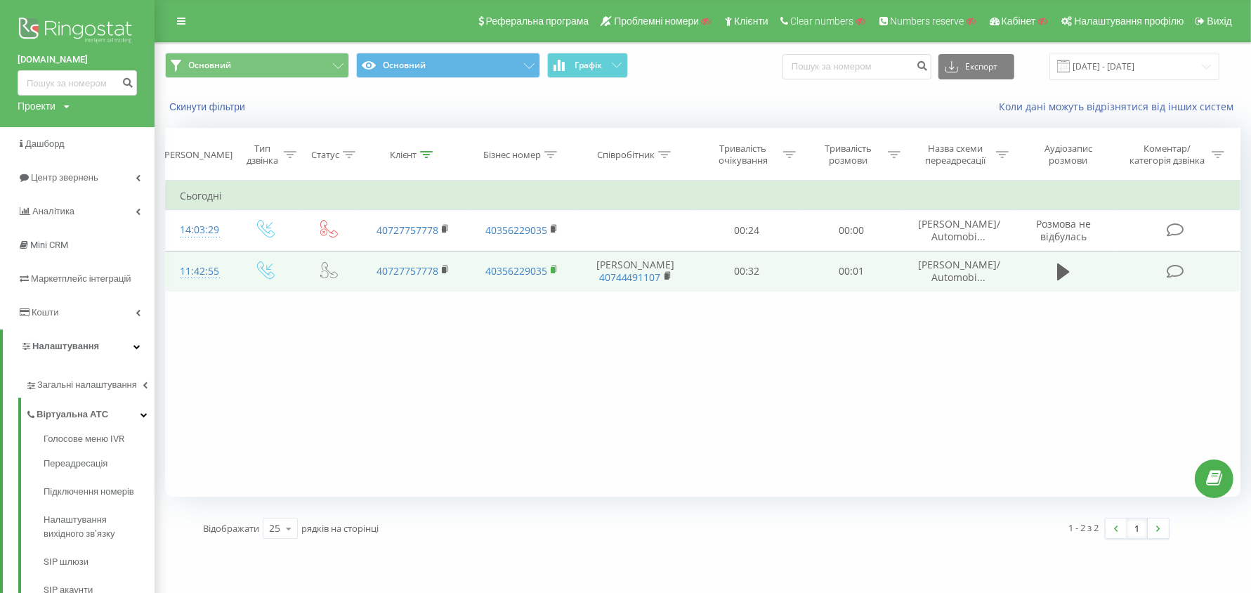
click at [551, 267] on rect at bounding box center [553, 270] width 4 height 6
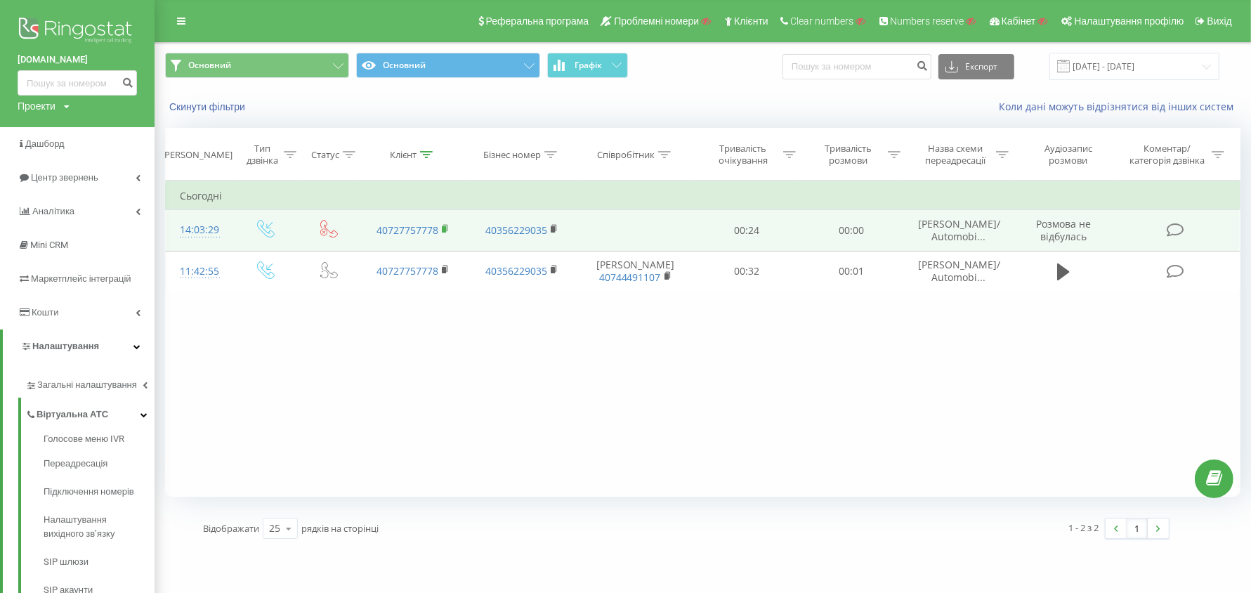
click at [444, 229] on rect at bounding box center [444, 229] width 4 height 6
drag, startPoint x: 556, startPoint y: 267, endPoint x: 584, endPoint y: 235, distance: 42.8
click at [556, 267] on icon at bounding box center [554, 268] width 5 height 6
click at [553, 227] on rect at bounding box center [553, 229] width 4 height 6
click at [443, 227] on rect at bounding box center [444, 229] width 4 height 6
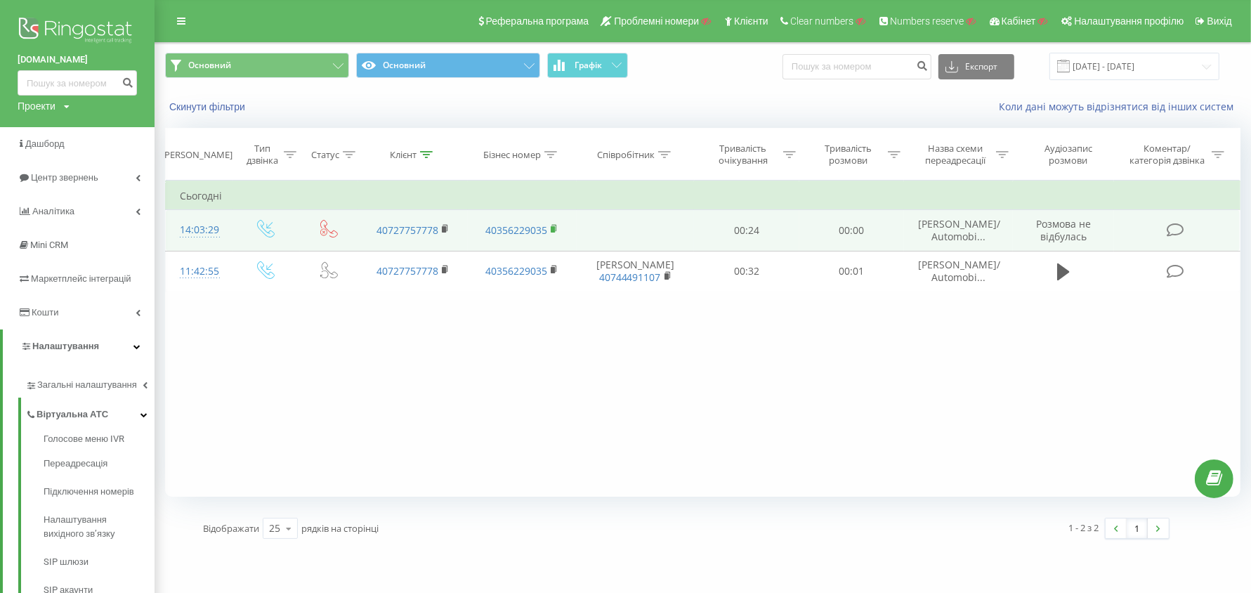
click at [552, 226] on rect at bounding box center [553, 229] width 4 height 6
click at [190, 227] on div "14:03:29" at bounding box center [199, 229] width 39 height 27
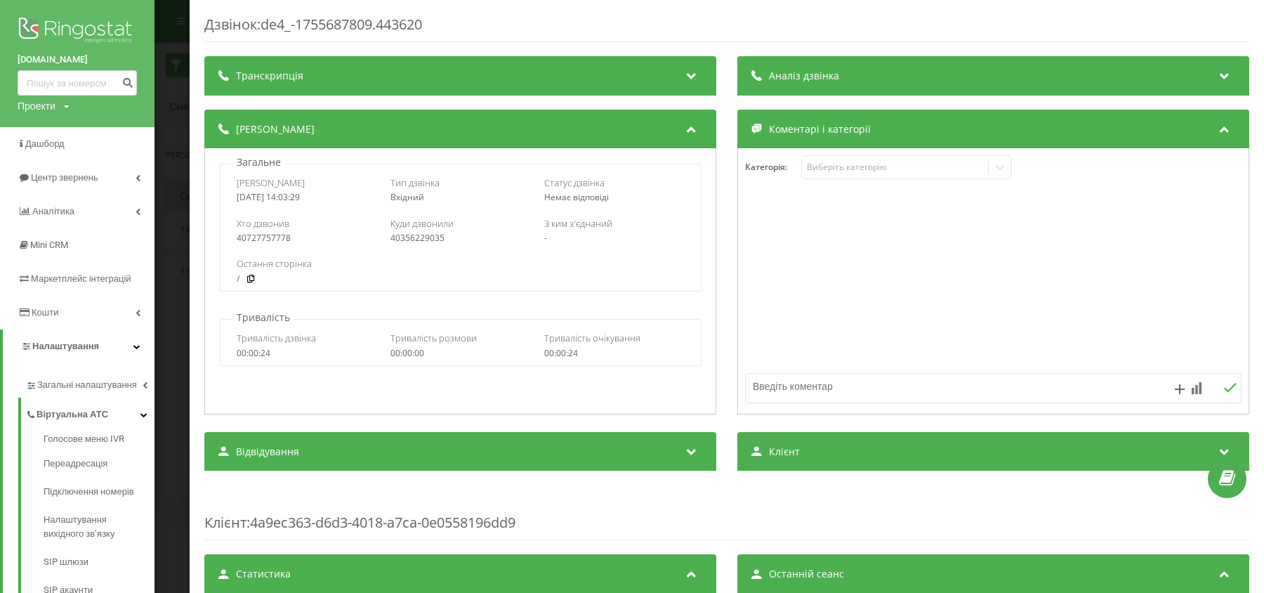
click at [275, 237] on div "40727757778" at bounding box center [307, 238] width 140 height 10
copy div "40727757778"
click at [370, 219] on div "Хто дзвонив" at bounding box center [307, 223] width 140 height 13
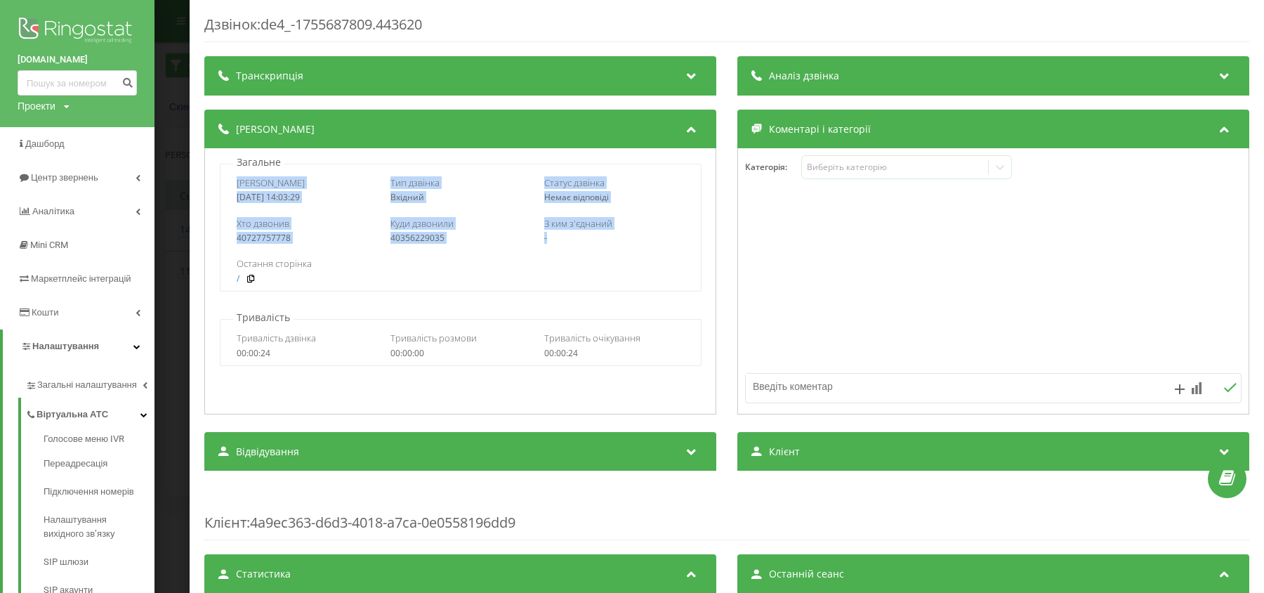
drag, startPoint x: 232, startPoint y: 183, endPoint x: 615, endPoint y: 234, distance: 385.5
click at [615, 234] on div "Дата дзвінка 2025-08-20 14:03:29 Тип дзвінка Вхідний Статус дзвінка Немає відпо…" at bounding box center [461, 228] width 482 height 128
copy div "Дата дзвінка 2025-08-20 14:03:29 Тип дзвінка Вхідний Статус дзвінка Немає відпо…"
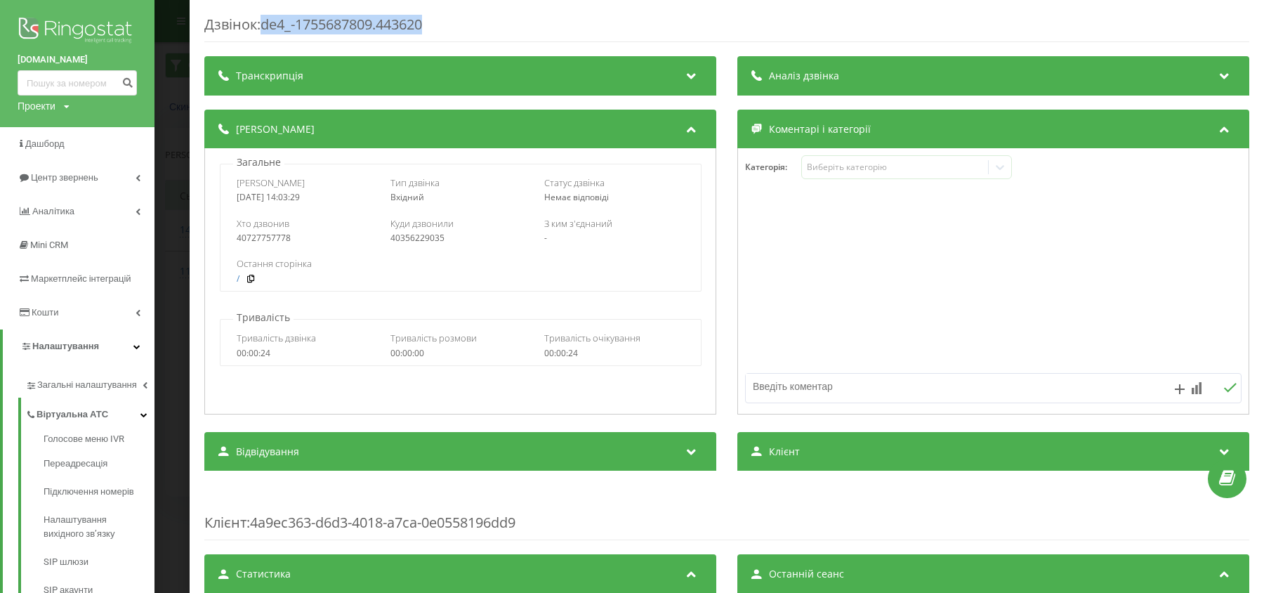
drag, startPoint x: 266, startPoint y: 22, endPoint x: 449, endPoint y: 21, distance: 183.3
click at [449, 21] on div "Дзвінок : de4_-1755687809.443620" at bounding box center [726, 28] width 1045 height 27
copy div "de4_-1755687809.443620"
click at [82, 544] on link "Налаштування вихідного зв’язку" at bounding box center [99, 527] width 111 height 42
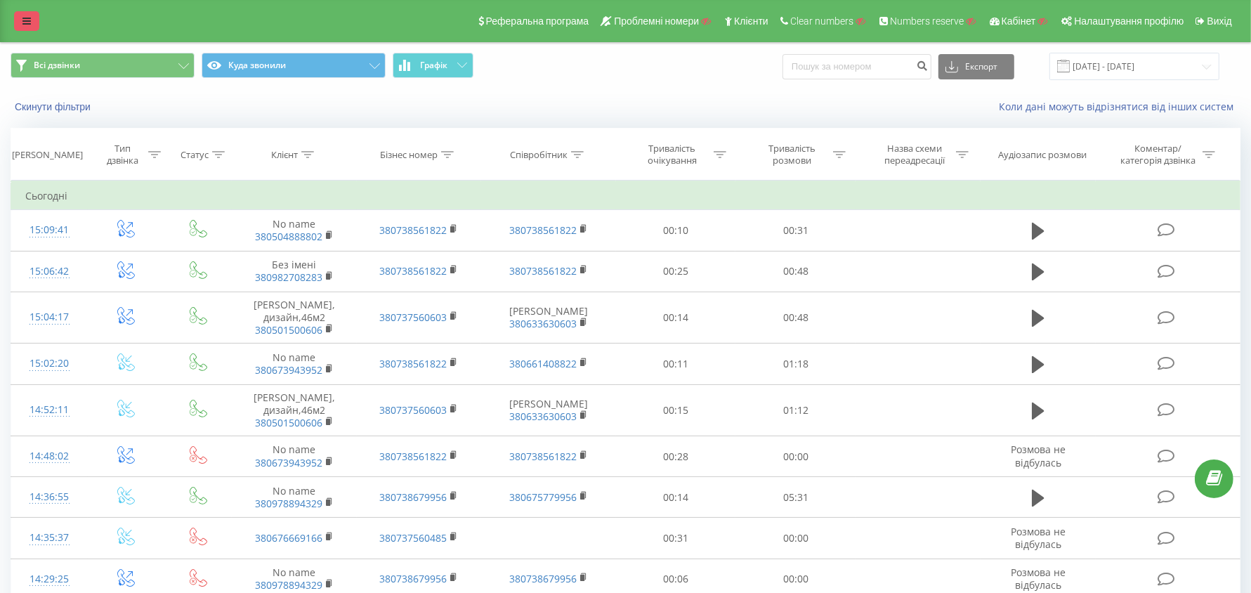
click at [27, 24] on icon at bounding box center [26, 21] width 8 height 10
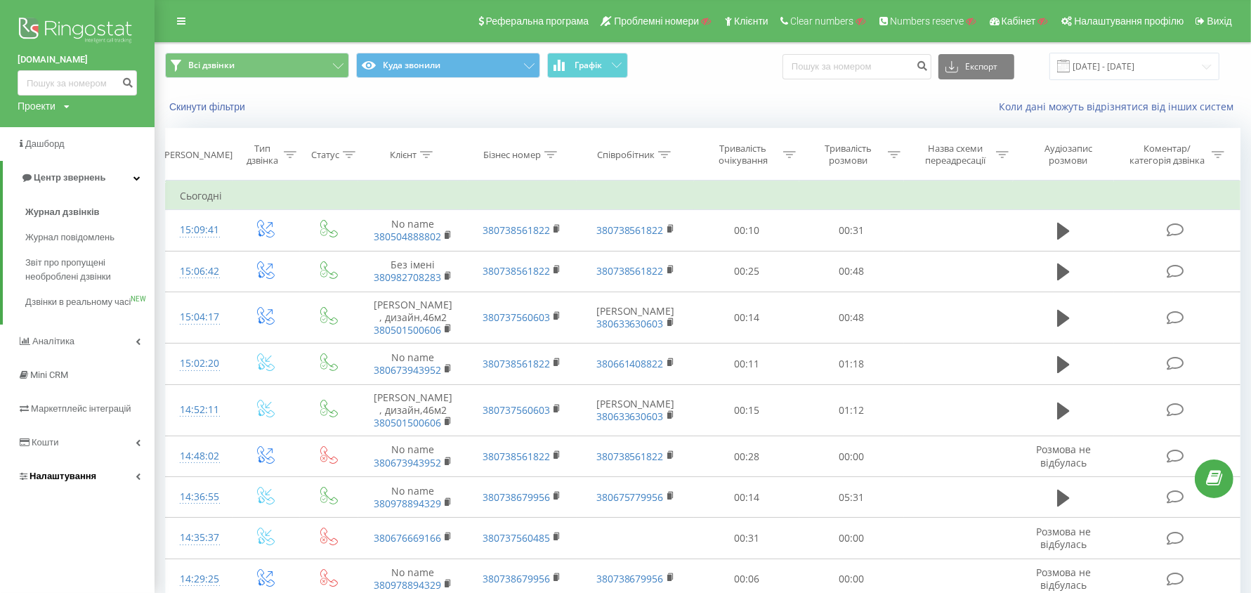
click at [57, 481] on span "Налаштування" at bounding box center [62, 476] width 67 height 11
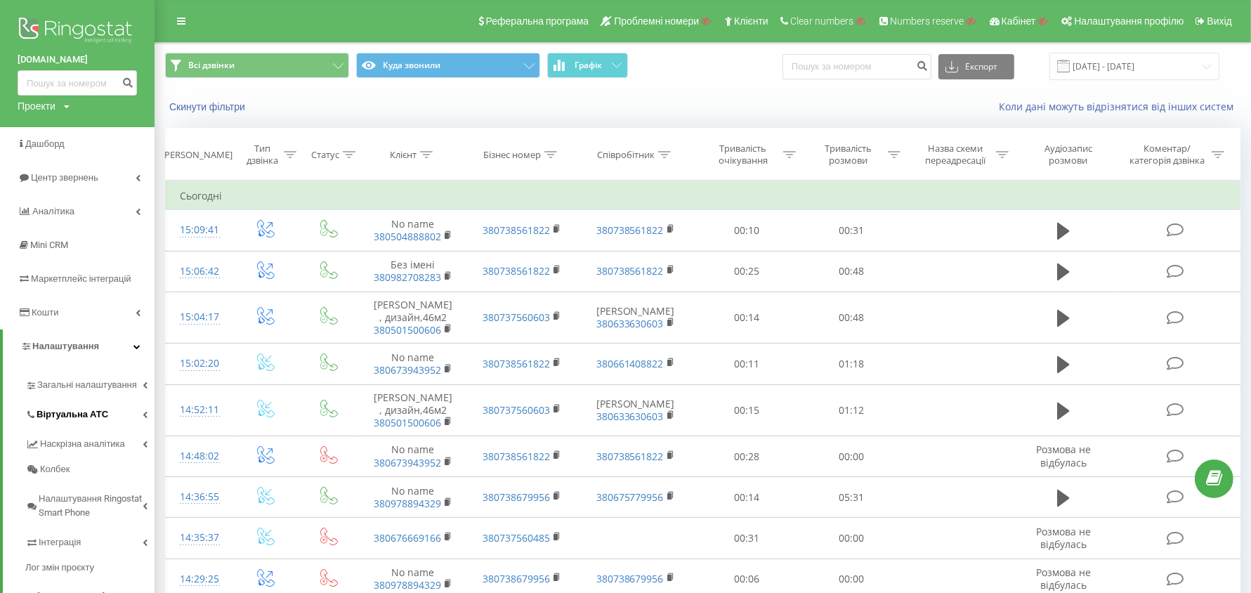
click at [81, 409] on span "Віртуальна АТС" at bounding box center [73, 414] width 72 height 14
click at [78, 466] on span "Переадресація" at bounding box center [77, 464] width 67 height 14
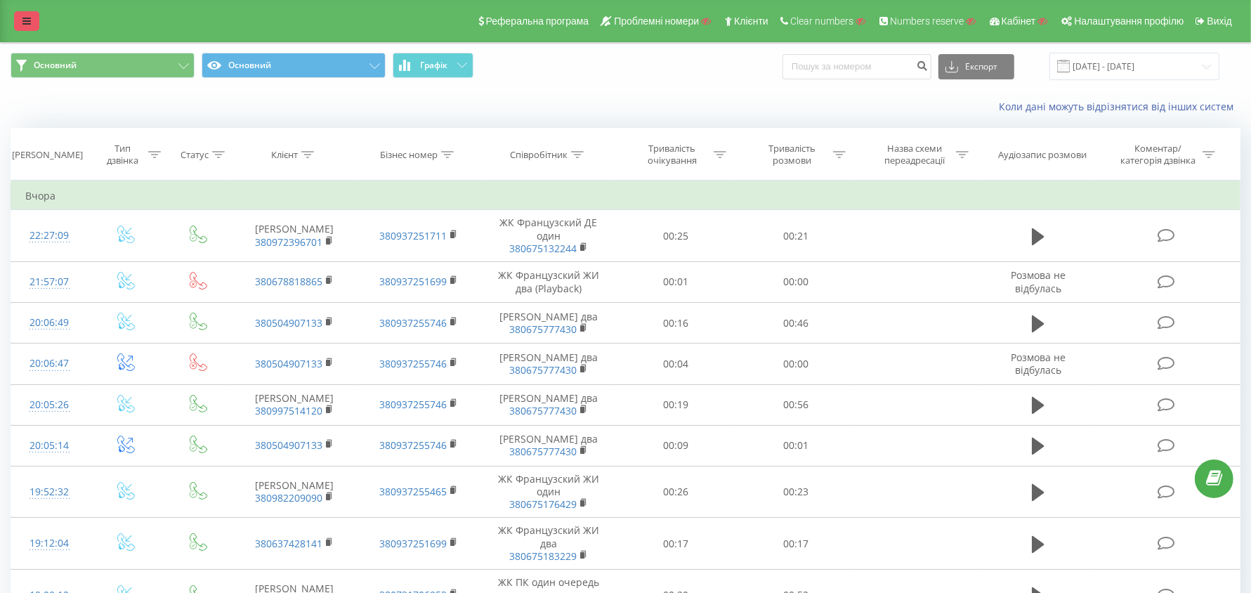
click at [31, 14] on link at bounding box center [26, 21] width 25 height 20
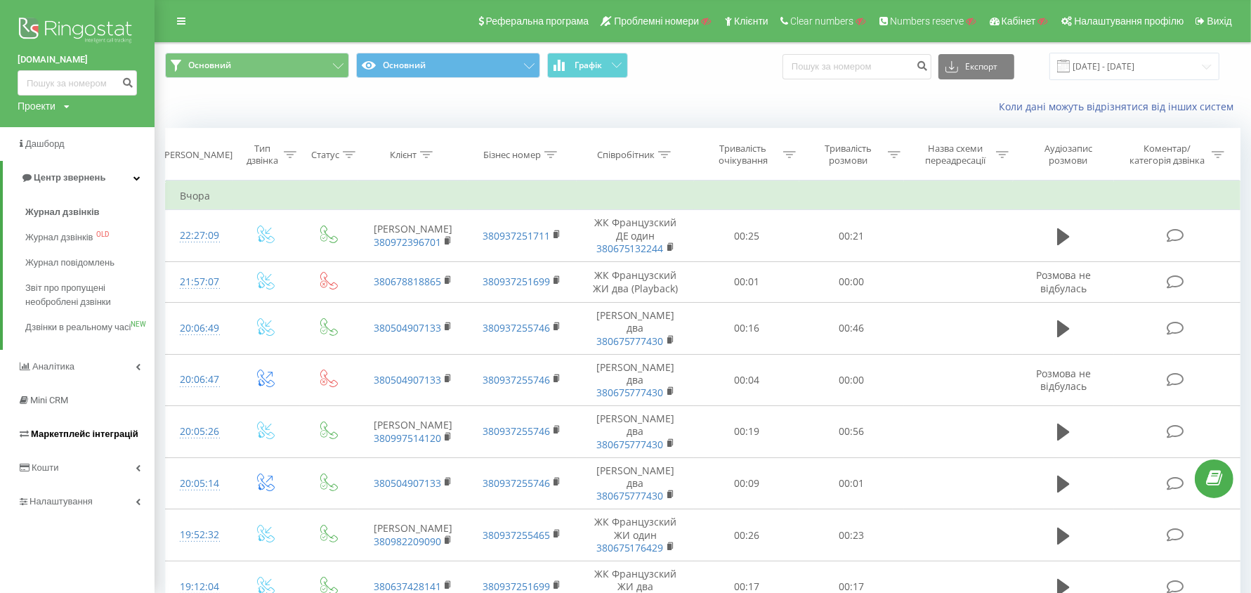
click at [81, 439] on span "Маркетплейс інтеграцій" at bounding box center [84, 433] width 107 height 11
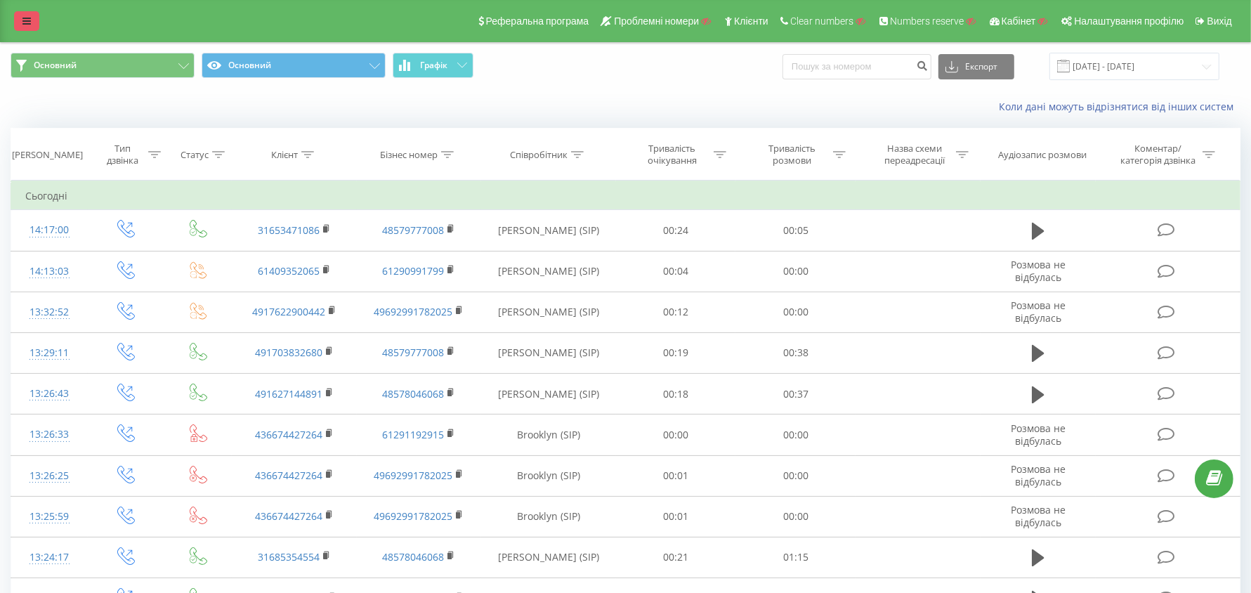
click at [25, 24] on icon at bounding box center [26, 21] width 8 height 10
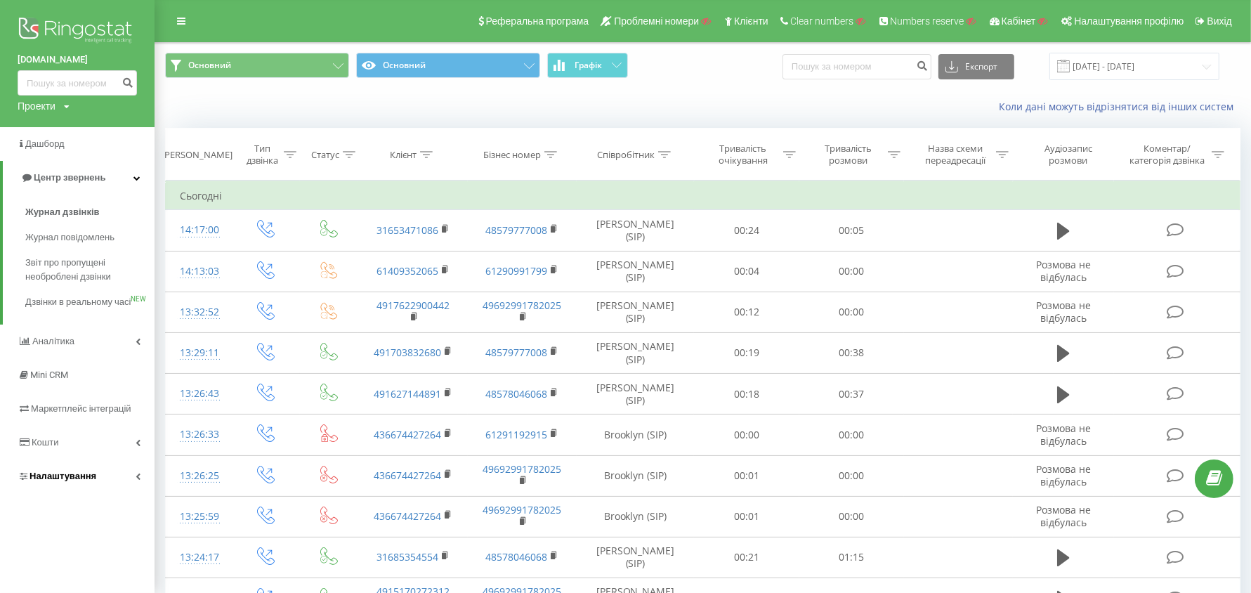
click at [82, 481] on span "Налаштування" at bounding box center [62, 476] width 67 height 11
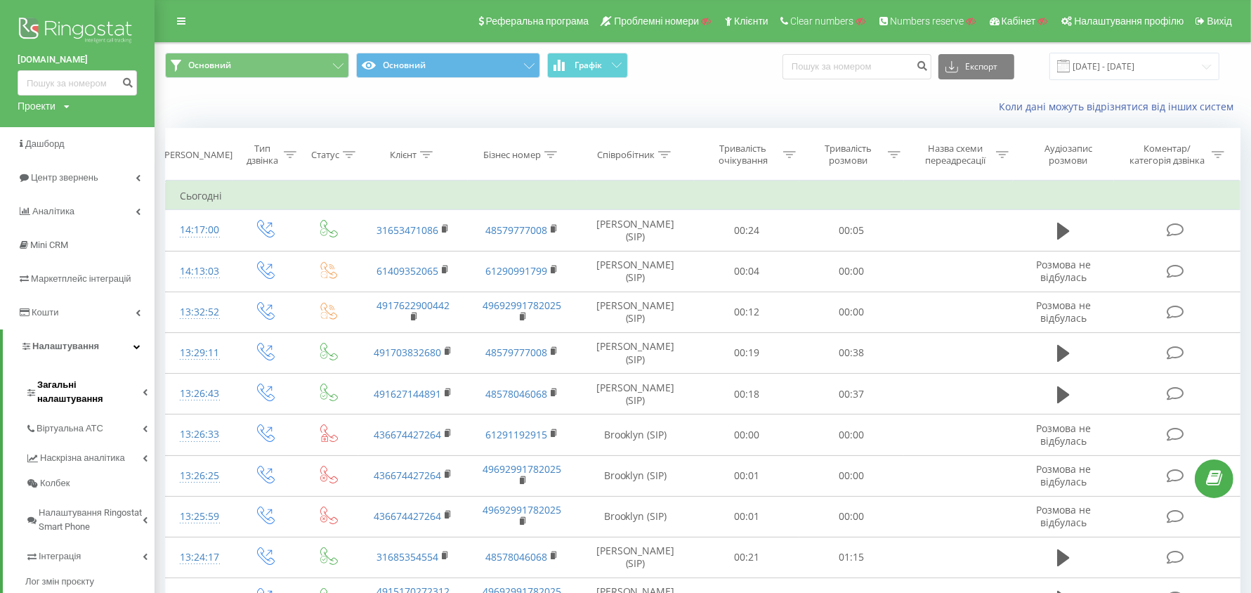
click at [102, 393] on link "Загальні налаштування" at bounding box center [89, 390] width 129 height 44
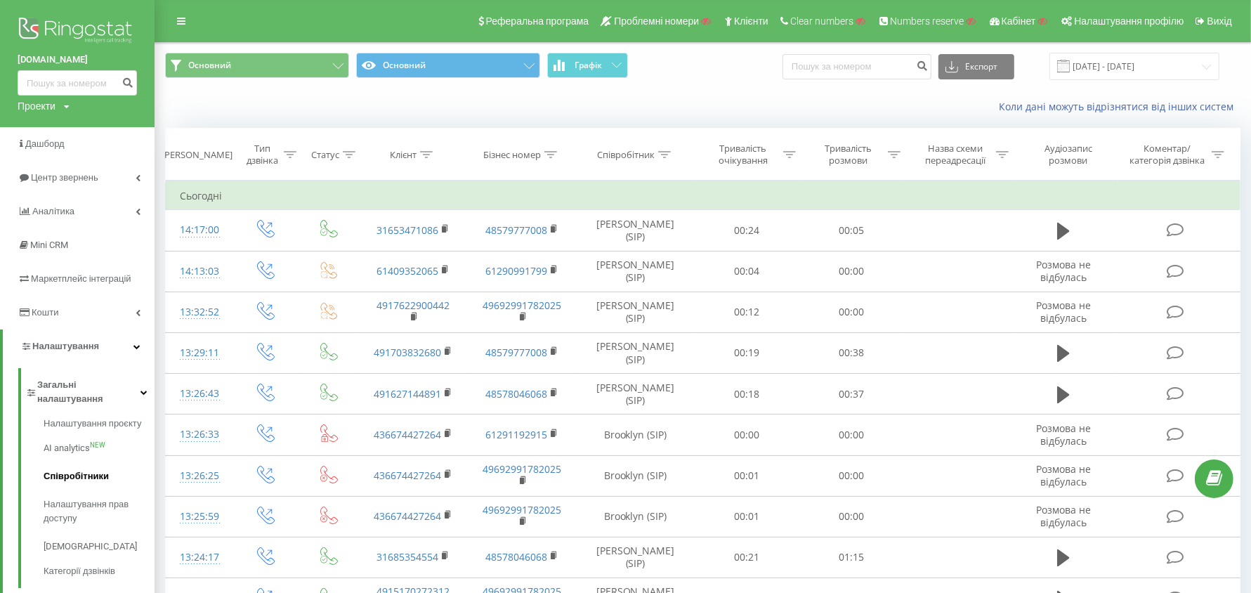
click at [98, 469] on span "Співробітники" at bounding box center [76, 476] width 65 height 14
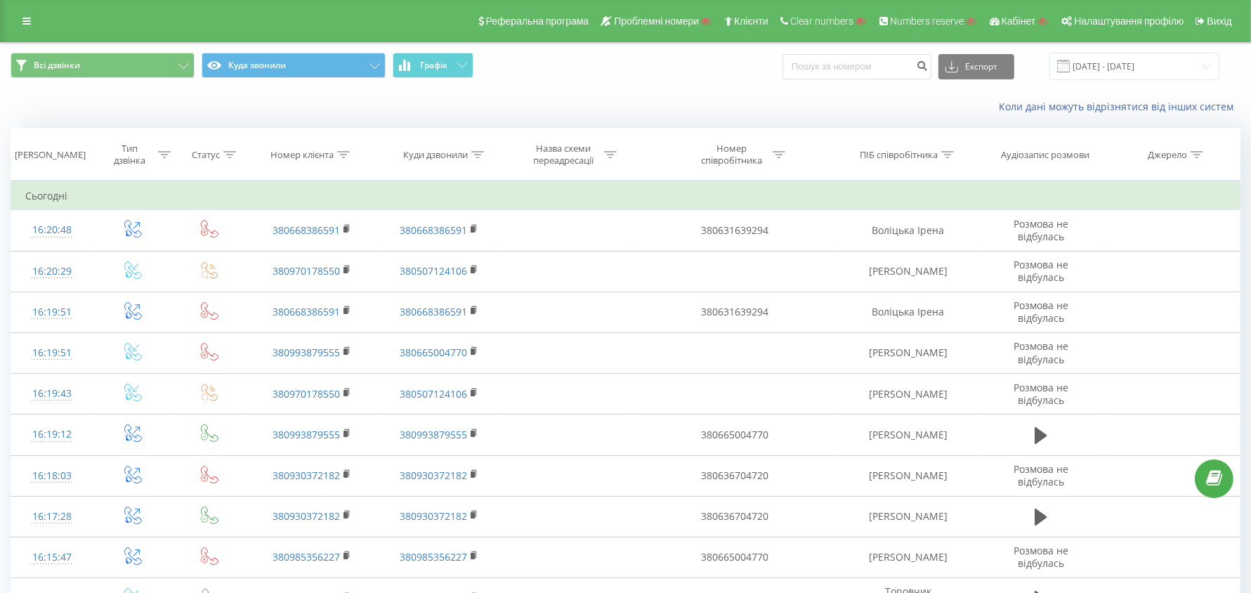
click at [345, 150] on div at bounding box center [343, 155] width 13 height 12
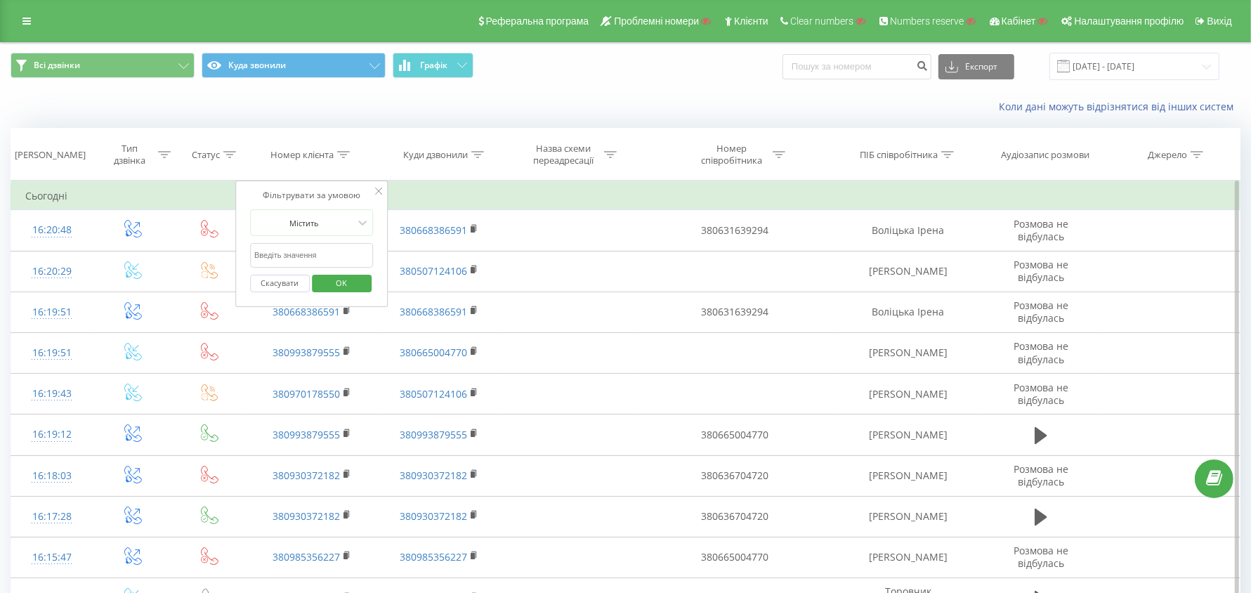
click at [304, 247] on input "text" at bounding box center [312, 255] width 124 height 25
paste input "380682401067"
type input "380682401067"
click at [332, 278] on span "OK" at bounding box center [341, 283] width 39 height 22
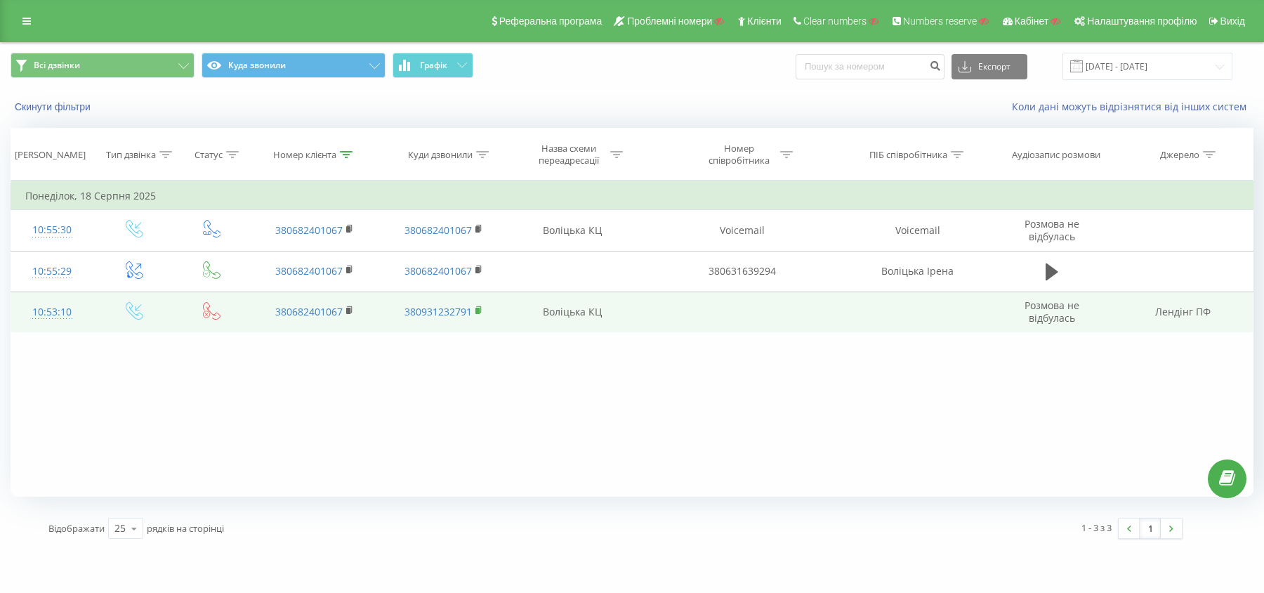
click at [479, 310] on rect at bounding box center [477, 311] width 4 height 6
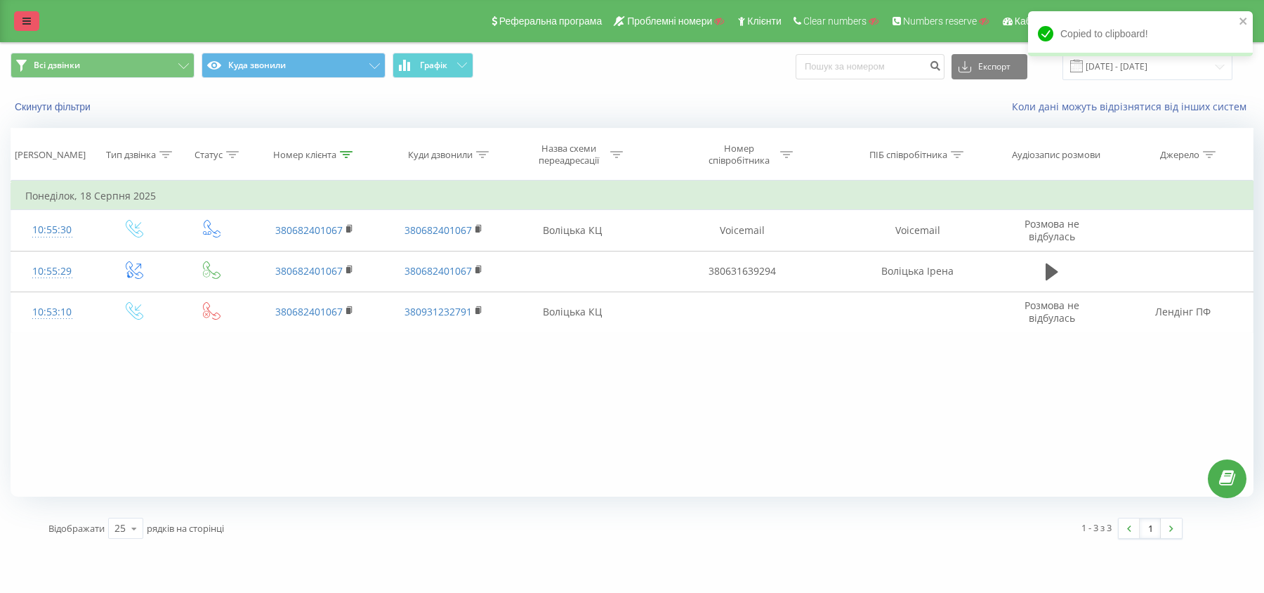
click at [22, 18] on icon at bounding box center [26, 21] width 8 height 10
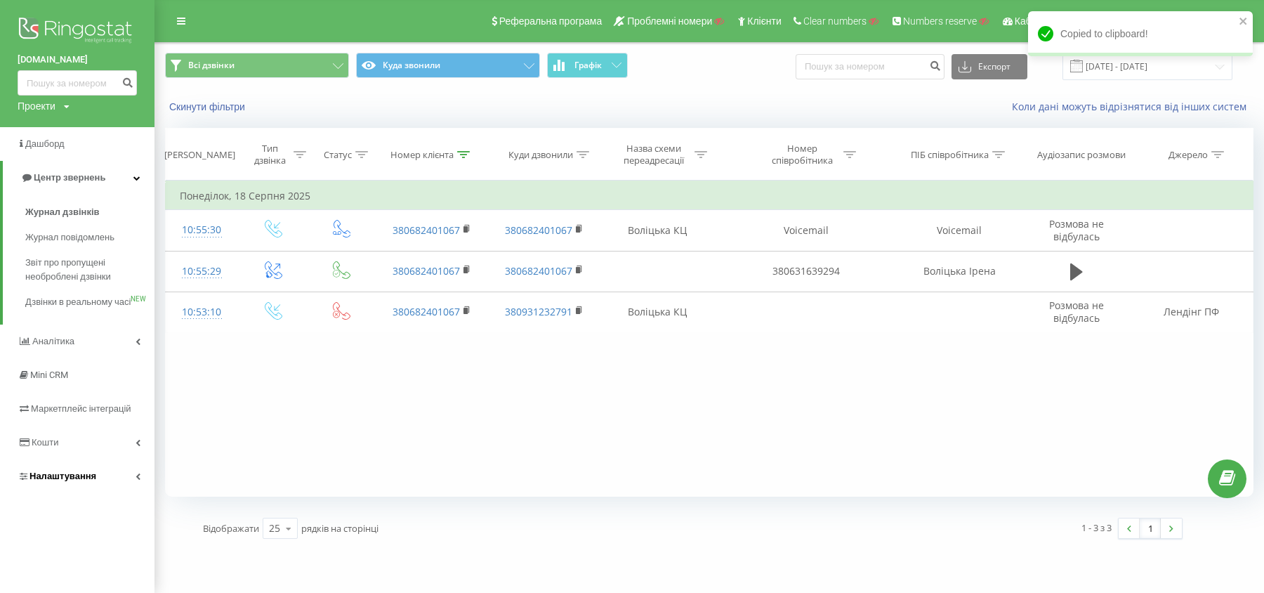
click at [83, 481] on span "Налаштування" at bounding box center [62, 476] width 67 height 11
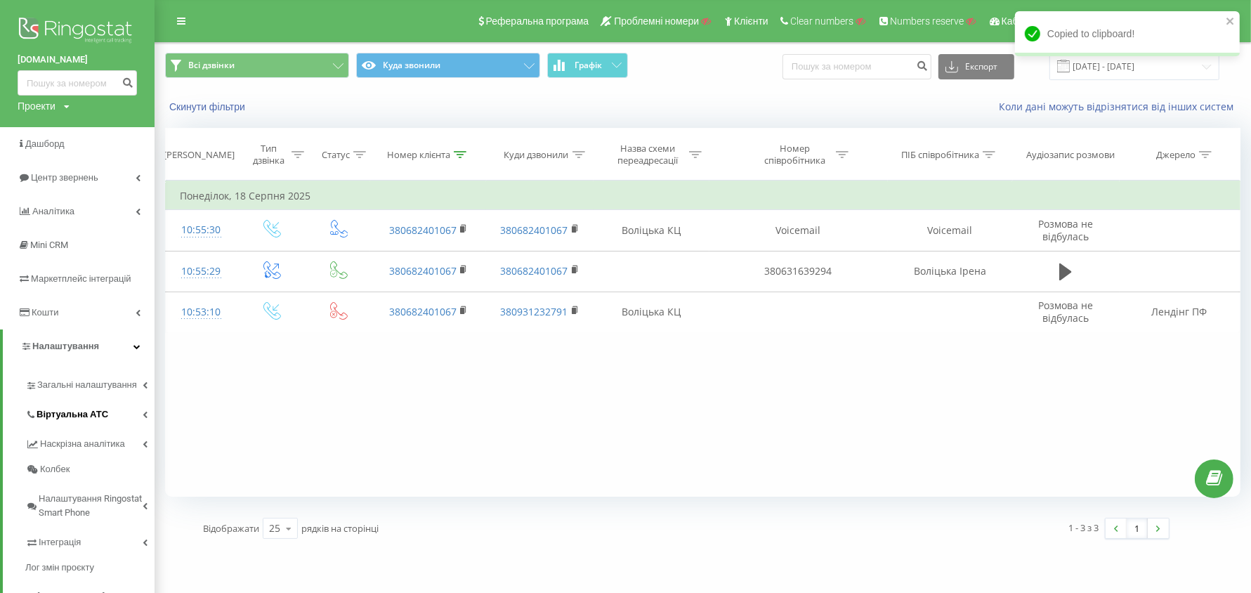
click at [86, 412] on span "Віртуальна АТС" at bounding box center [73, 414] width 72 height 14
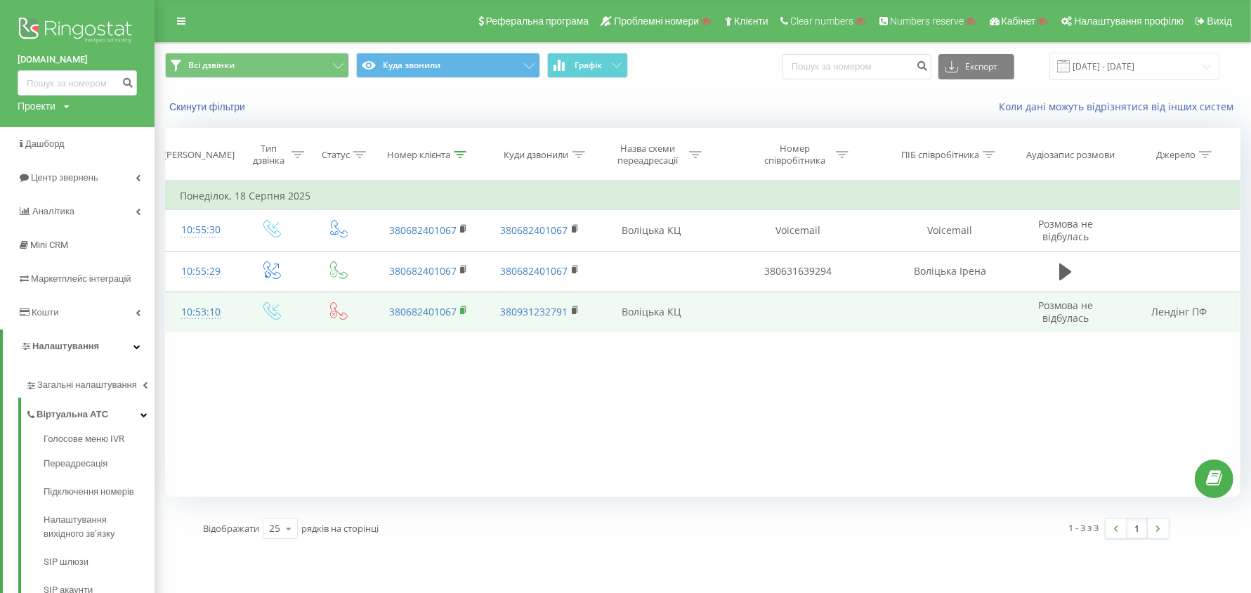
click at [465, 308] on icon at bounding box center [463, 309] width 5 height 6
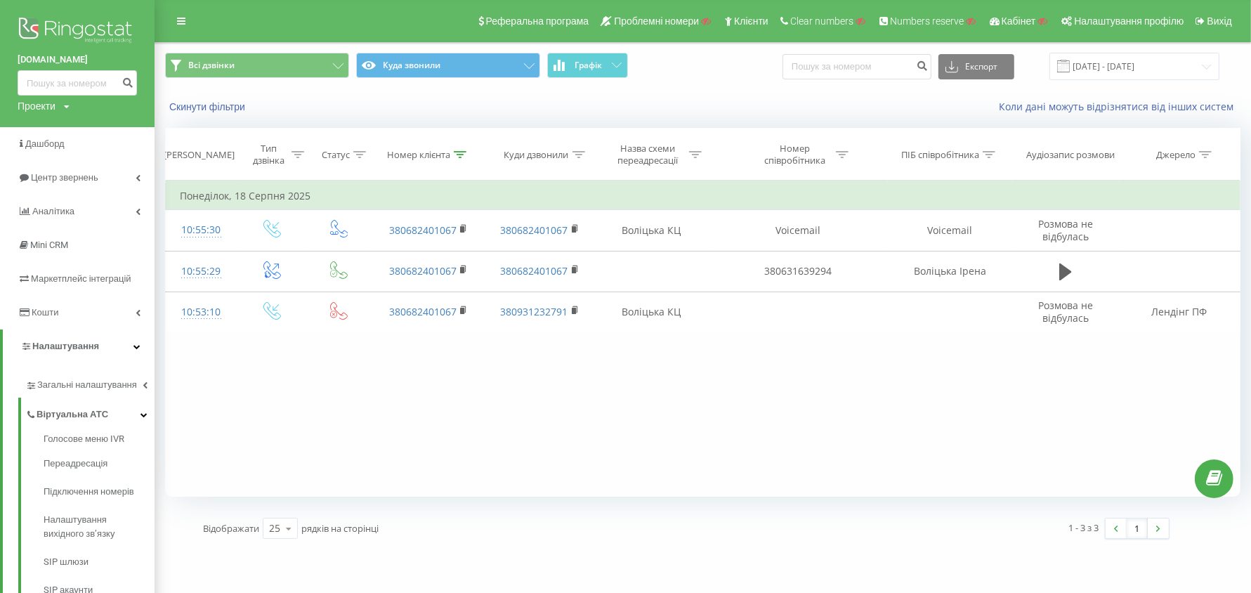
click at [53, 109] on div "Проекти" at bounding box center [37, 106] width 38 height 14
click at [58, 137] on input "text" at bounding box center [57, 127] width 70 height 20
paste input "altervita.prom.ua"
type input "altervita.prom.ua"
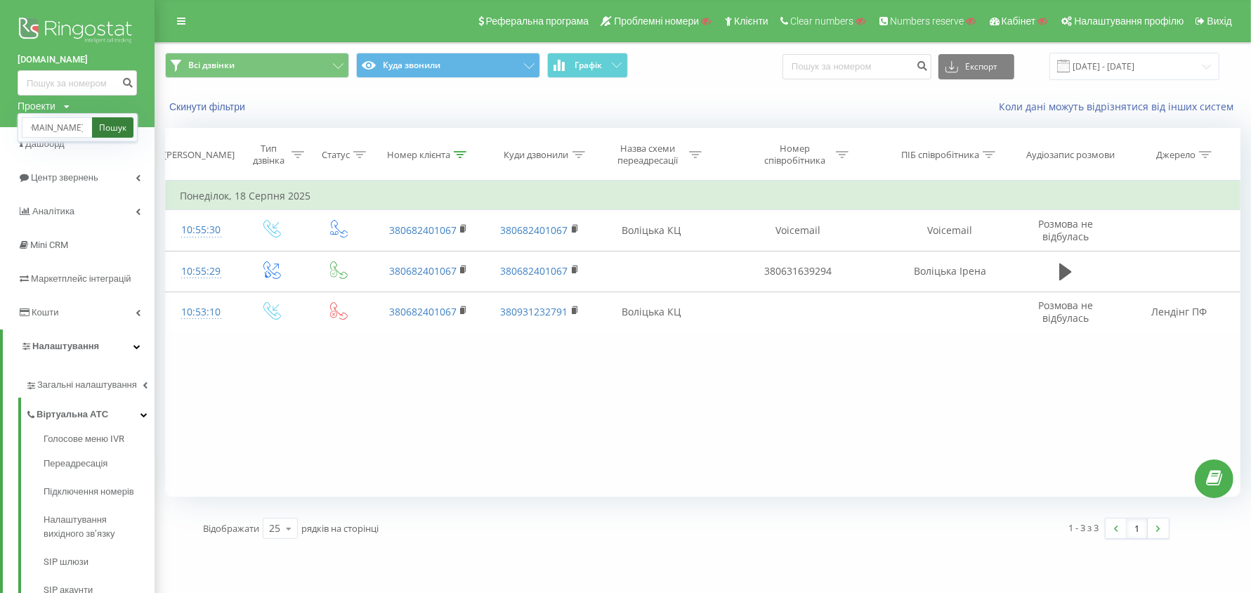
click at [97, 126] on link "Пошук" at bounding box center [112, 127] width 41 height 20
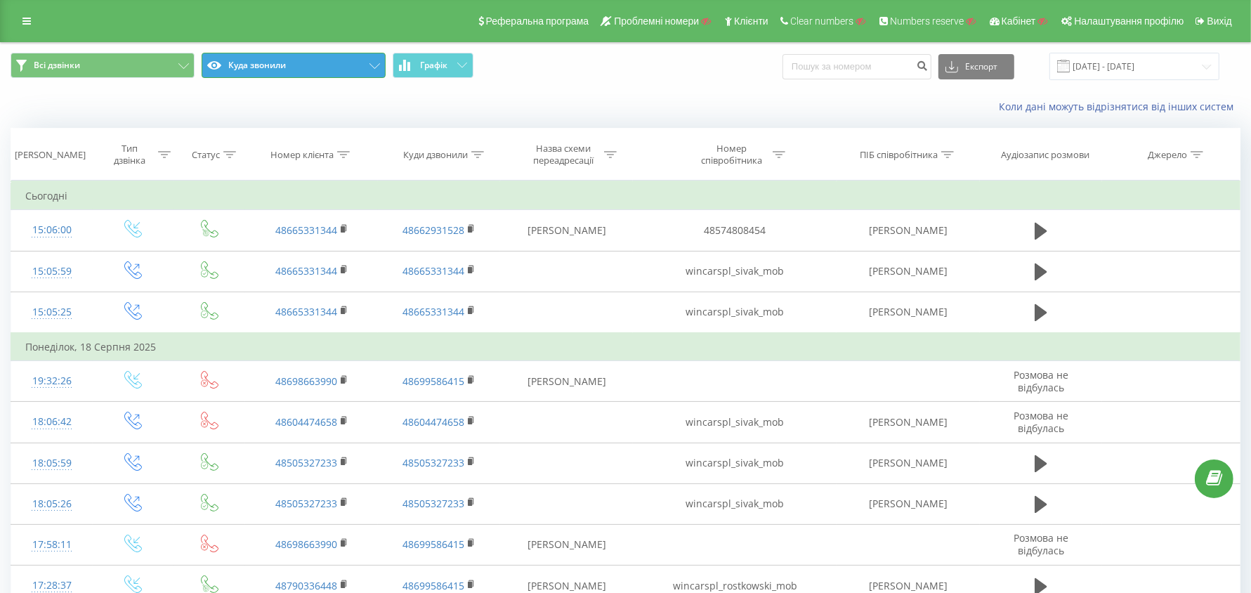
click at [305, 72] on button "Куда звонили" at bounding box center [294, 65] width 184 height 25
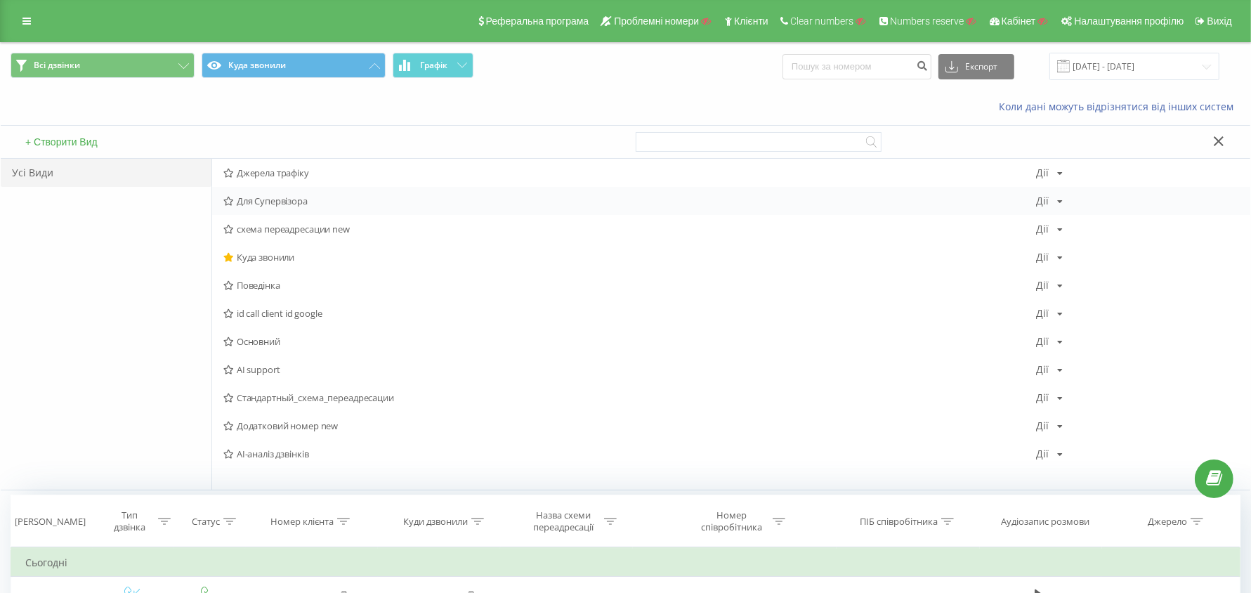
click at [278, 196] on span "Для Супервізора" at bounding box center [629, 201] width 813 height 10
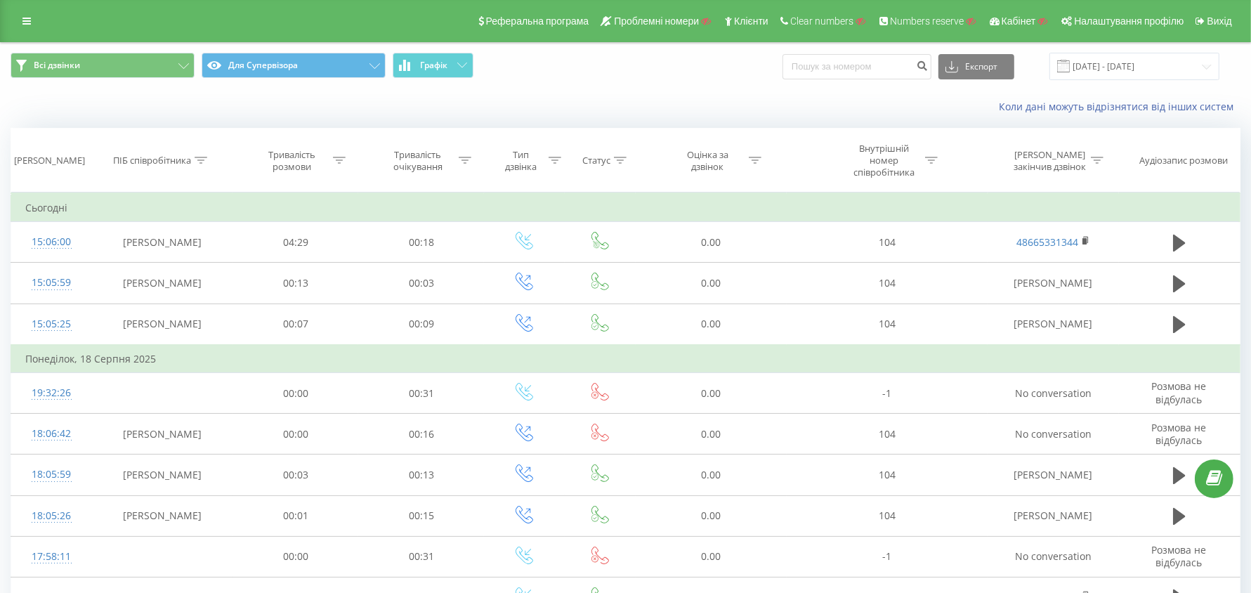
click at [324, 79] on span "Всі дзвінки Для Супервізора Графік" at bounding box center [313, 66] width 605 height 27
click at [314, 74] on button "Для Супервізора" at bounding box center [294, 65] width 184 height 25
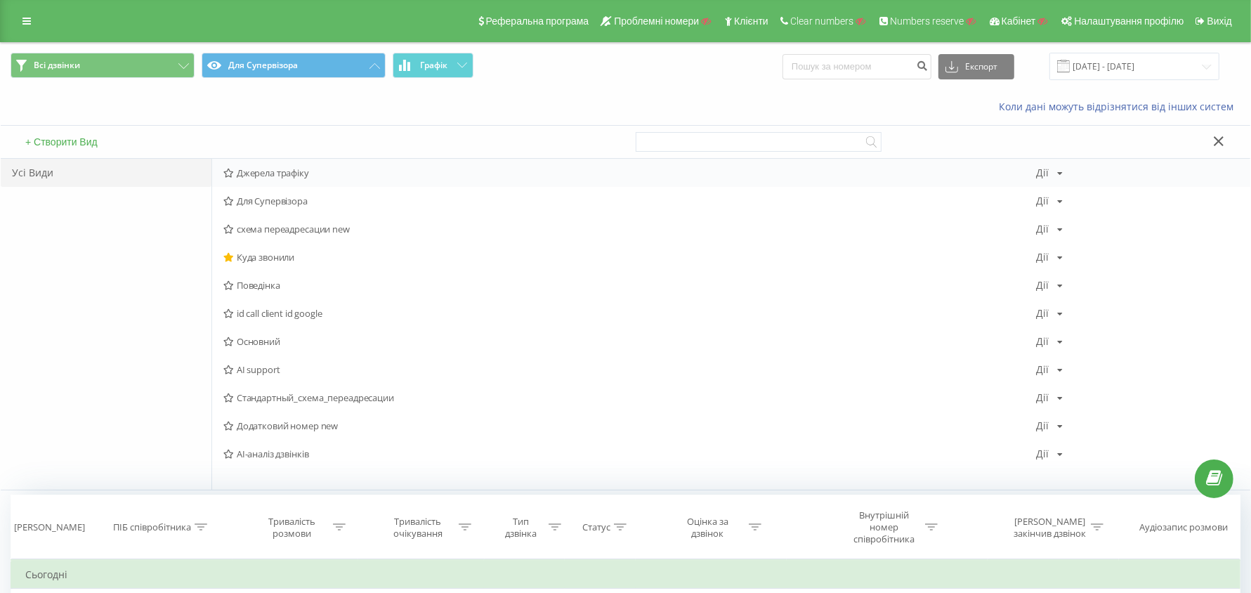
click at [280, 174] on span "Джерела трафіку" at bounding box center [629, 173] width 813 height 10
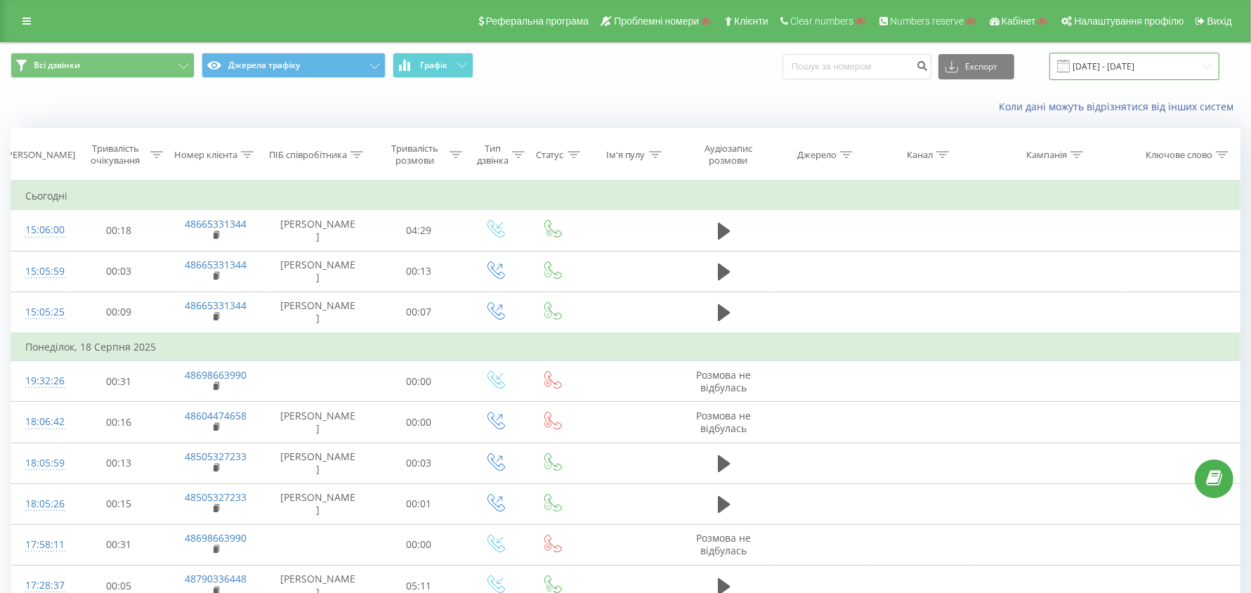
click at [1125, 73] on input "[DATE] - [DATE]" at bounding box center [1134, 66] width 170 height 27
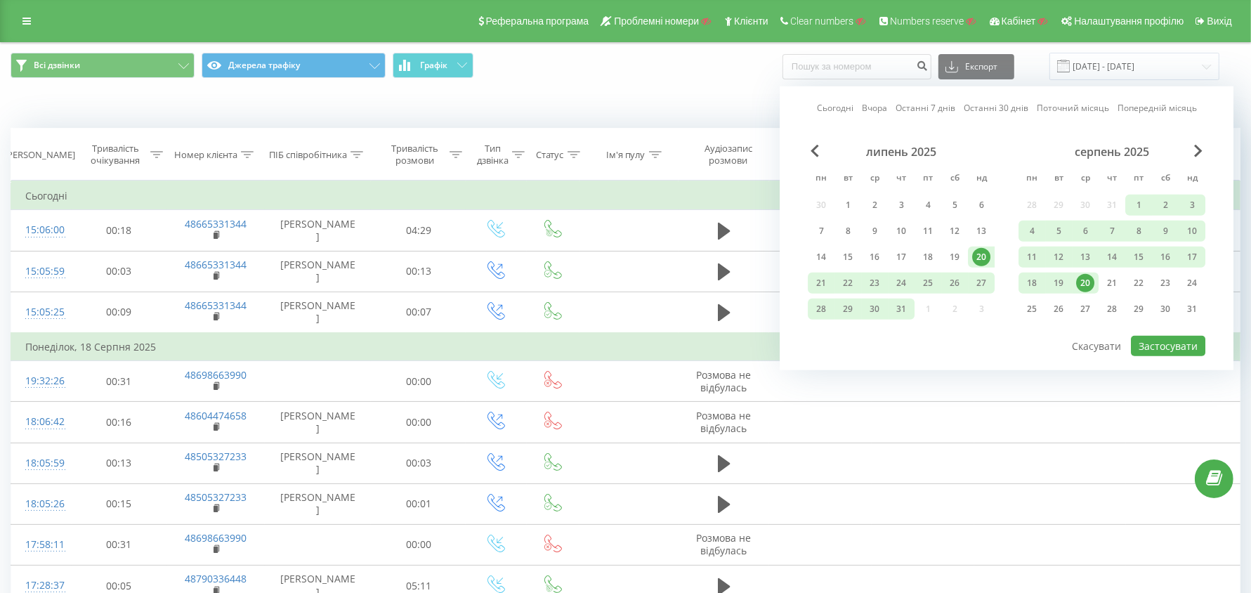
click at [982, 105] on link "Останні 30 днів" at bounding box center [996, 107] width 65 height 13
click at [1160, 341] on button "Застосувати" at bounding box center [1168, 346] width 74 height 20
type input "[DATE] - [DATE]"
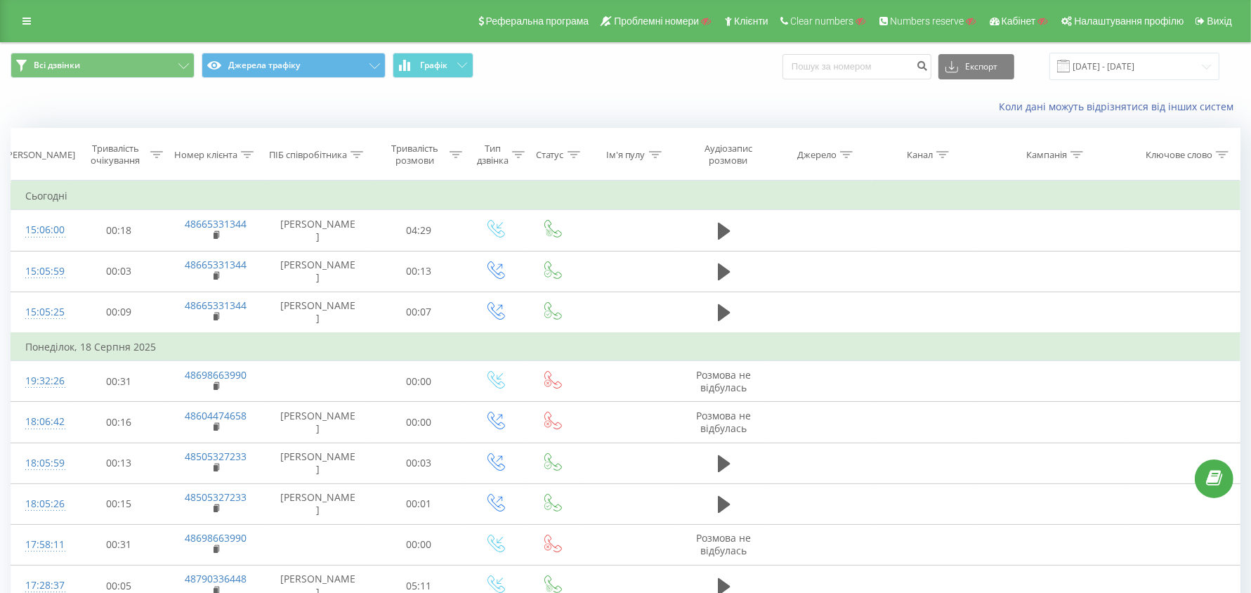
click at [251, 159] on div at bounding box center [247, 155] width 13 height 12
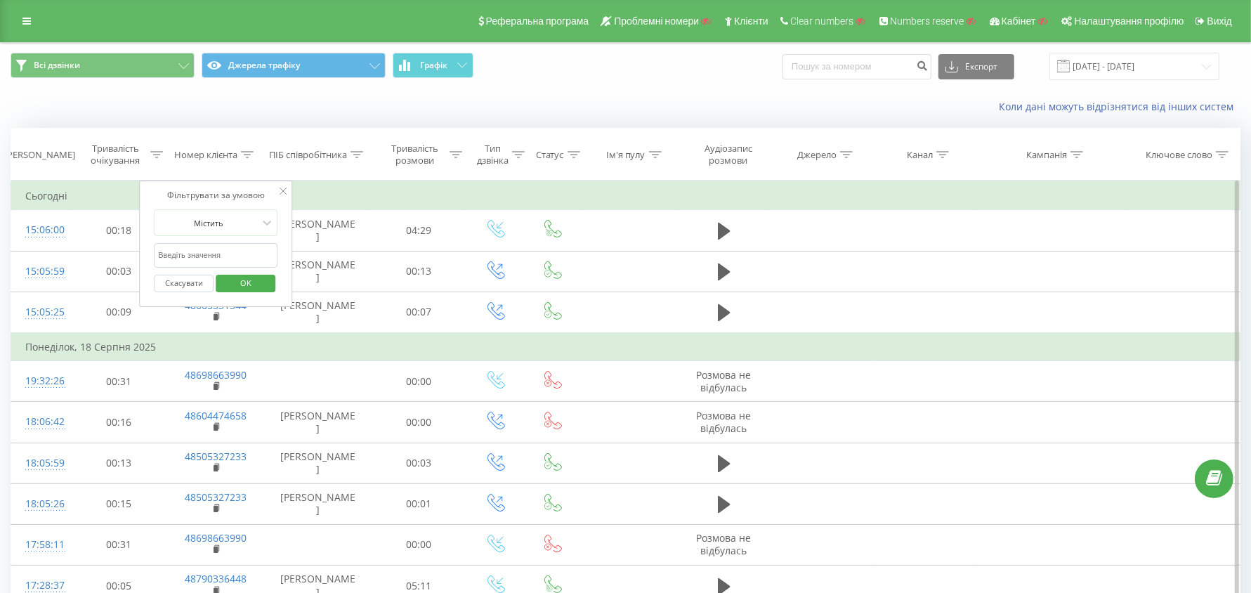
click at [216, 251] on input "text" at bounding box center [216, 255] width 124 height 25
paste input "48505327233"
type input "48505327233"
click at [241, 275] on span "OK" at bounding box center [245, 283] width 39 height 22
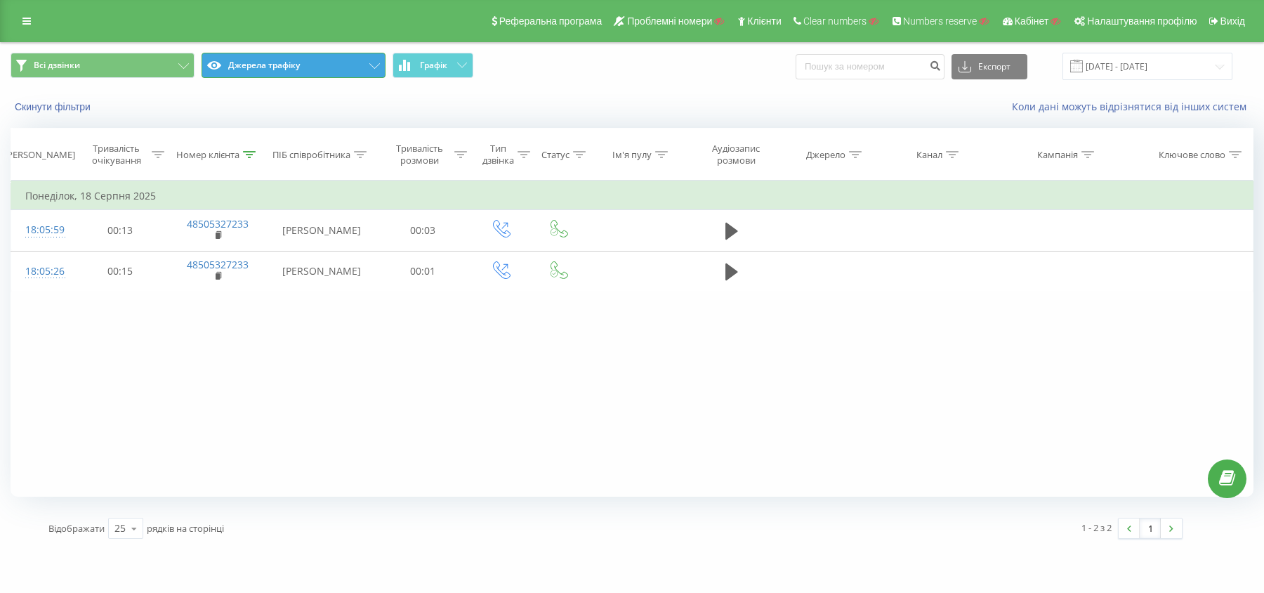
click at [325, 69] on button "Джерела трафіку" at bounding box center [294, 65] width 184 height 25
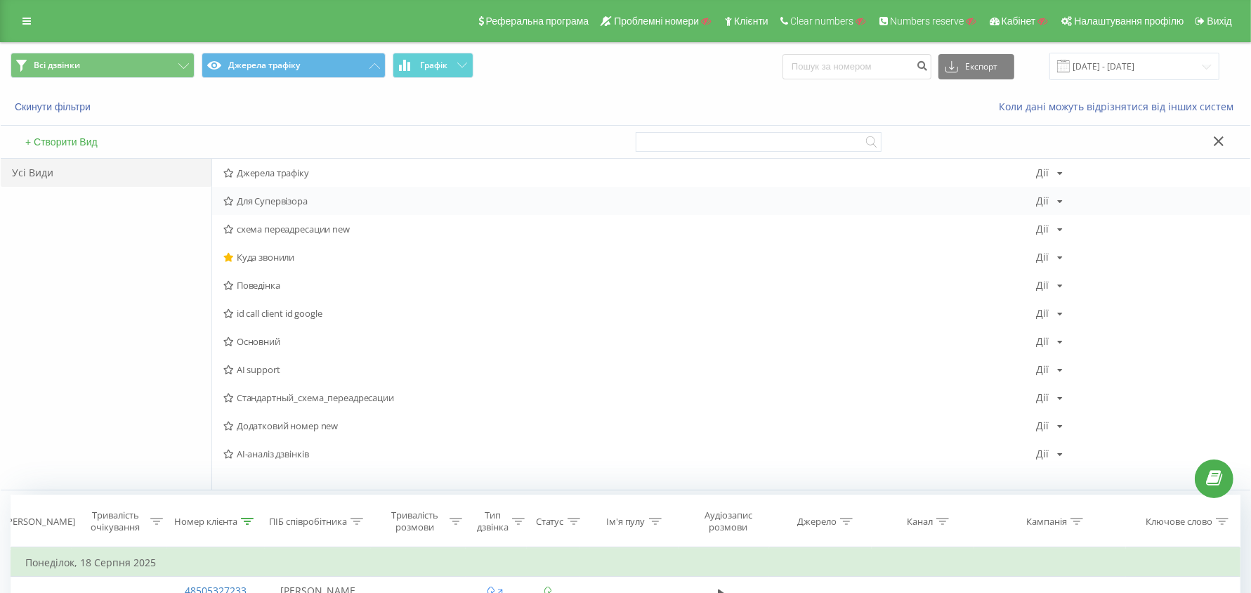
click at [290, 200] on span "Для Супервізора" at bounding box center [629, 201] width 813 height 10
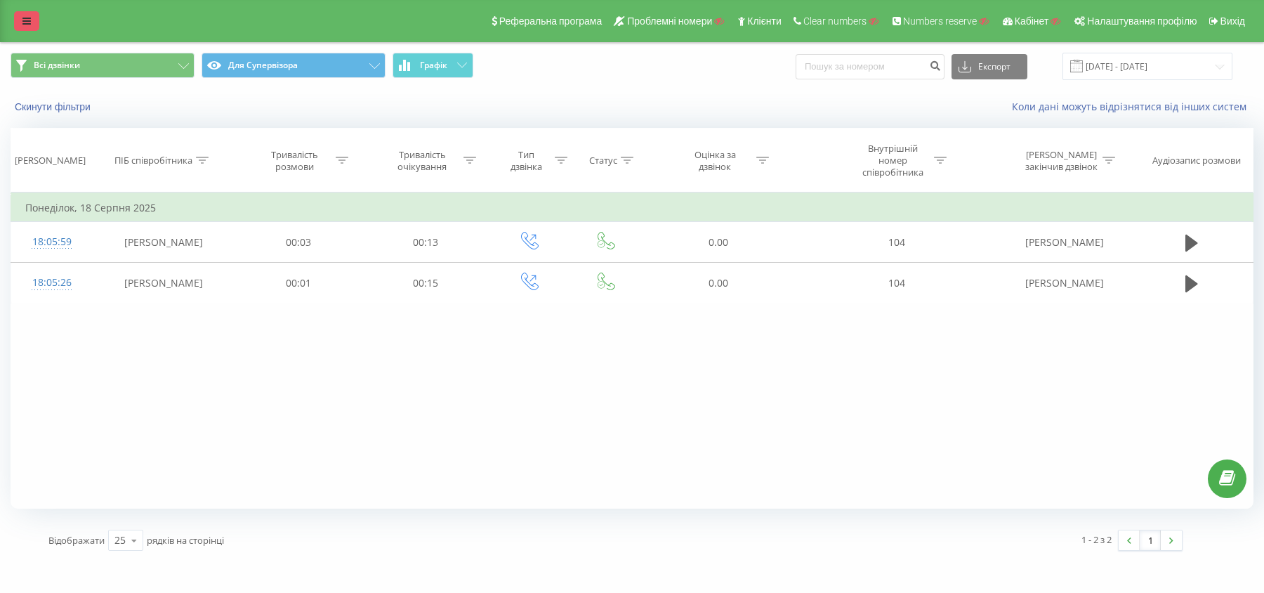
click at [22, 22] on icon at bounding box center [26, 21] width 8 height 10
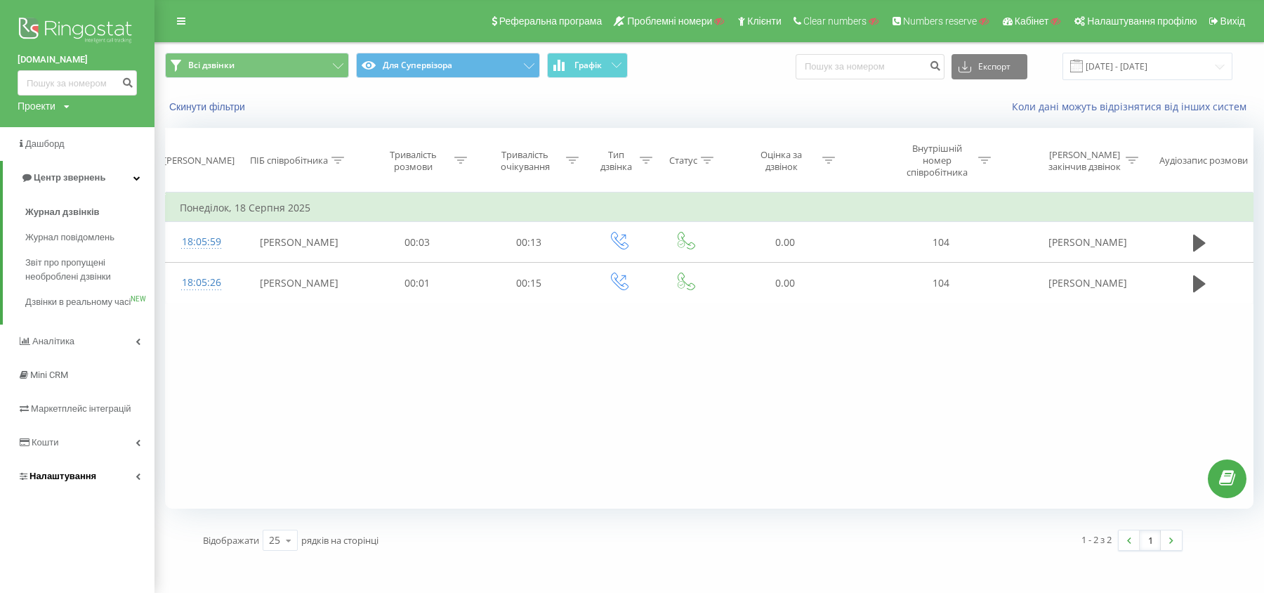
click at [77, 481] on span "Налаштування" at bounding box center [62, 476] width 67 height 11
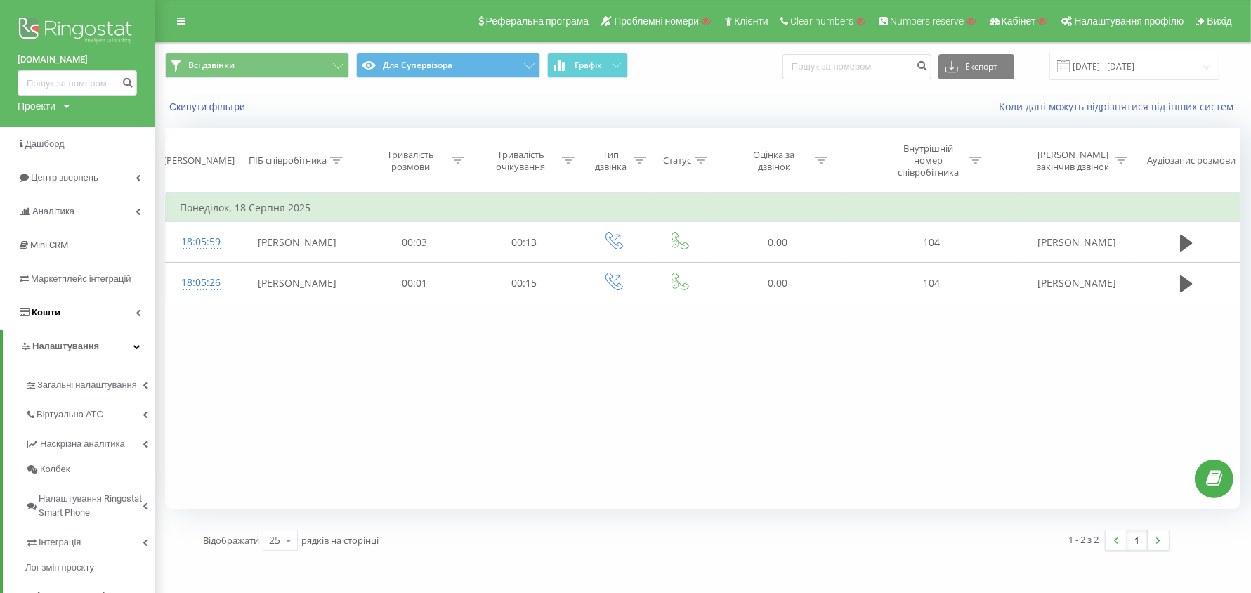
click at [70, 320] on link "Кошти" at bounding box center [77, 313] width 155 height 34
click at [74, 373] on span "Управління продуктами" at bounding box center [79, 372] width 108 height 14
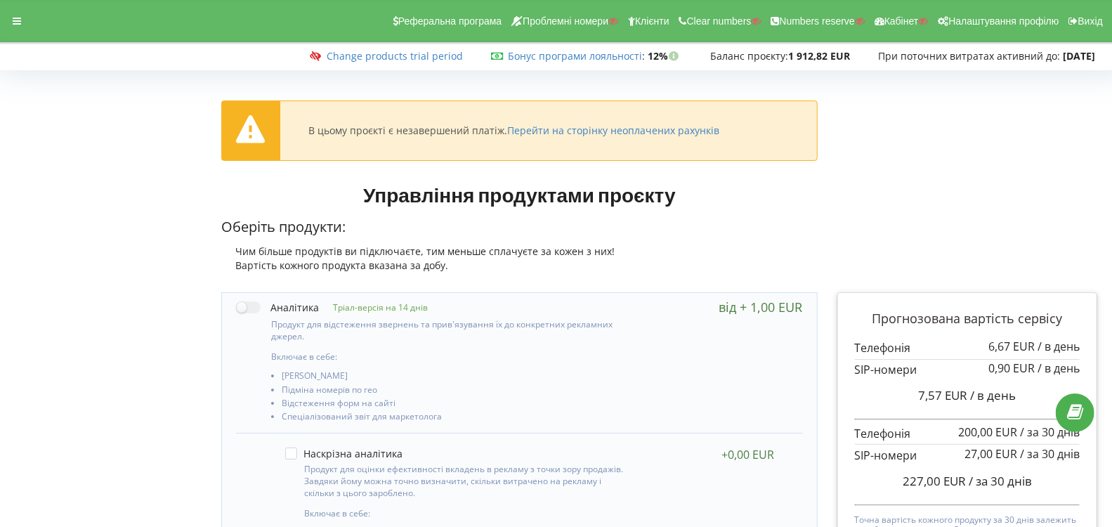
click at [17, 32] on div "Реферальна програма Проблемні номери Клієнти Clear numbers Numbers reserve Кабі…" at bounding box center [555, 21] width 1131 height 42
click at [16, 27] on div at bounding box center [16, 21] width 25 height 20
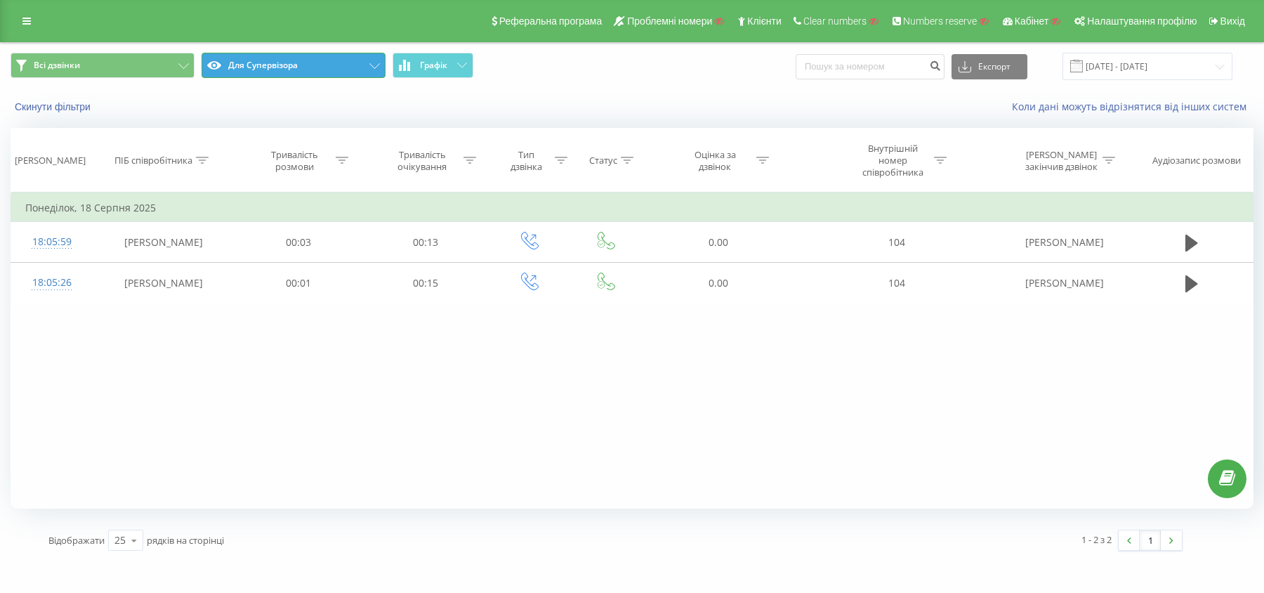
click at [302, 69] on button "Для Супервізора" at bounding box center [294, 65] width 184 height 25
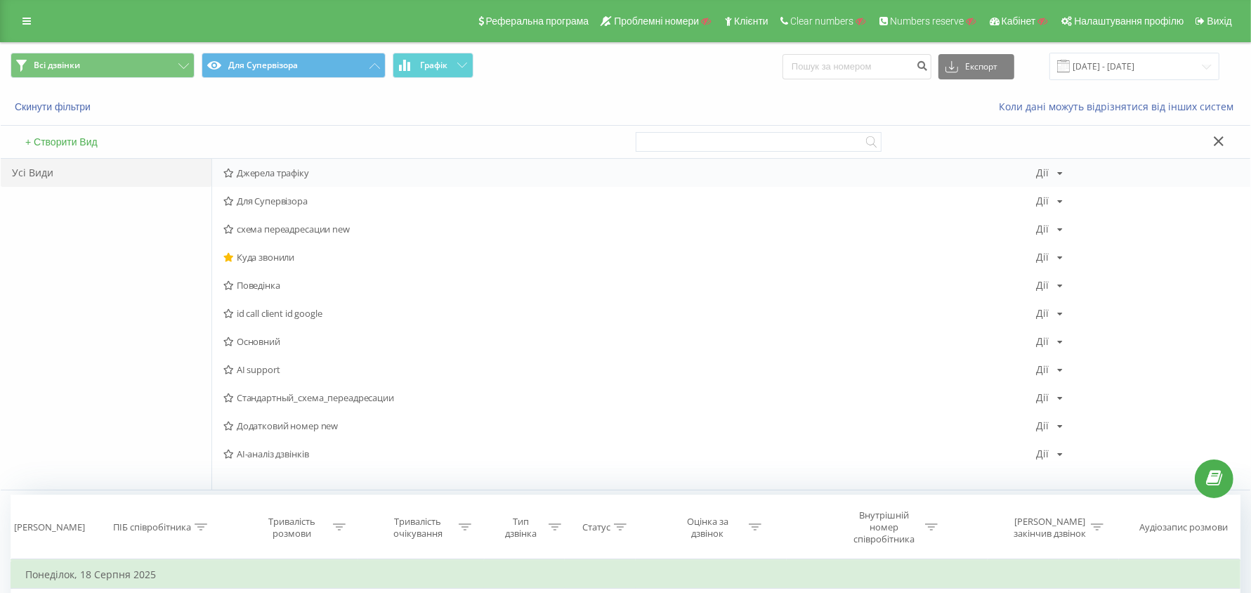
click at [280, 169] on span "Джерела трафіку" at bounding box center [629, 173] width 813 height 10
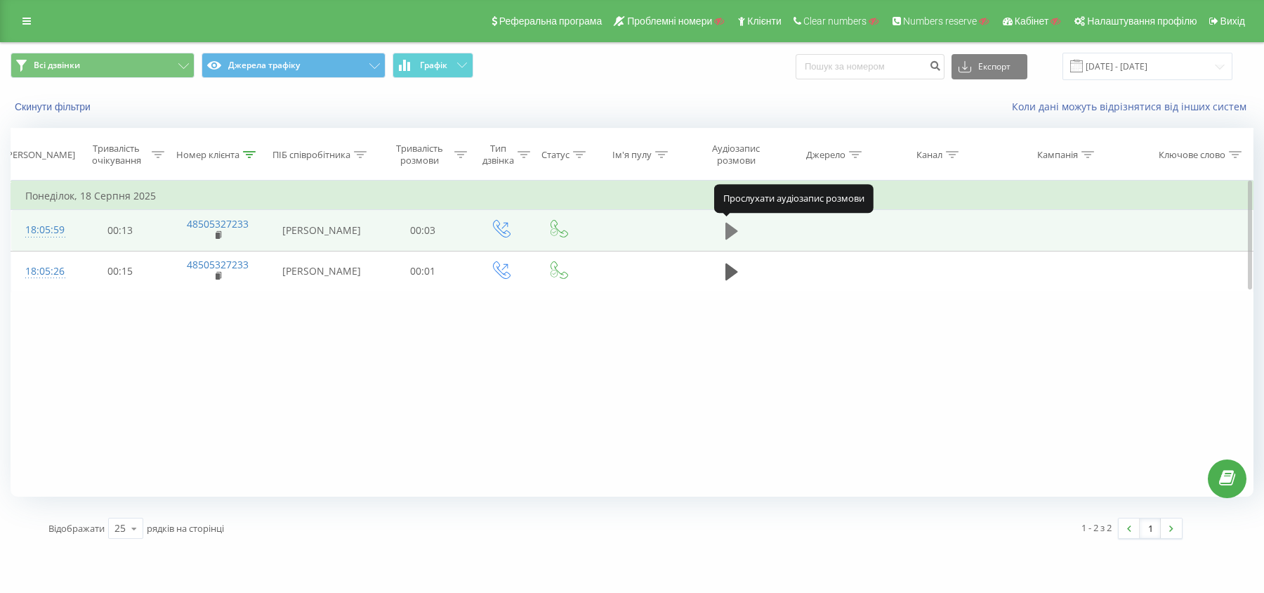
click at [740, 225] on button at bounding box center [731, 231] width 21 height 21
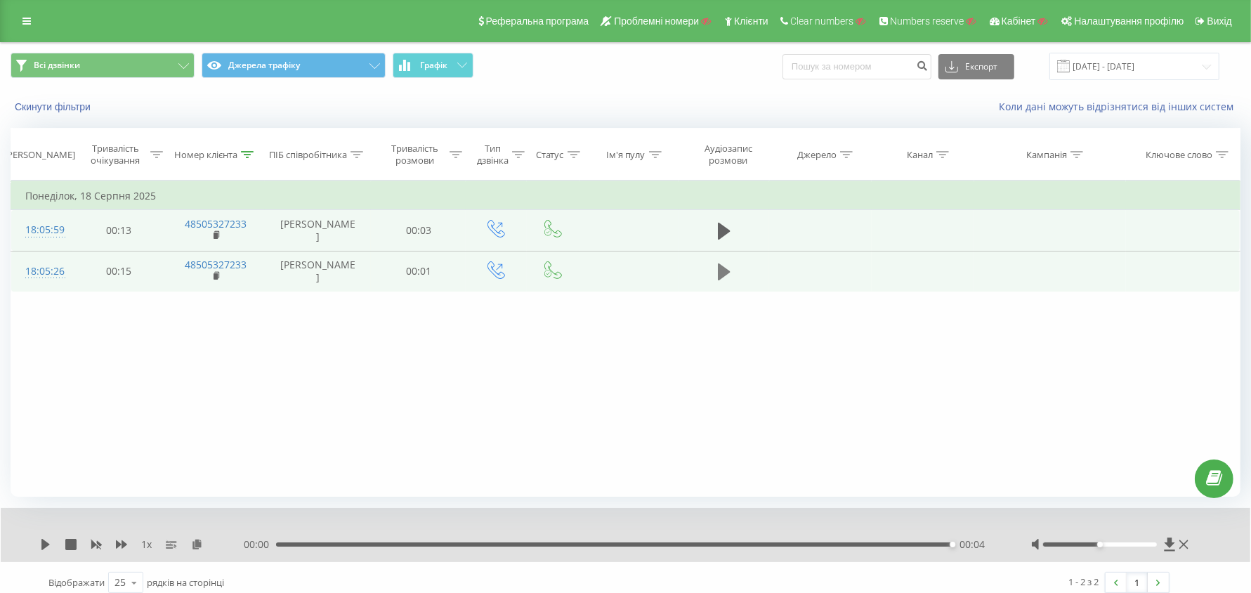
click at [727, 270] on icon at bounding box center [724, 271] width 13 height 17
click at [311, 69] on button "Джерела трафіку" at bounding box center [294, 65] width 184 height 25
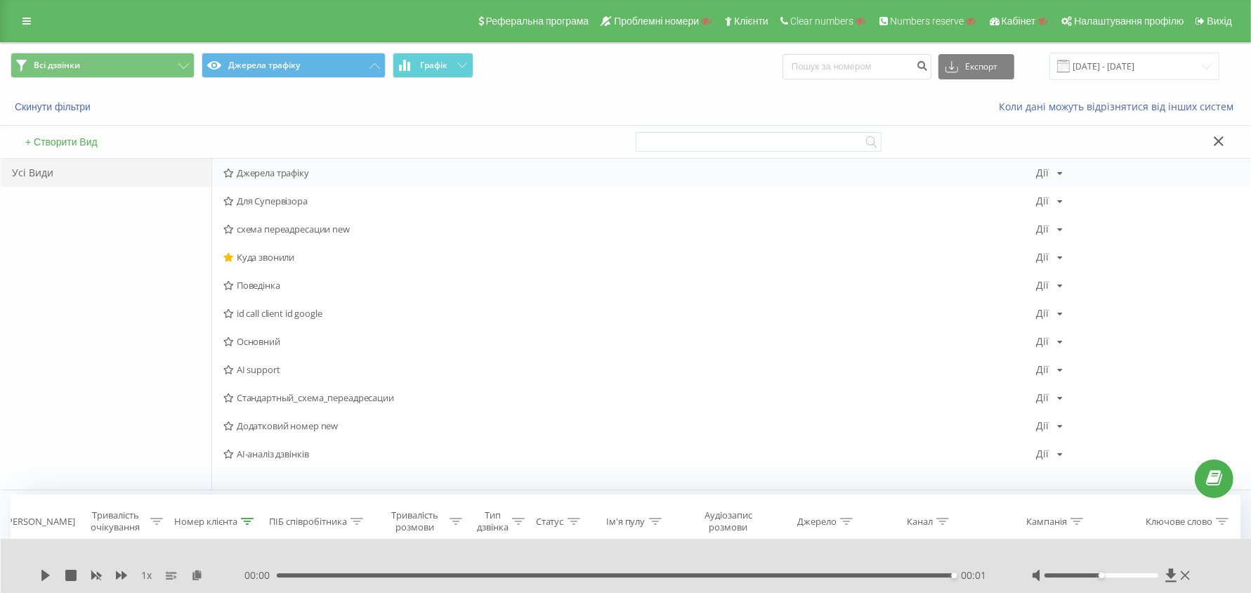
click at [296, 170] on span "Джерела трафіку" at bounding box center [629, 173] width 813 height 10
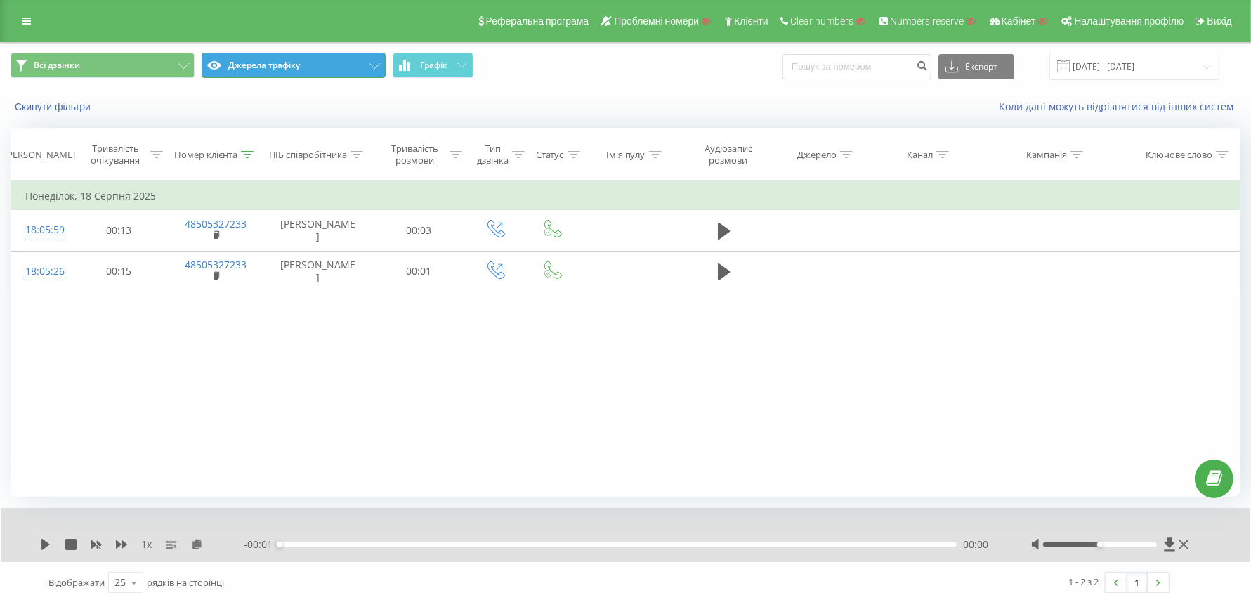
click at [289, 67] on button "Джерела трафіку" at bounding box center [294, 65] width 184 height 25
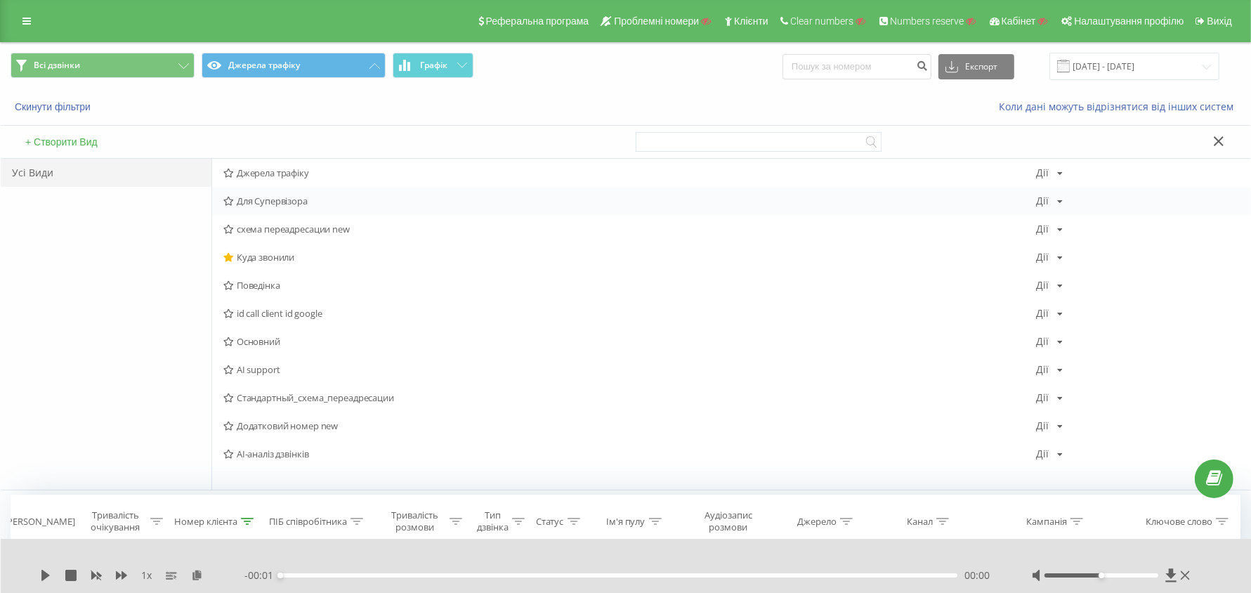
click at [285, 196] on span "Для Супервізора" at bounding box center [629, 201] width 813 height 10
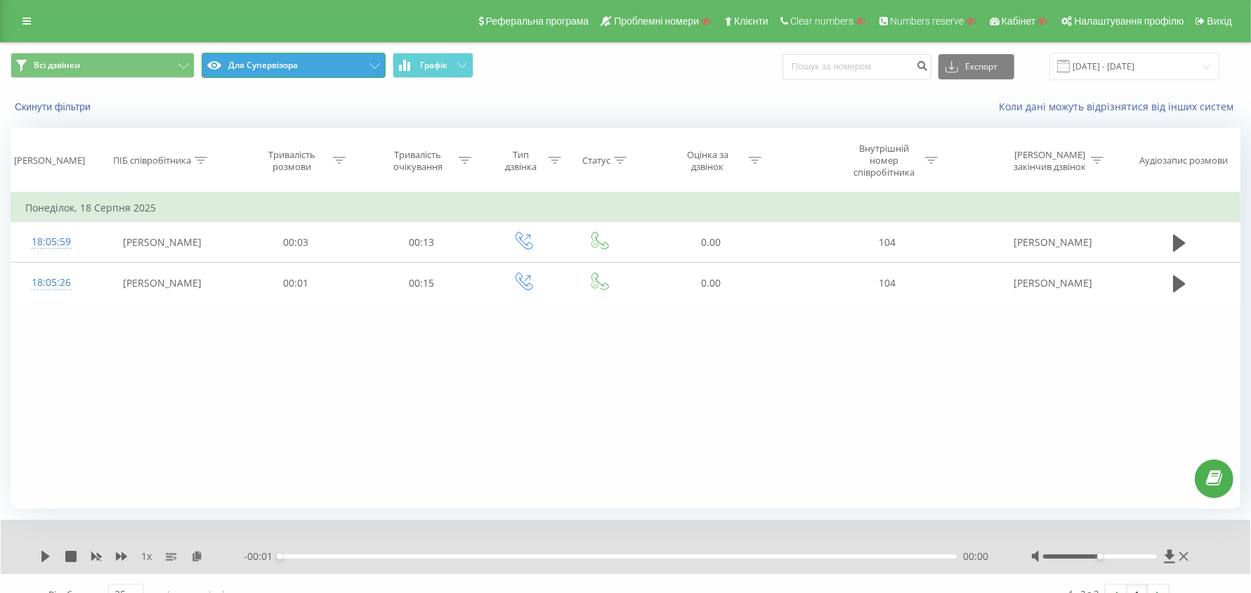
drag, startPoint x: 291, startPoint y: 67, endPoint x: 296, endPoint y: 85, distance: 18.9
click at [292, 67] on button "Для Супервізора" at bounding box center [294, 65] width 184 height 25
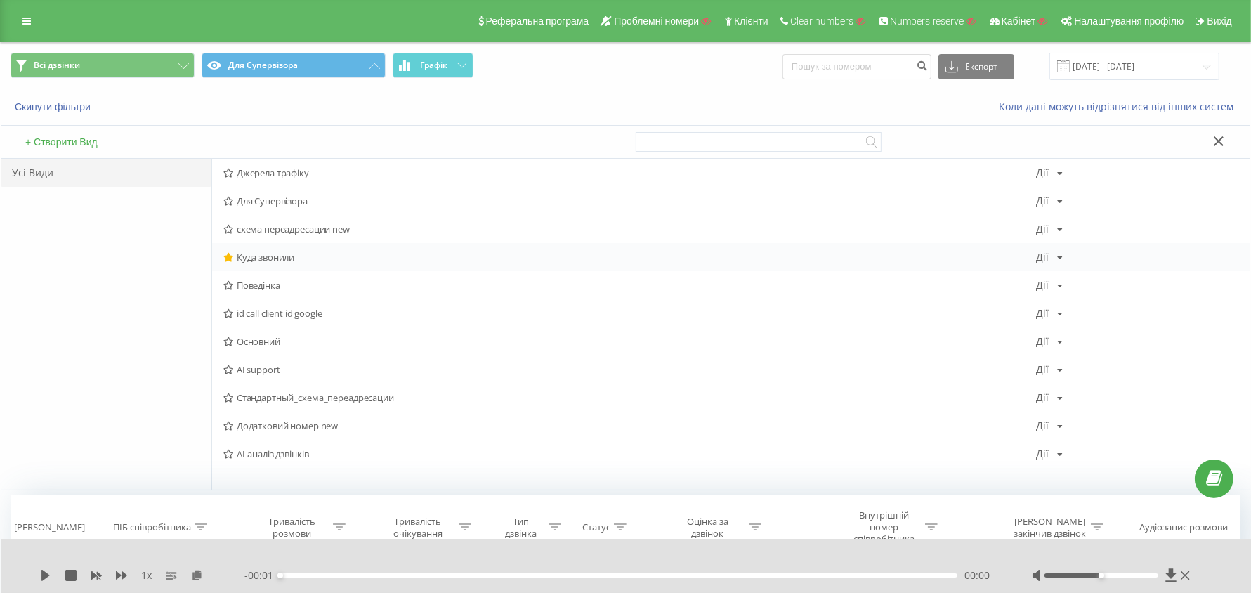
click at [282, 261] on span "Куда звонили" at bounding box center [629, 257] width 813 height 10
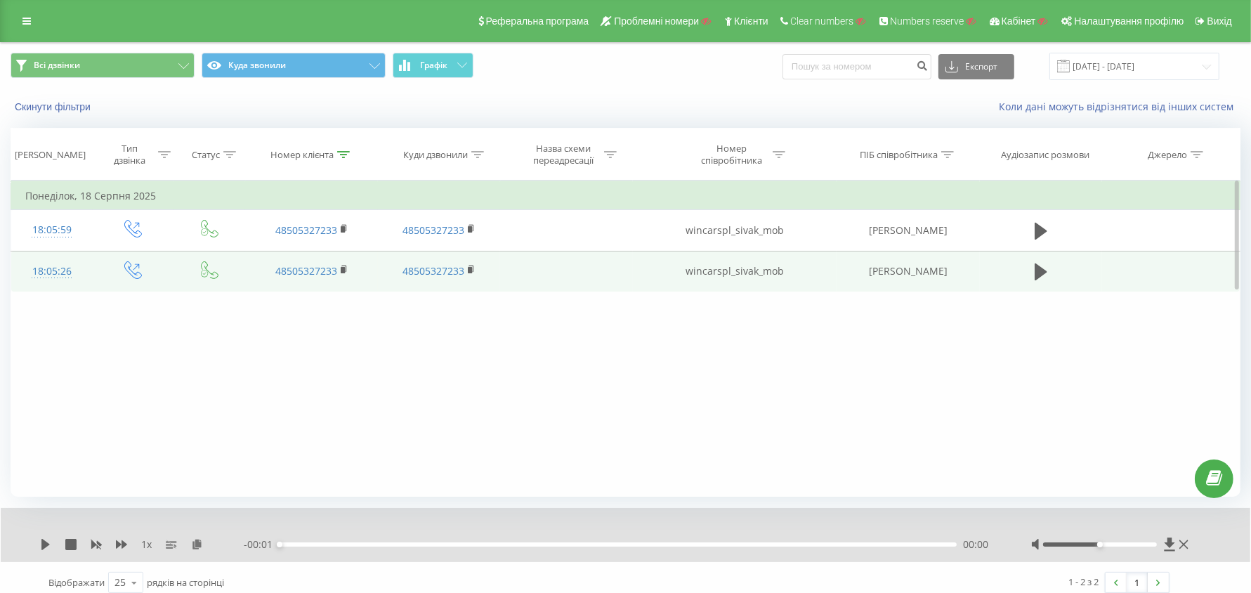
click at [741, 275] on td "wincarspl_sivak_mob" at bounding box center [735, 271] width 204 height 41
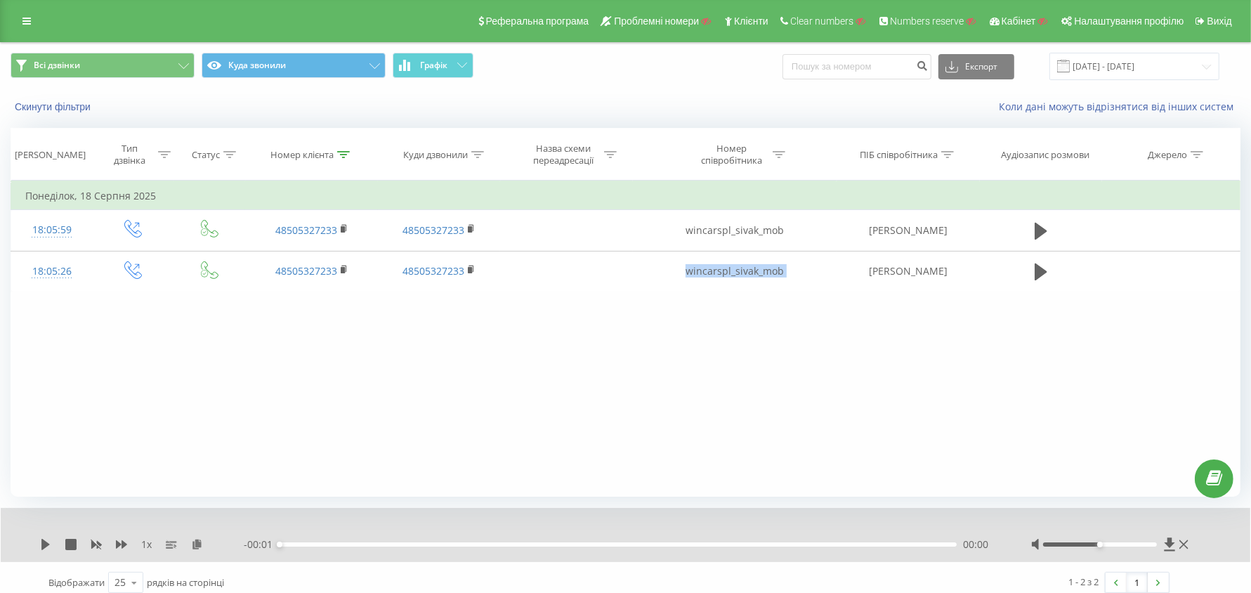
copy td "wincarspl_sivak_mob"
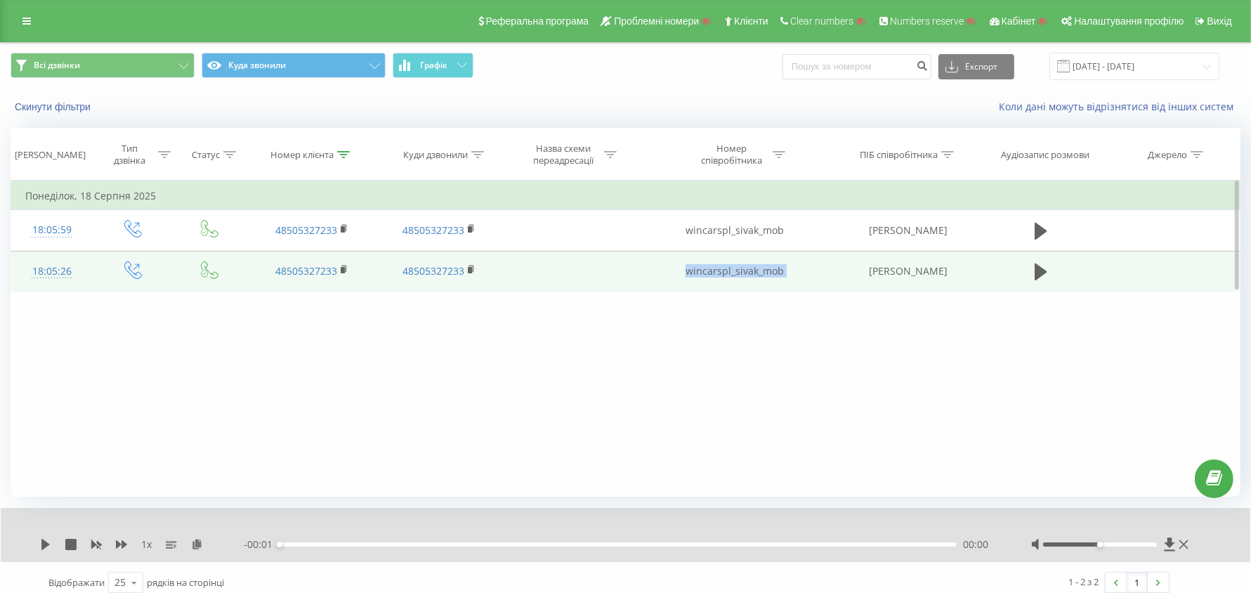
click at [762, 268] on td "wincarspl_sivak_mob" at bounding box center [735, 271] width 204 height 41
click at [762, 267] on td "wincarspl_sivak_mob" at bounding box center [735, 271] width 204 height 41
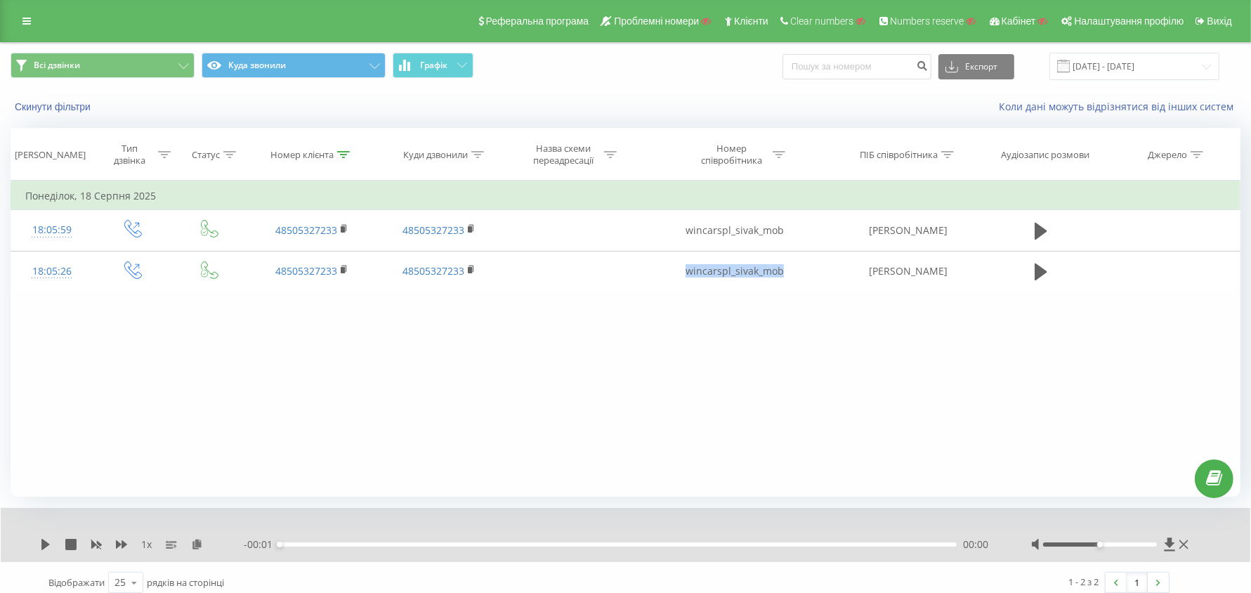
copy td "wincarspl_sivak_mob"
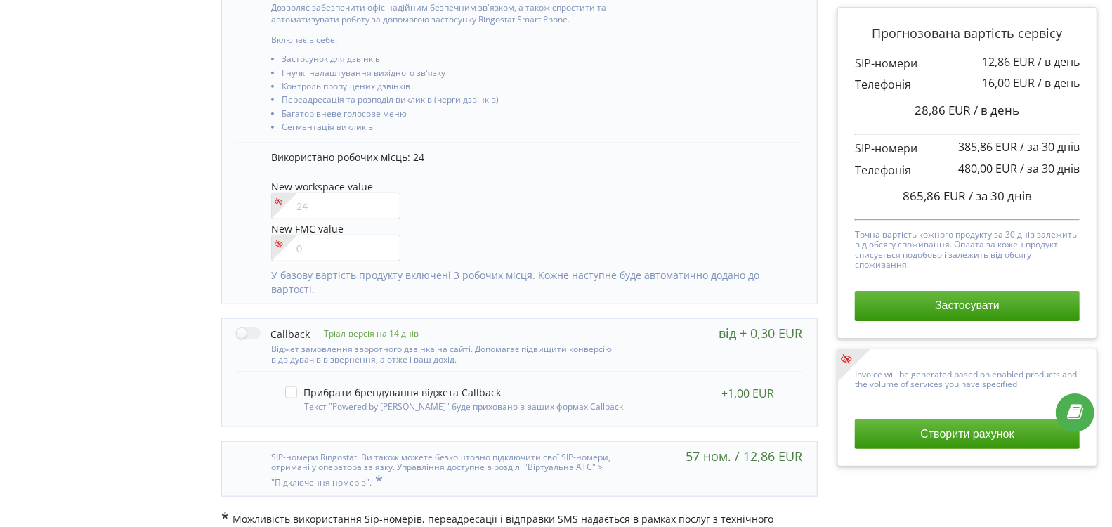
scroll to position [709, 0]
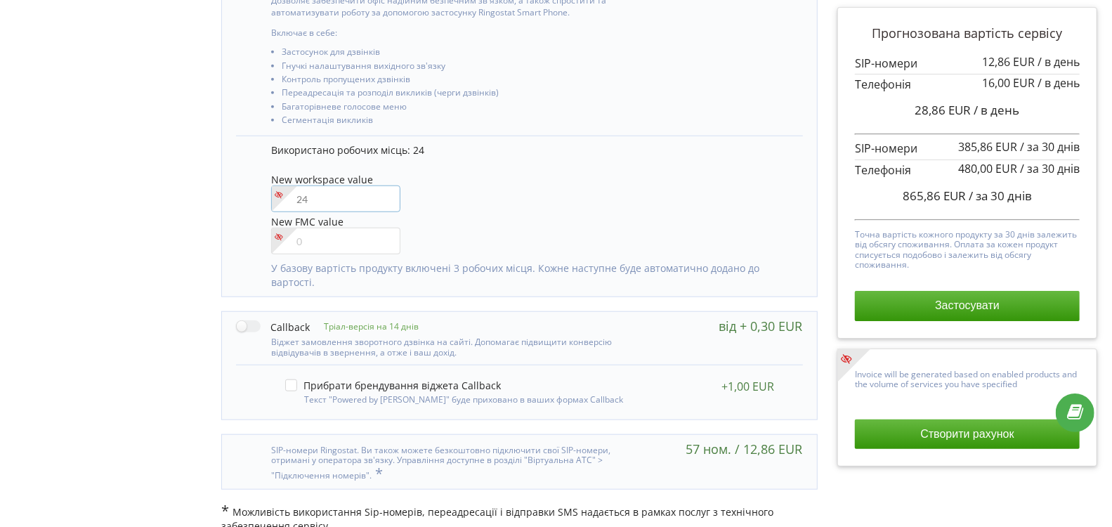
click at [301, 201] on input"] "number" at bounding box center [335, 198] width 129 height 27
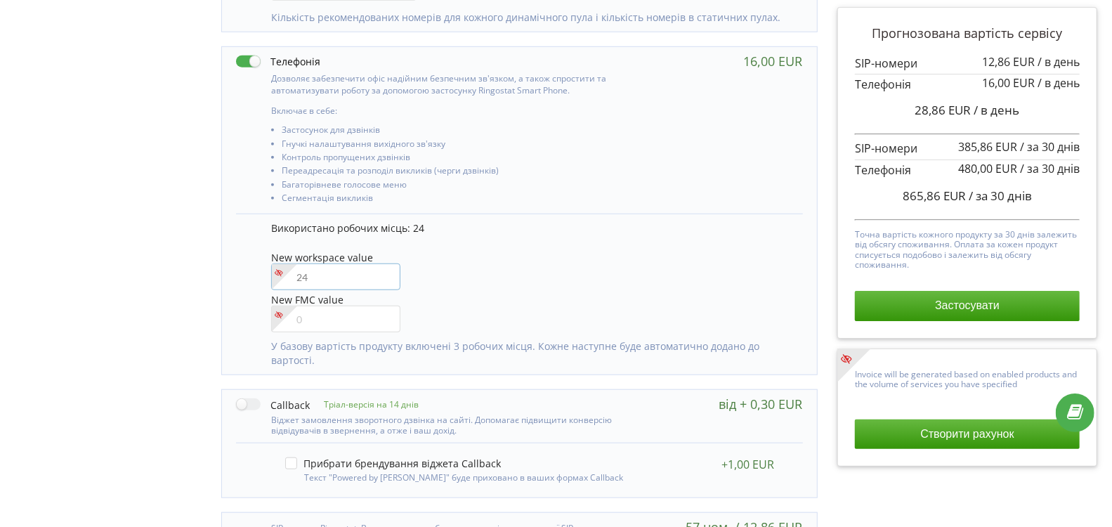
scroll to position [631, 0]
type input"] "23"
click at [598, 229] on p "Використано робочих місць: 24" at bounding box center [529, 229] width 517 height 14
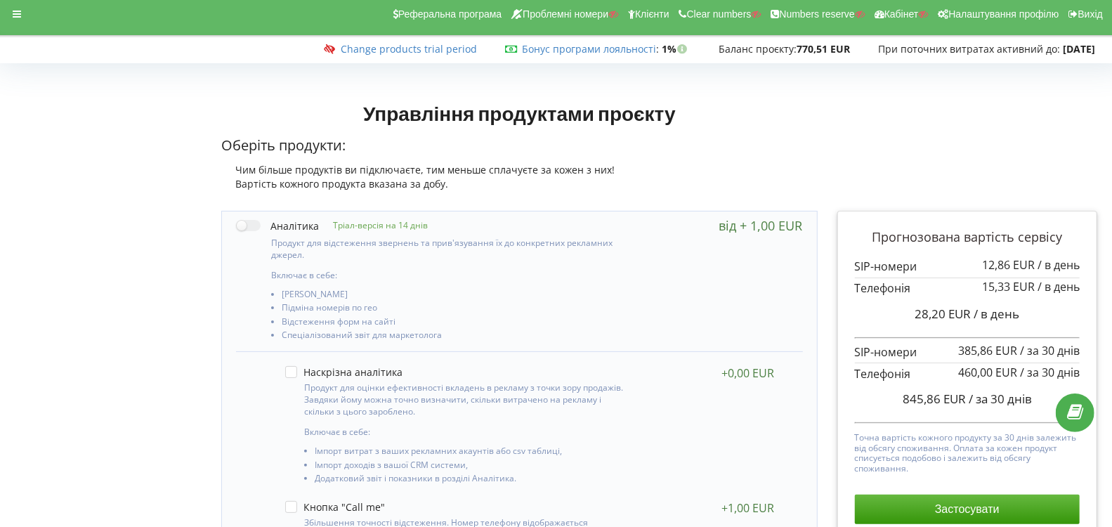
scroll to position [0, 0]
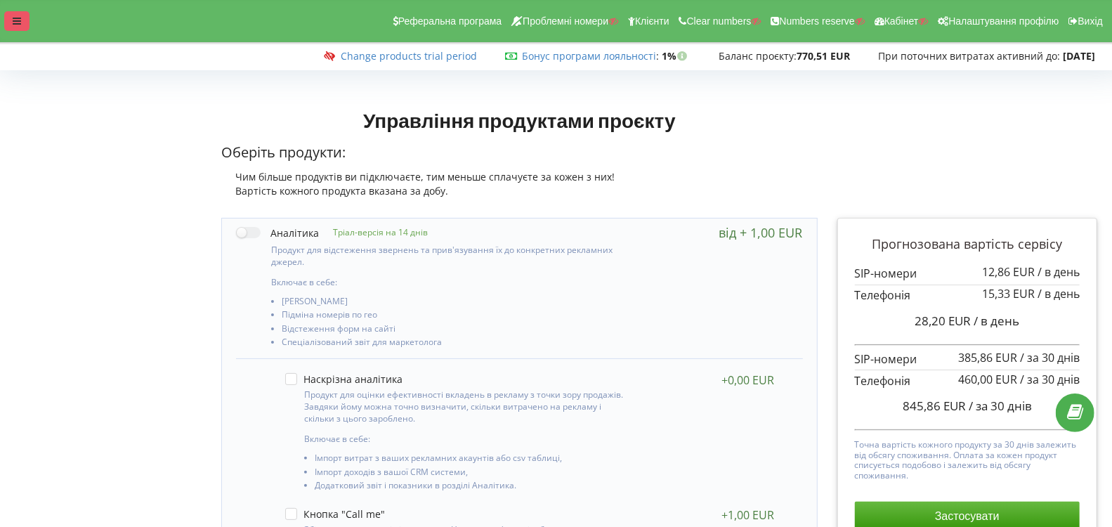
click at [16, 22] on icon at bounding box center [17, 21] width 8 height 10
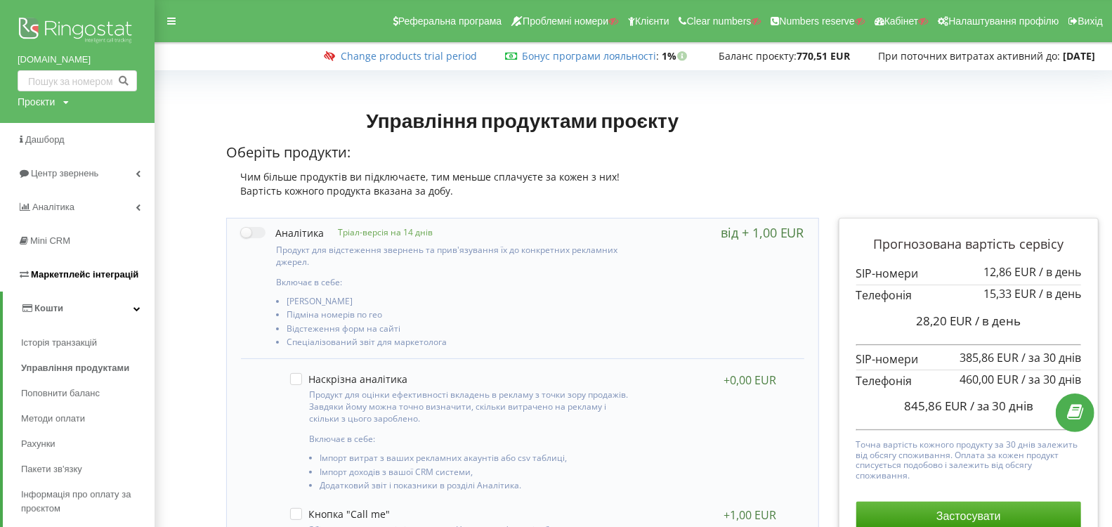
click at [86, 272] on span "Маркетплейс інтеграцій" at bounding box center [84, 274] width 107 height 11
